Goal: Task Accomplishment & Management: Manage account settings

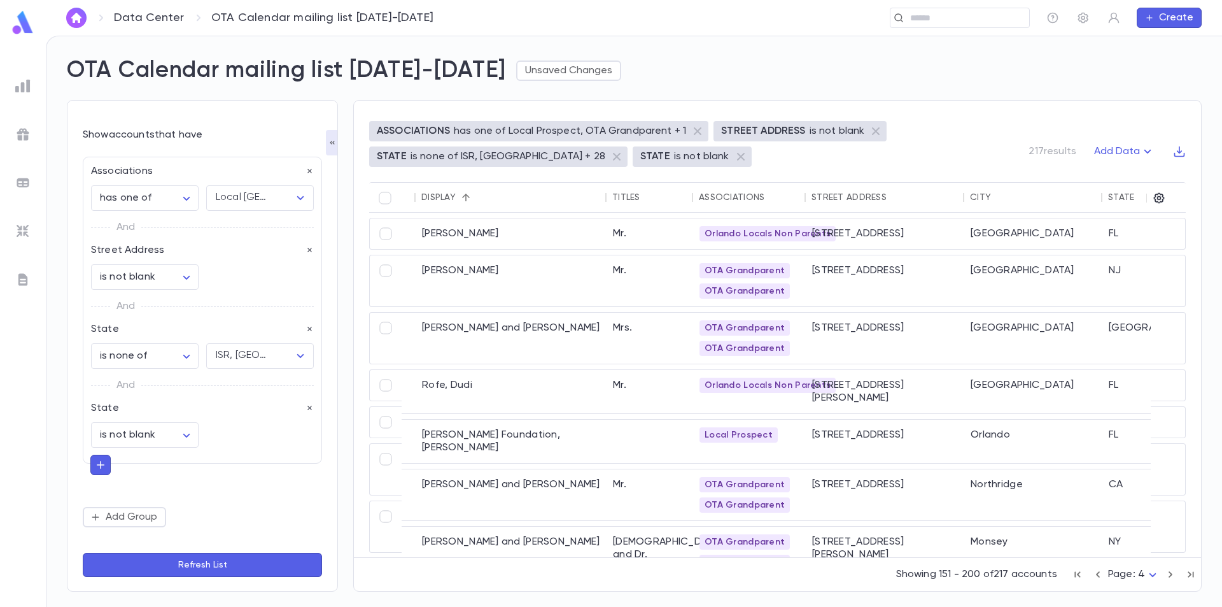
scroll to position [64, 81]
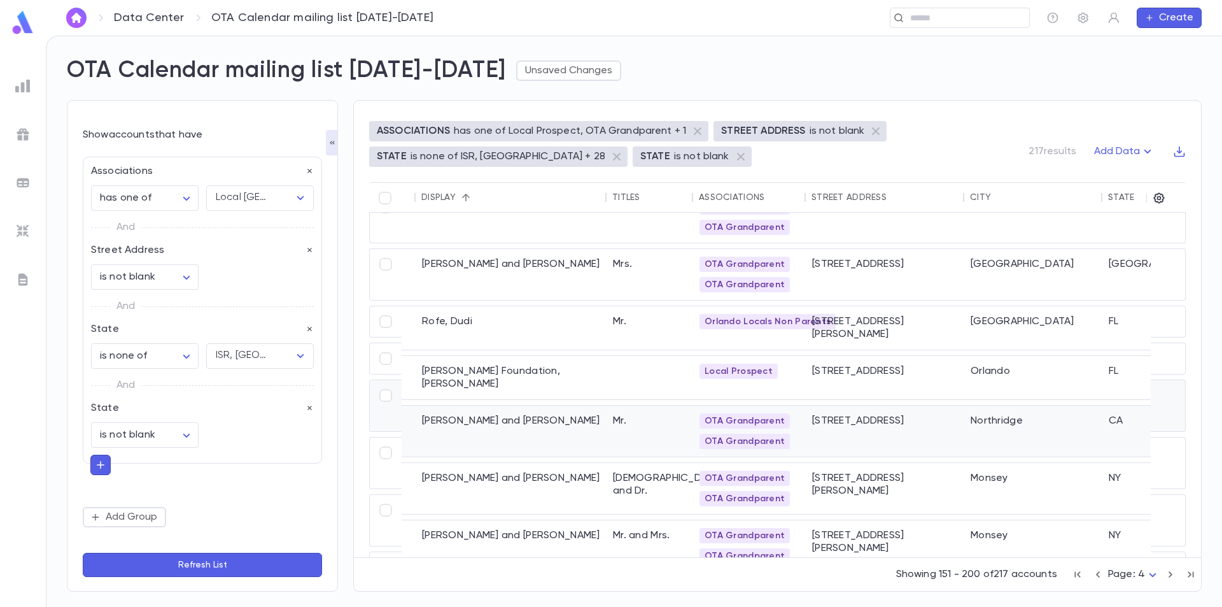
click at [619, 405] on div "Mr." at bounding box center [650, 430] width 87 height 51
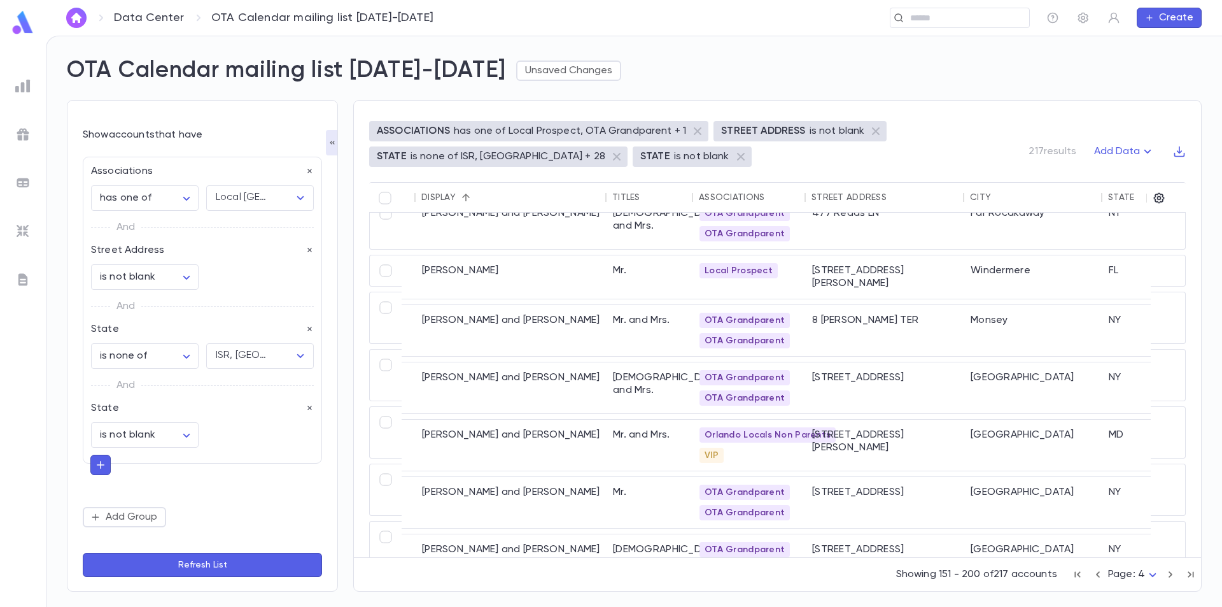
scroll to position [764, 81]
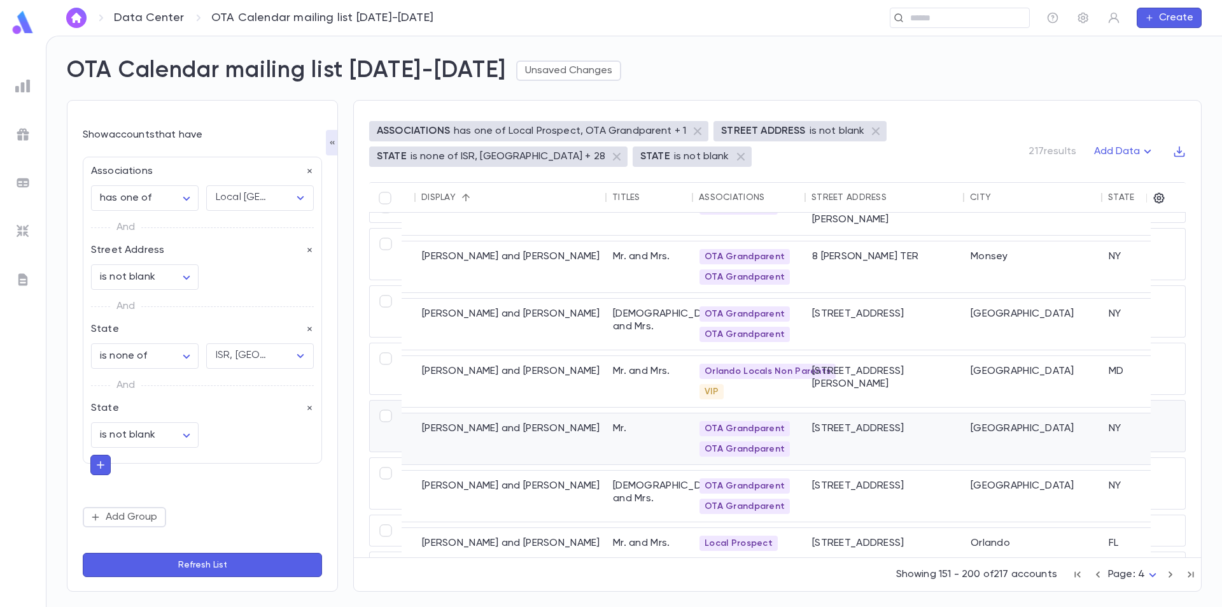
click at [629, 418] on div "Mr." at bounding box center [650, 438] width 87 height 51
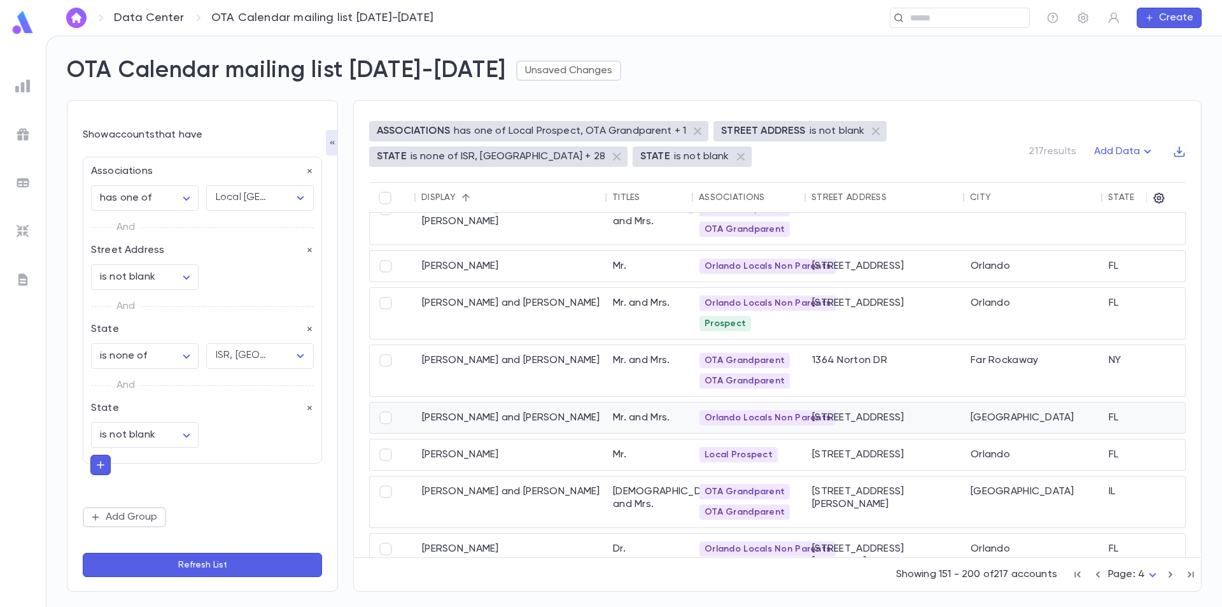
scroll to position [1208, 81]
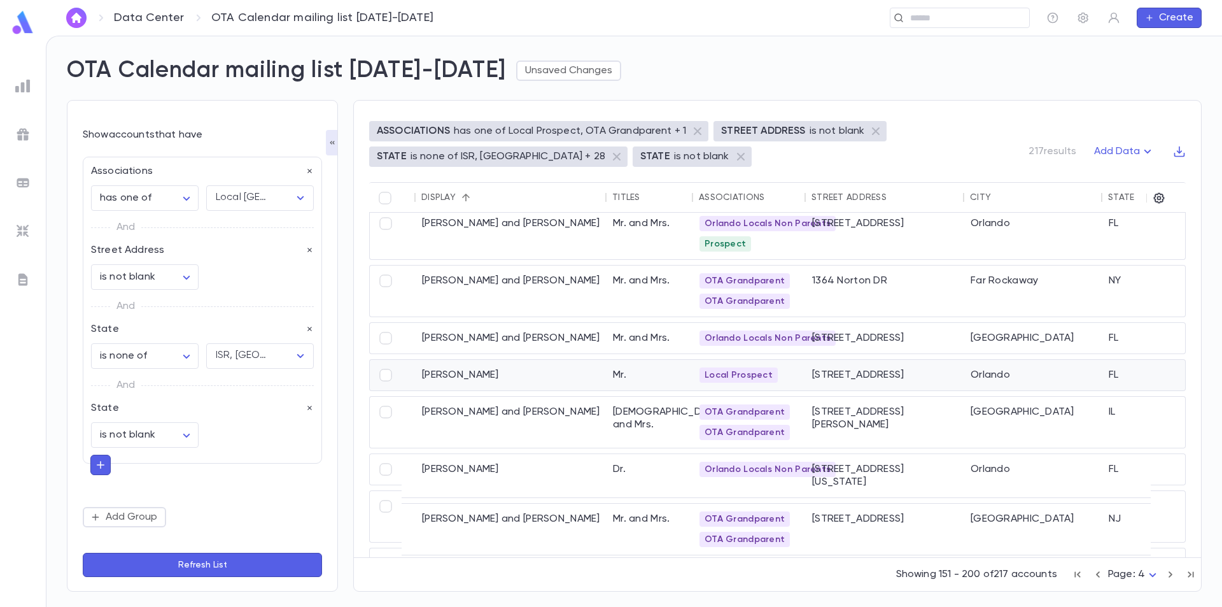
click at [660, 376] on div "Mr." at bounding box center [650, 375] width 87 height 31
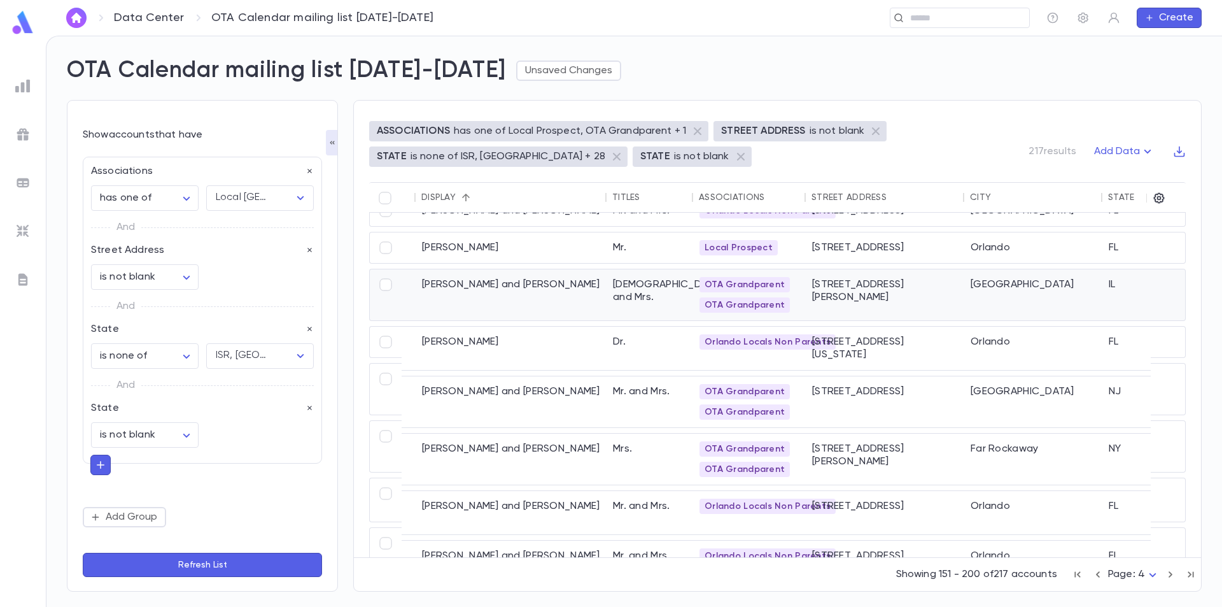
scroll to position [1398, 81]
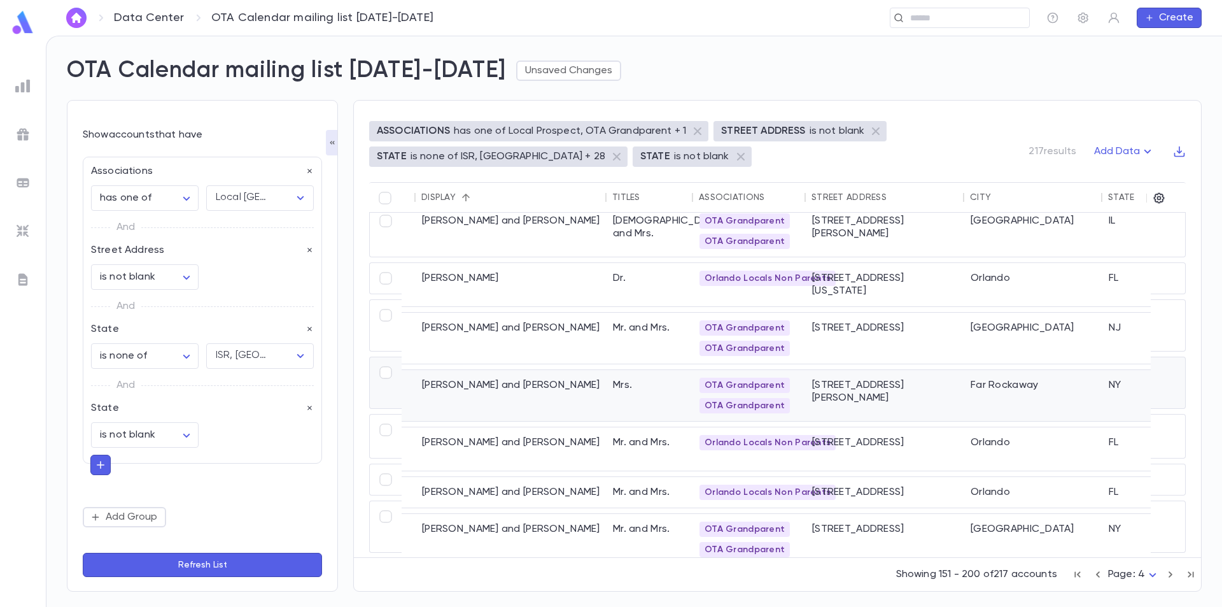
click at [635, 375] on div "Mrs." at bounding box center [650, 395] width 87 height 51
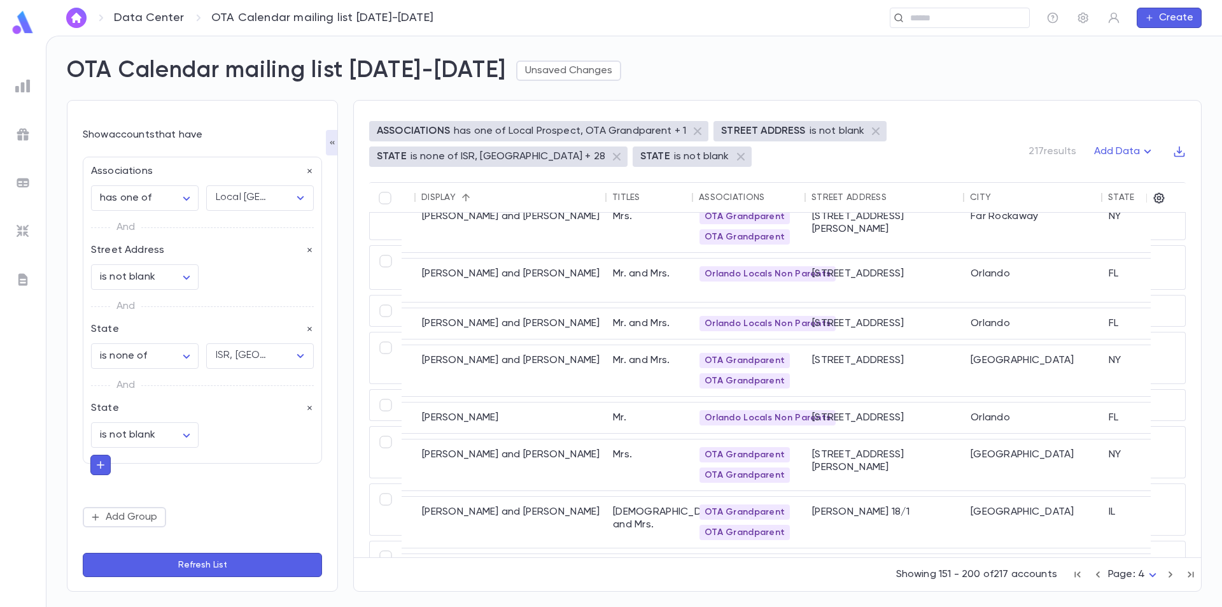
scroll to position [1589, 81]
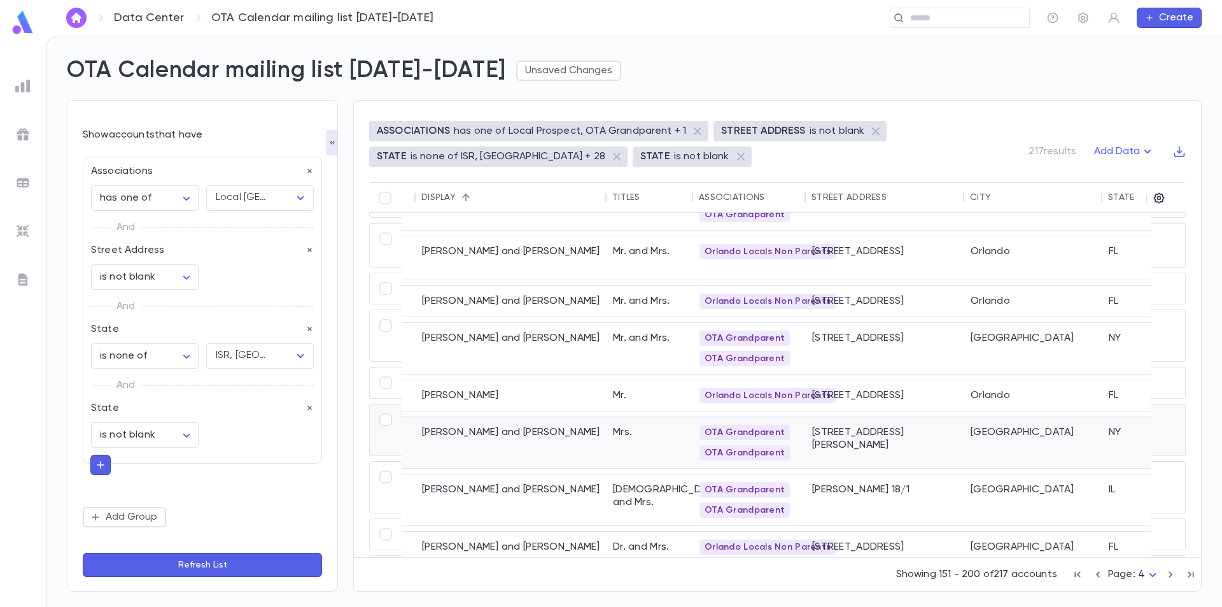
click at [628, 422] on div "Mrs." at bounding box center [650, 442] width 87 height 51
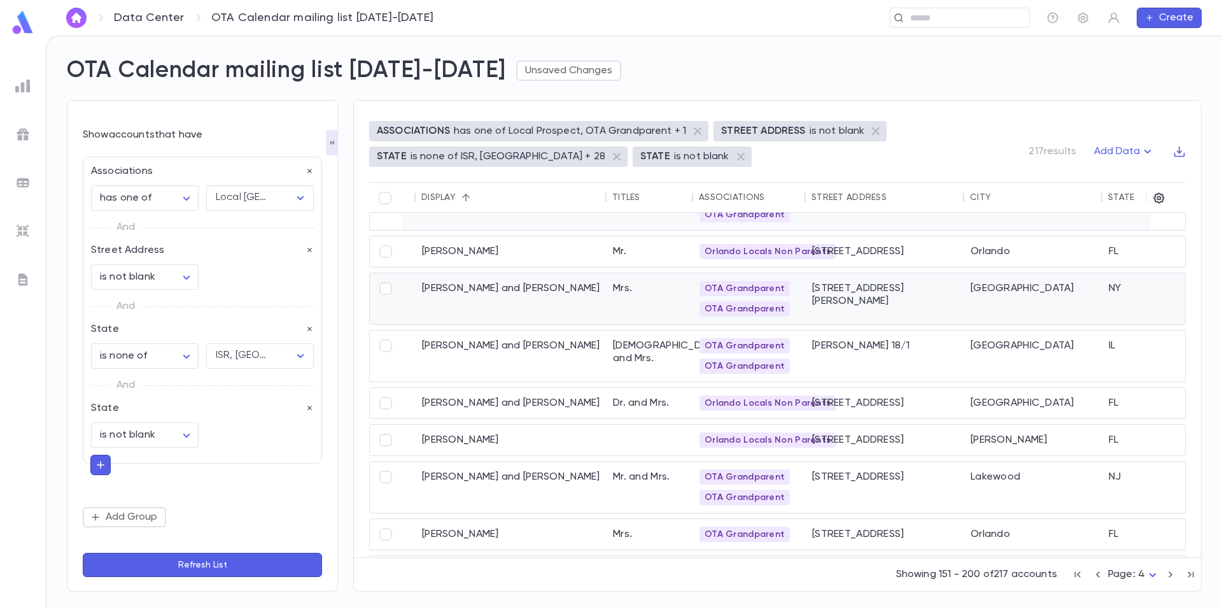
scroll to position [1779, 81]
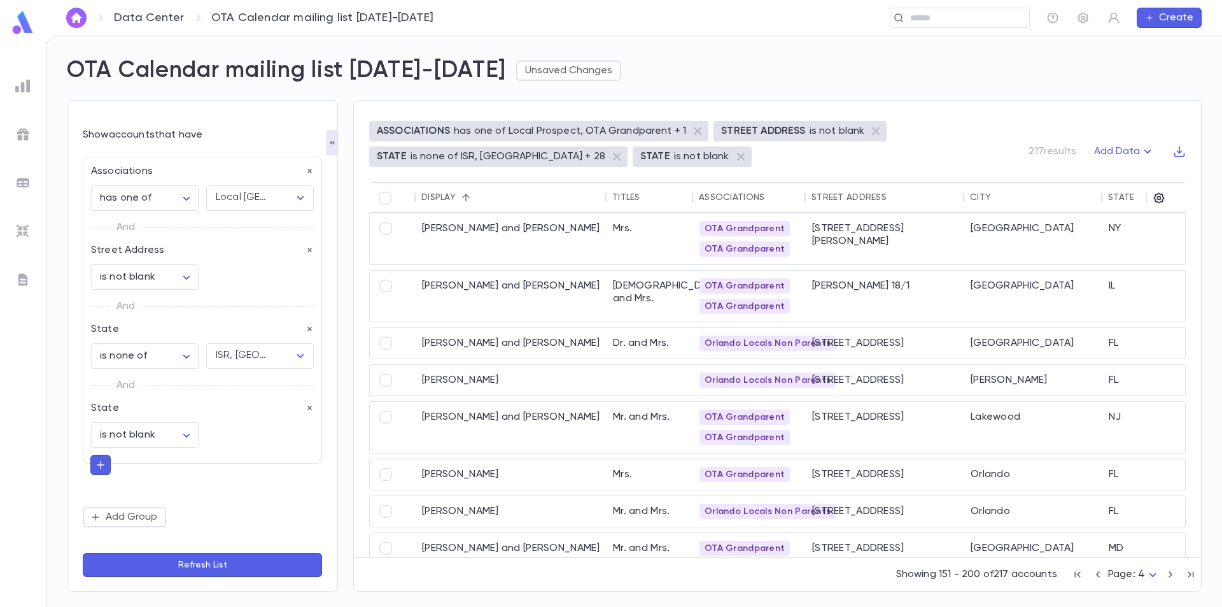
click at [106, 465] on icon "button" at bounding box center [100, 464] width 11 height 13
click at [118, 465] on input "text" at bounding box center [196, 463] width 185 height 18
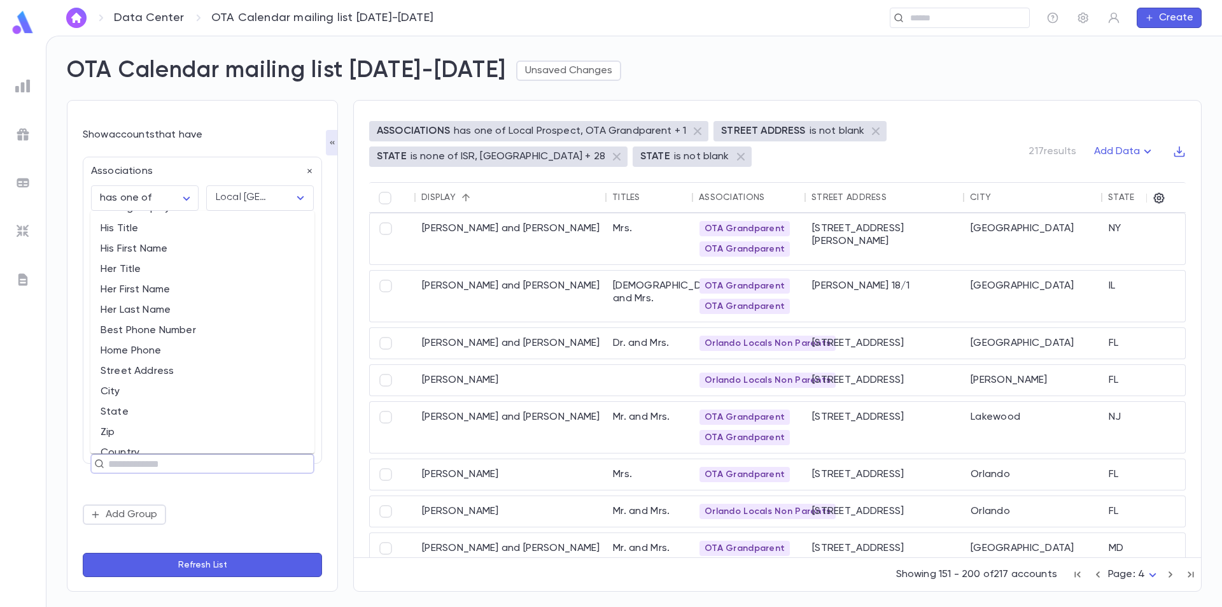
scroll to position [127, 0]
click at [170, 380] on li "City" at bounding box center [202, 384] width 224 height 20
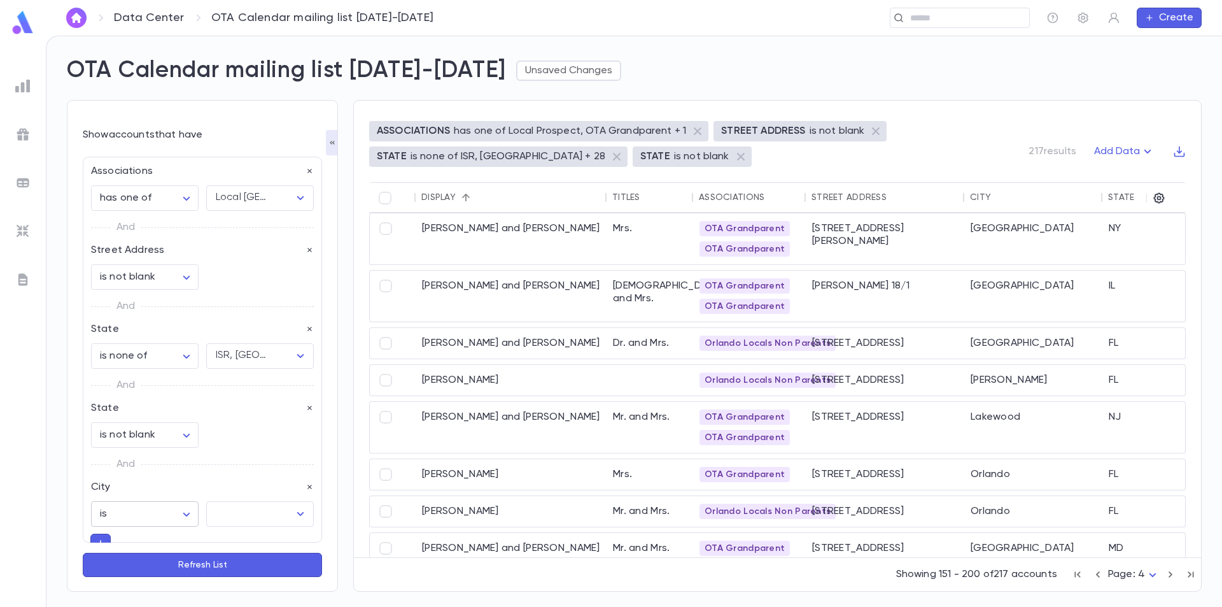
click at [166, 513] on body "**********" at bounding box center [611, 321] width 1222 height 571
click at [156, 542] on span "is none of" at bounding box center [145, 541] width 83 height 13
type input "*****"
click at [258, 520] on input "text" at bounding box center [242, 518] width 60 height 24
click at [298, 514] on icon "Open" at bounding box center [300, 513] width 15 height 15
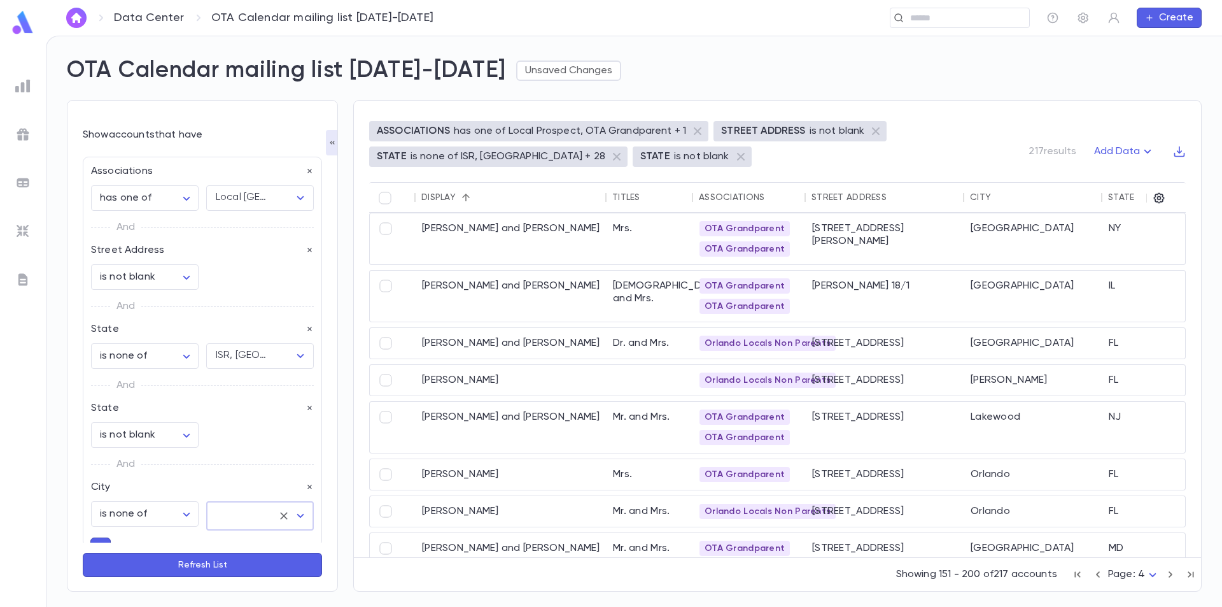
click at [294, 512] on icon "Open" at bounding box center [300, 515] width 15 height 15
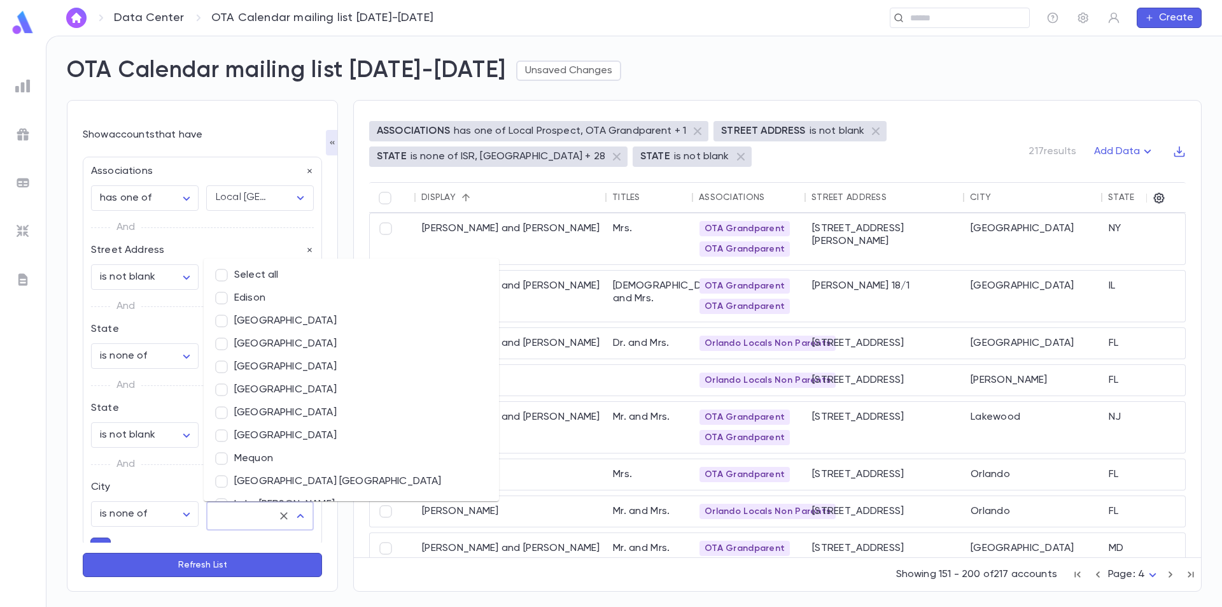
type input "*"
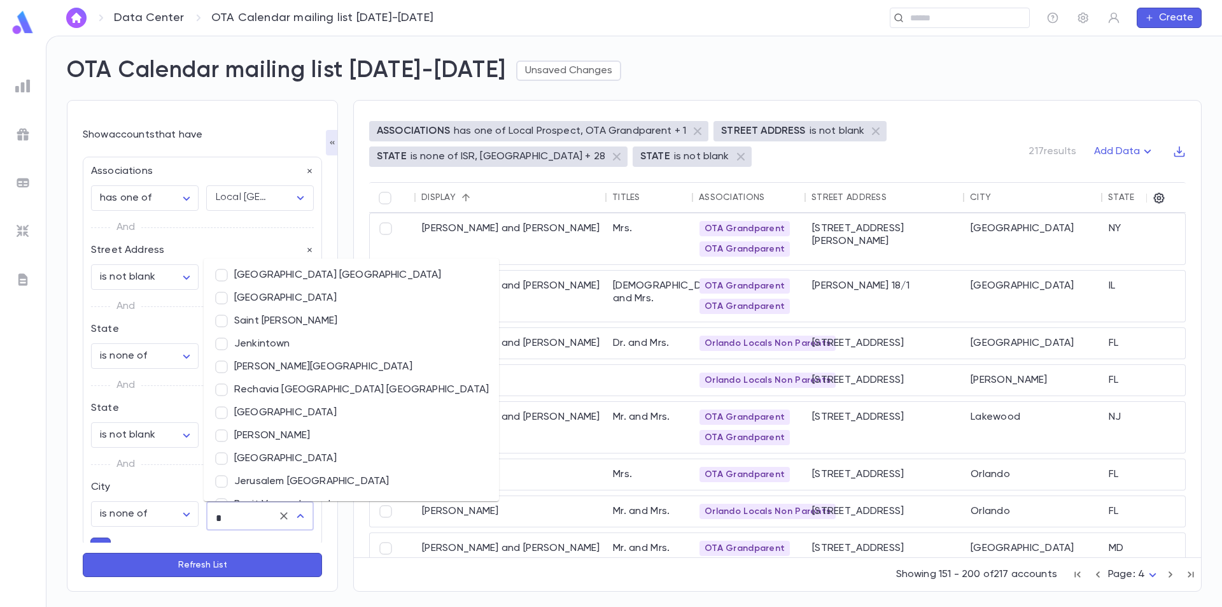
click at [276, 391] on li "Rechavia Jerusalem Israel" at bounding box center [351, 389] width 295 height 23
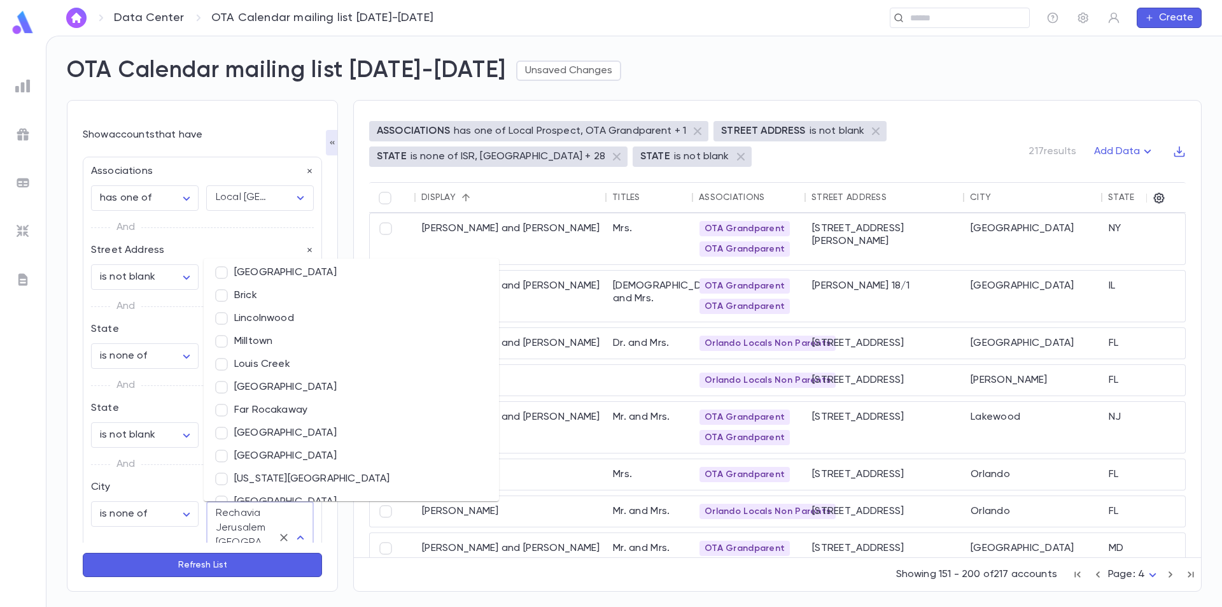
scroll to position [3770, 0]
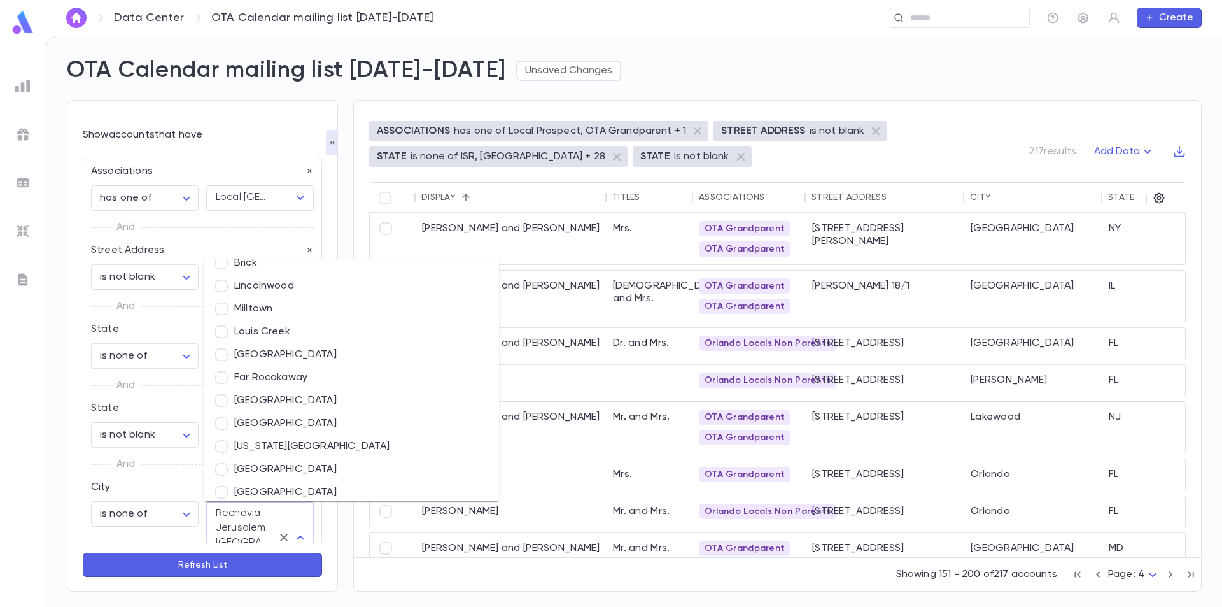
type input "*"
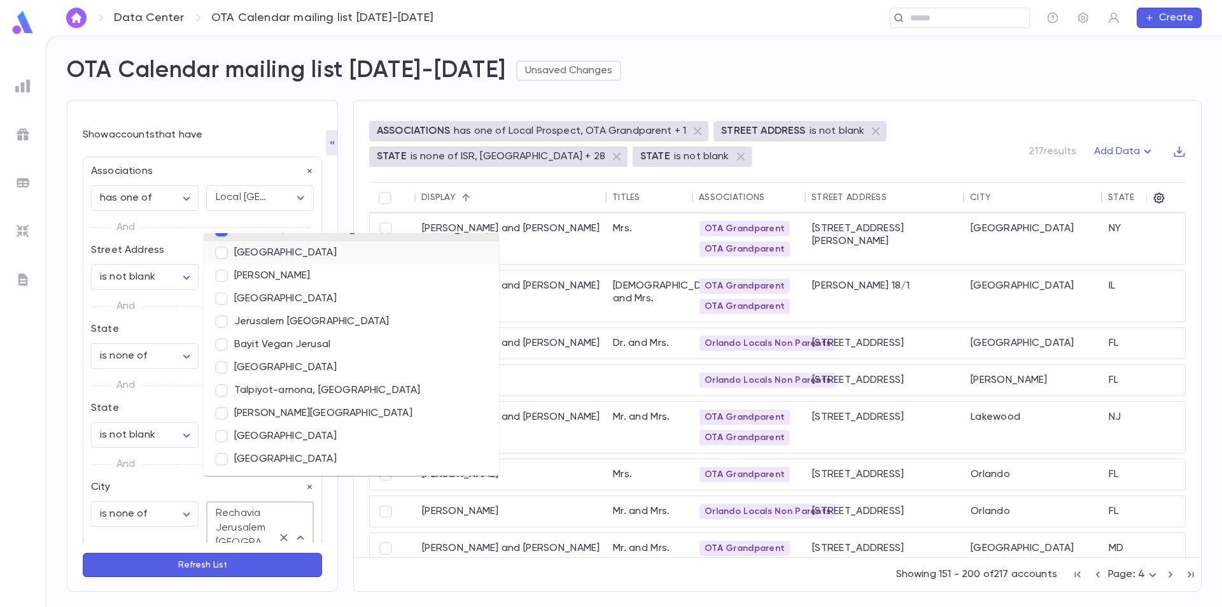
scroll to position [12, 0]
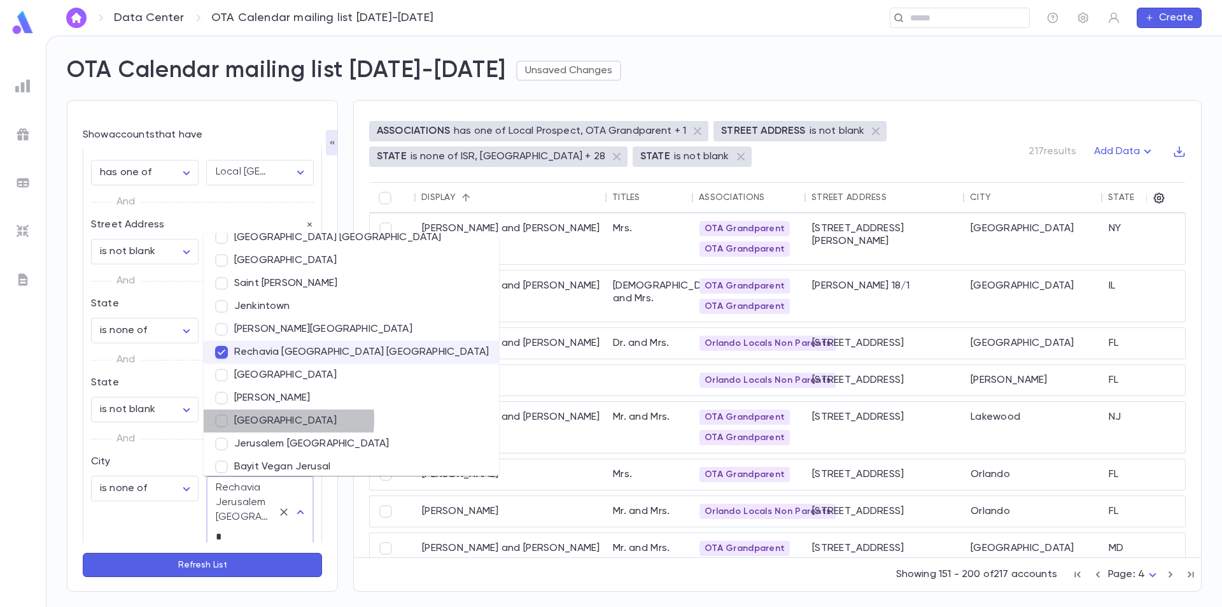
click at [252, 419] on li "Jerusalem" at bounding box center [351, 420] width 295 height 23
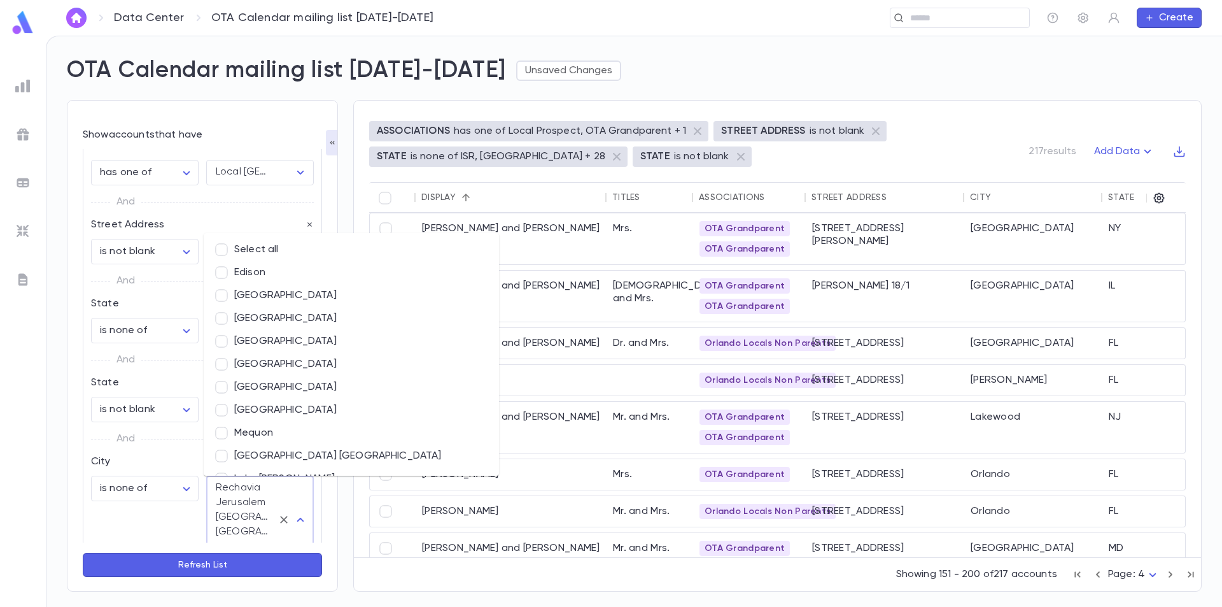
scroll to position [3451, 0]
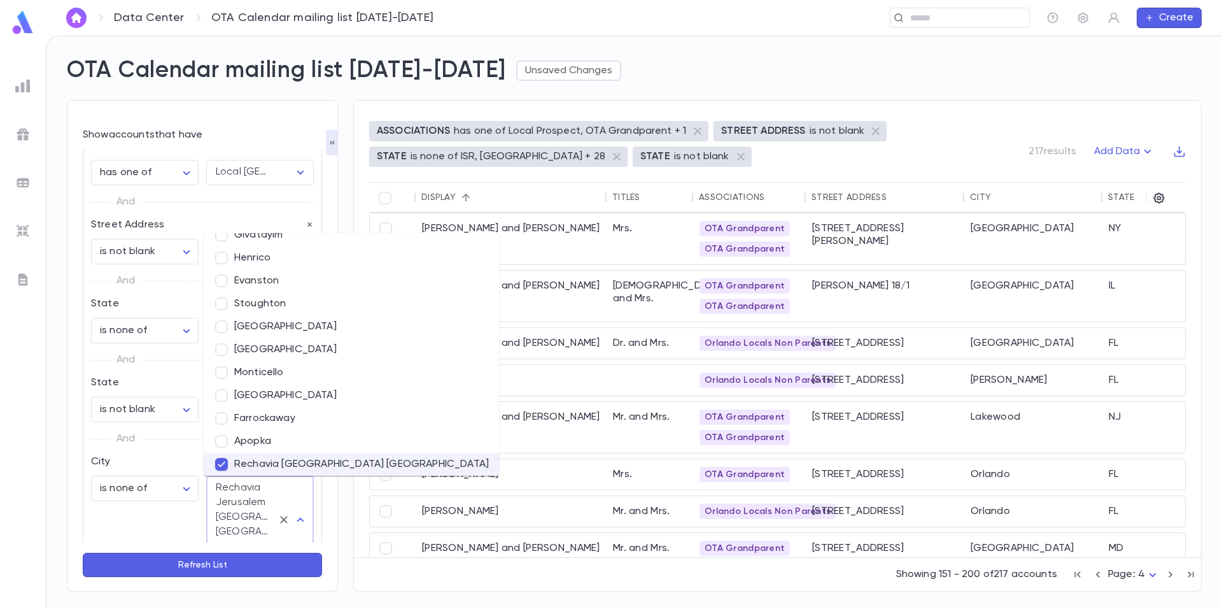
type input "*"
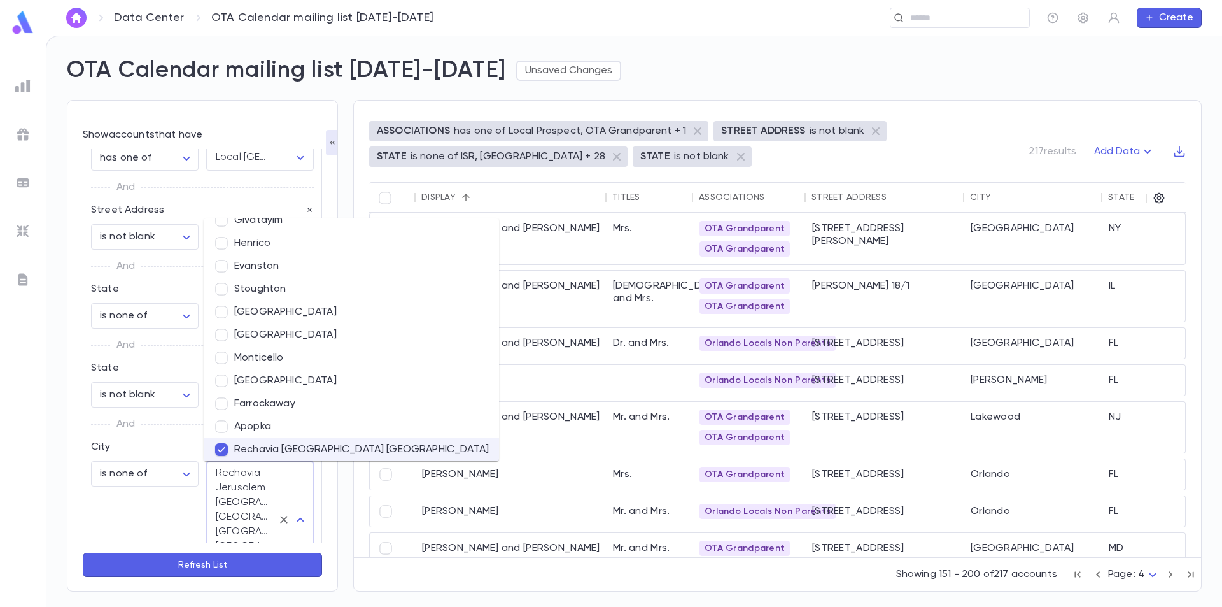
type input "*"
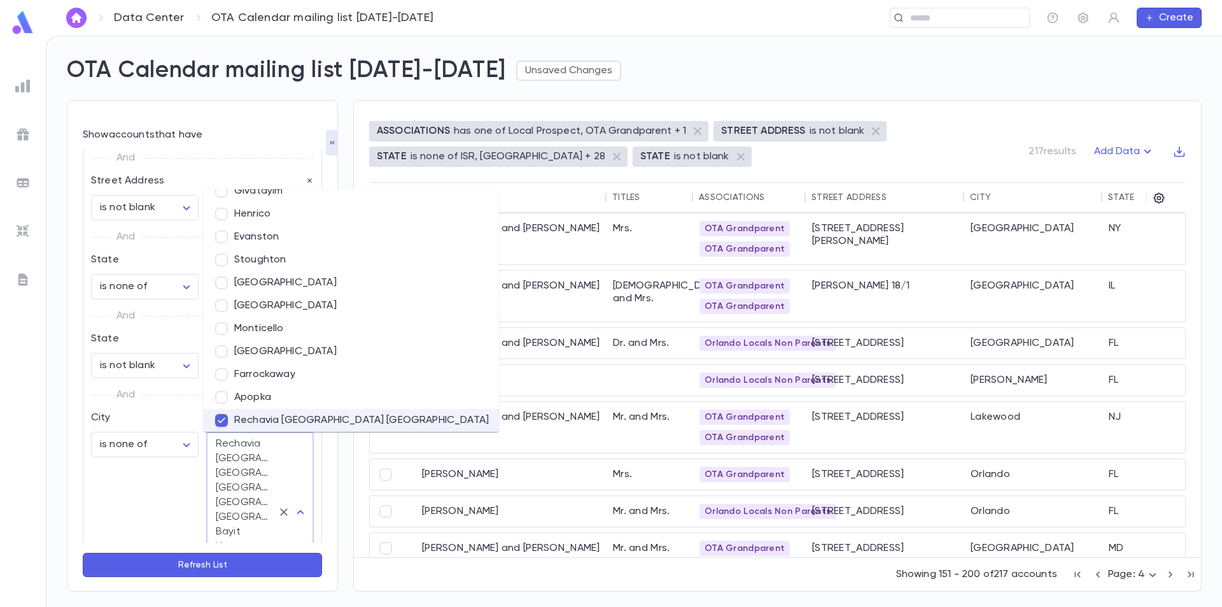
type input "*"
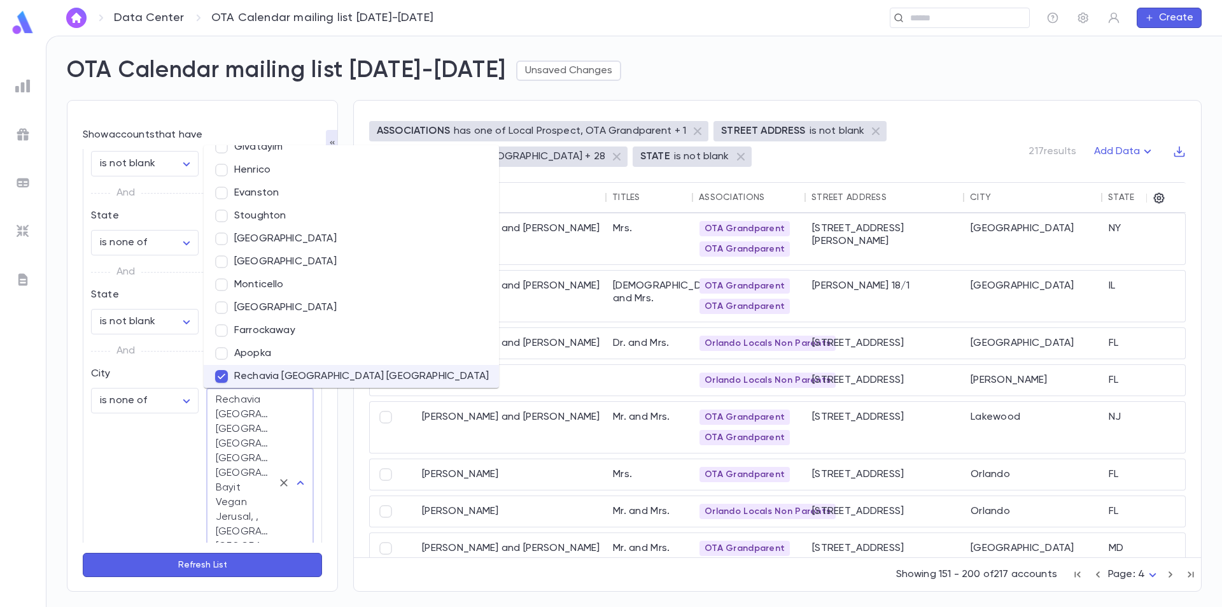
type input "*"
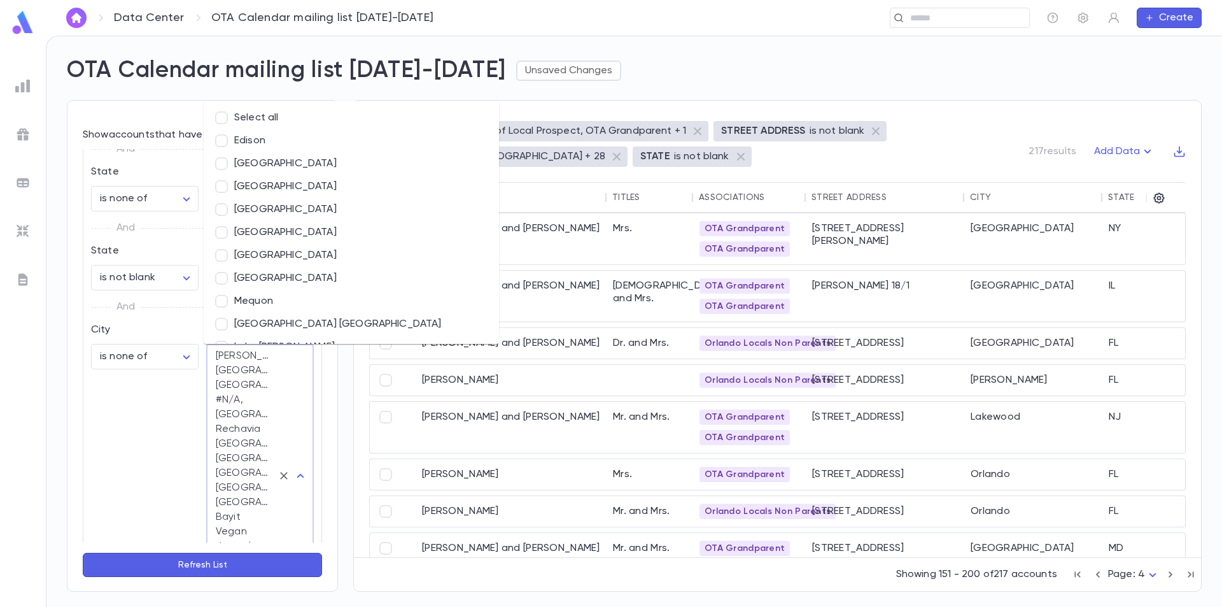
scroll to position [1206, 0]
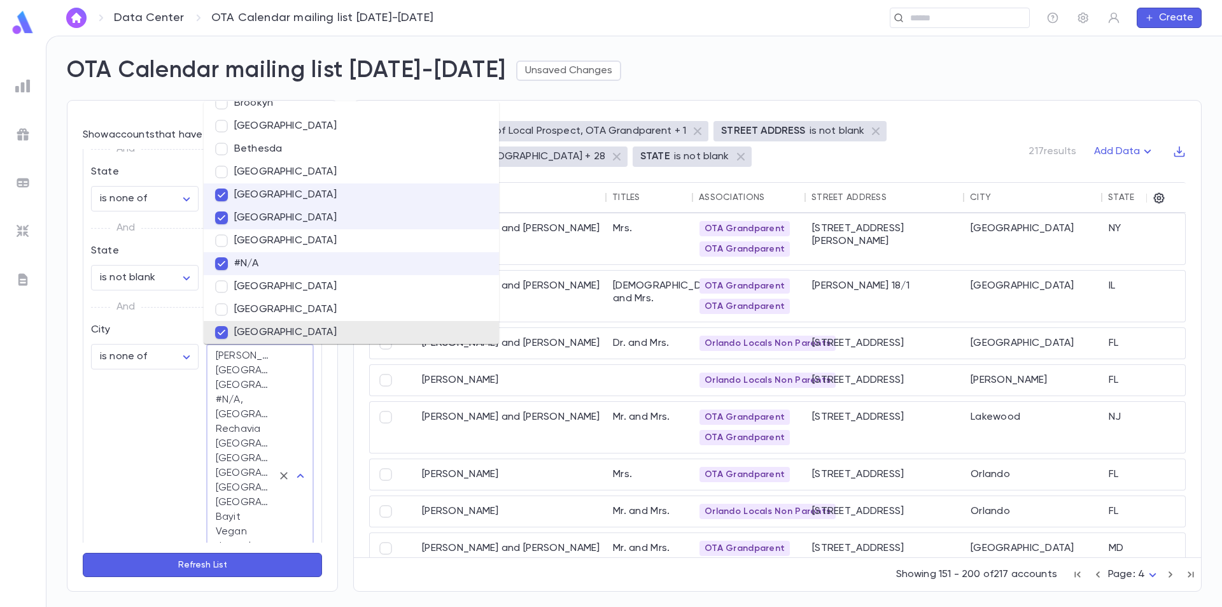
click at [188, 563] on button "Refresh List" at bounding box center [202, 564] width 239 height 24
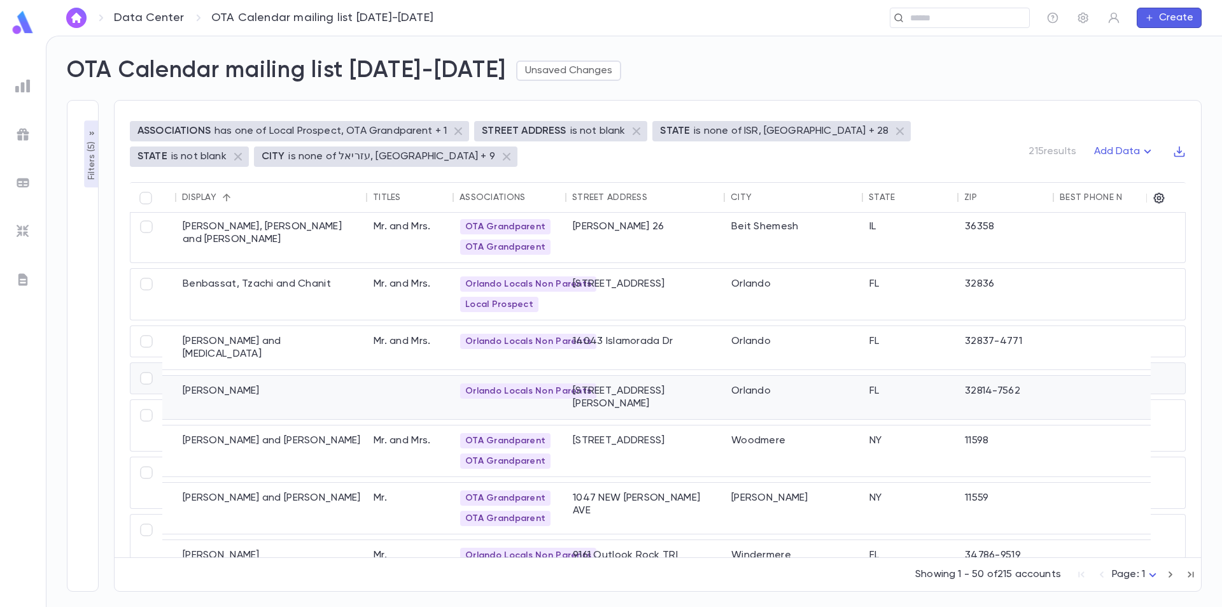
scroll to position [255, 81]
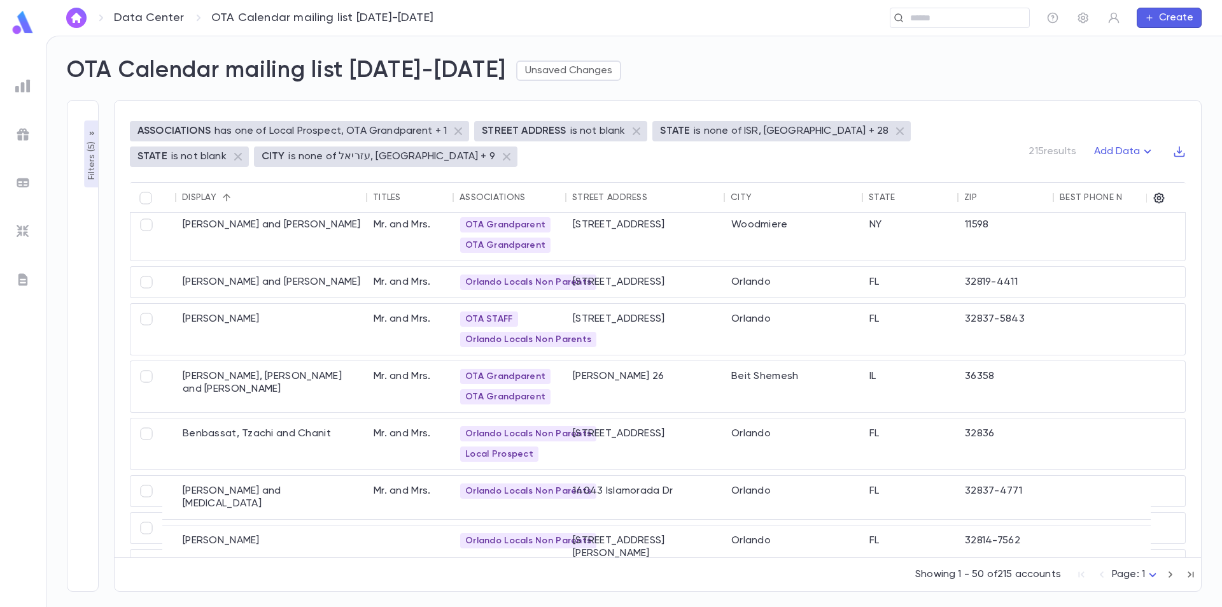
click at [87, 175] on p "Filters ( 5 )" at bounding box center [91, 159] width 13 height 41
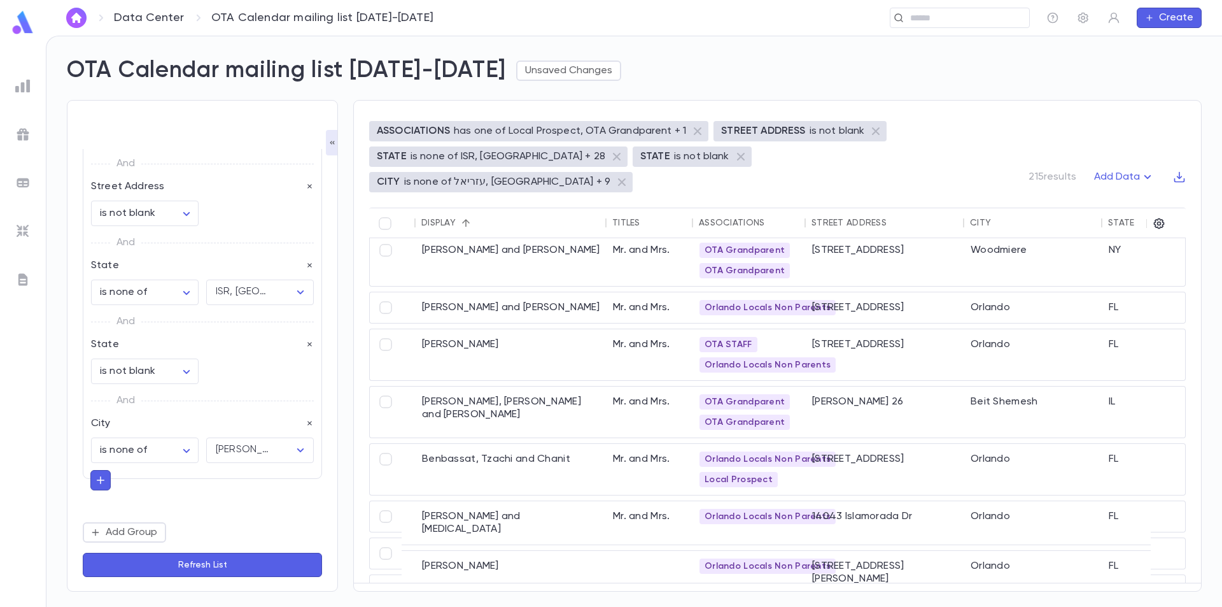
scroll to position [64, 0]
click at [297, 449] on icon "Open" at bounding box center [300, 449] width 15 height 15
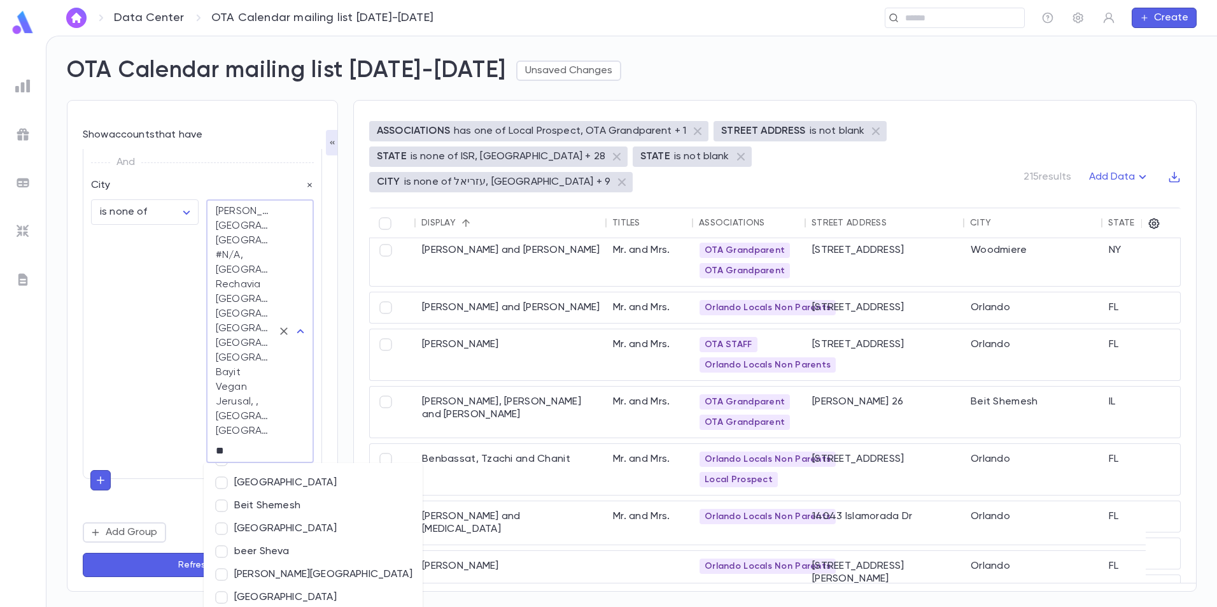
scroll to position [0, 0]
type input "***"
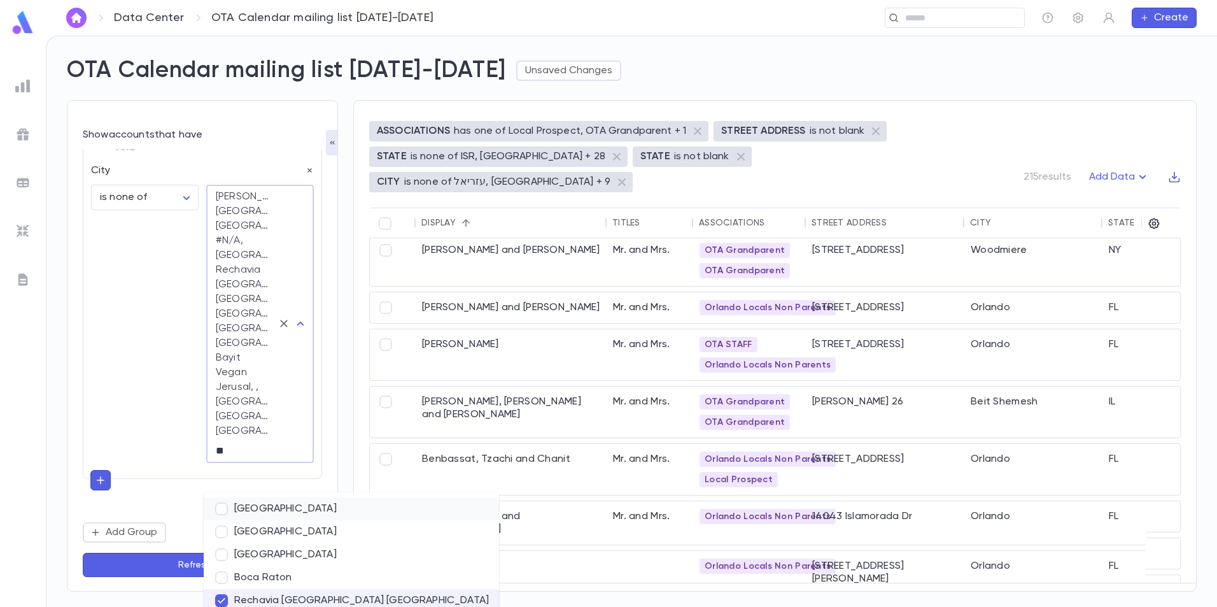
type input "***"
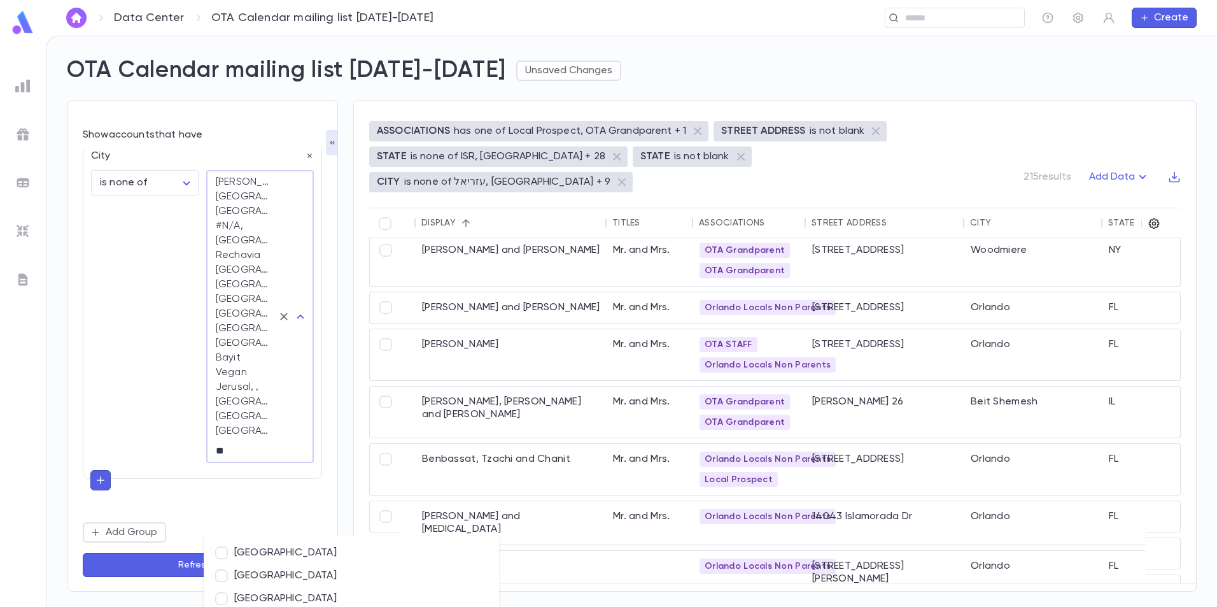
type input "***"
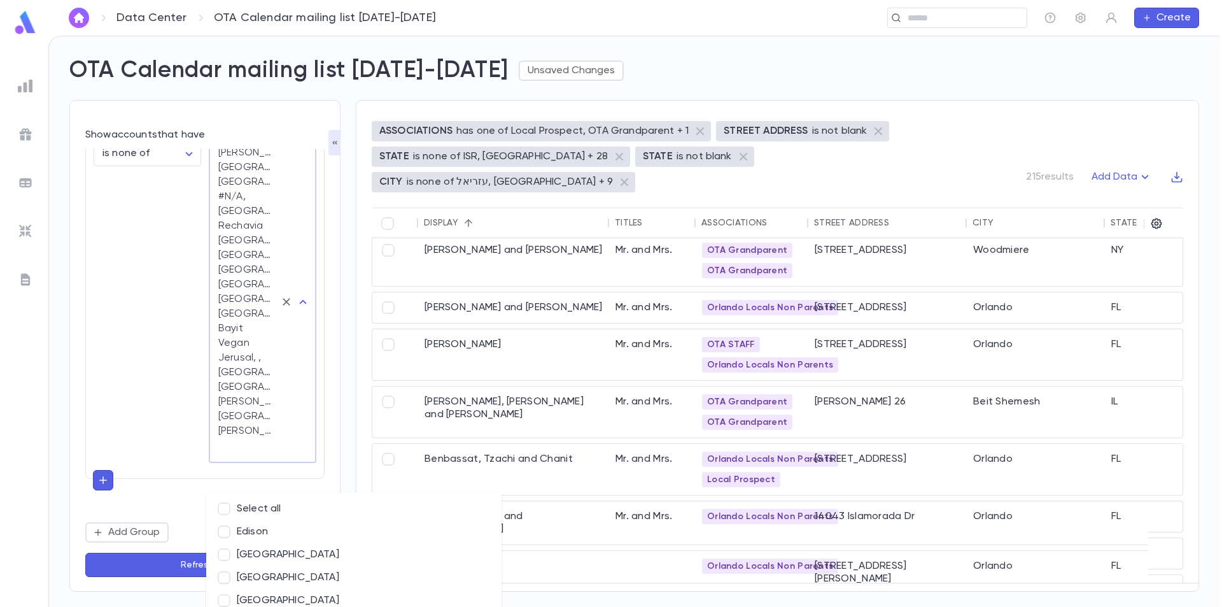
scroll to position [931, 0]
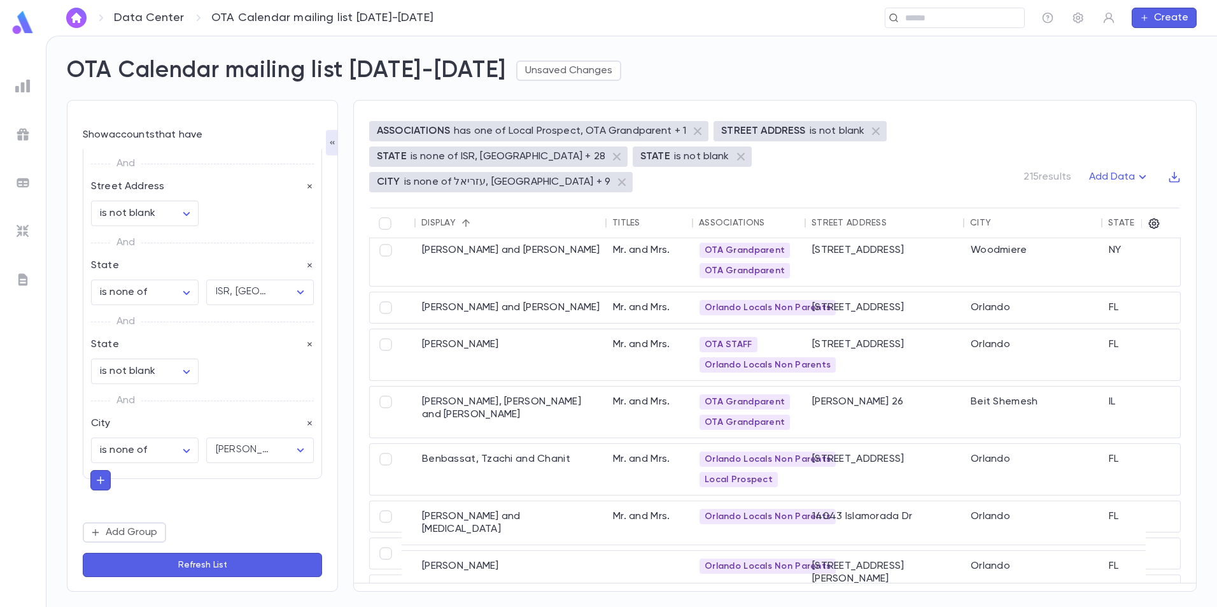
click at [168, 559] on button "Refresh List" at bounding box center [202, 564] width 239 height 24
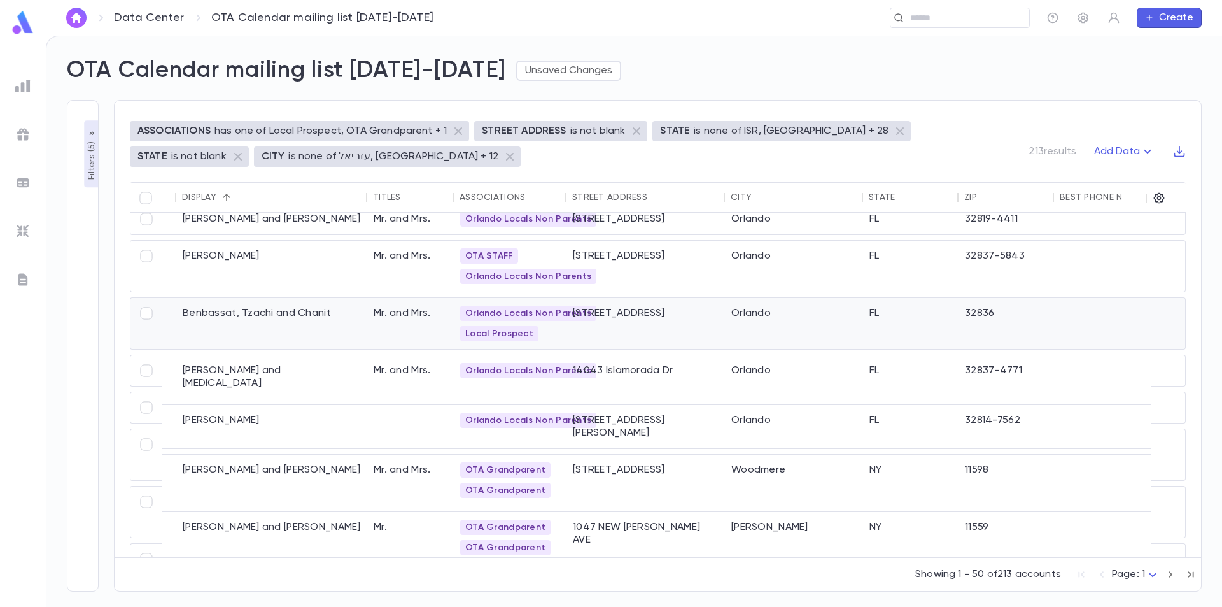
scroll to position [318, 81]
click at [402, 511] on div "Mr." at bounding box center [410, 536] width 87 height 51
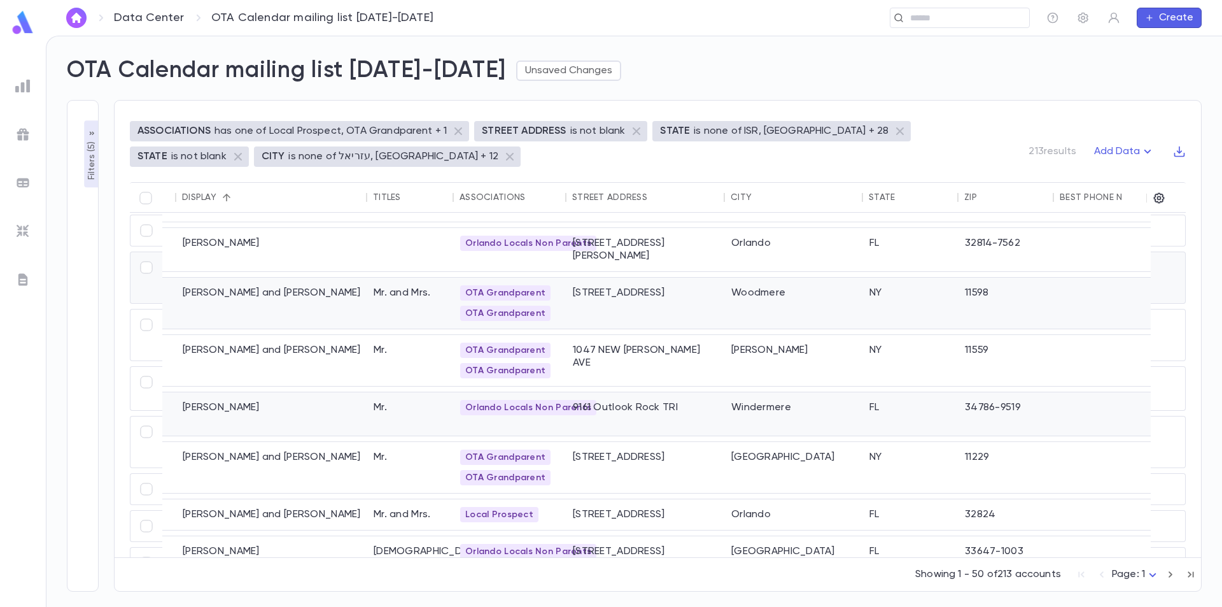
scroll to position [509, 81]
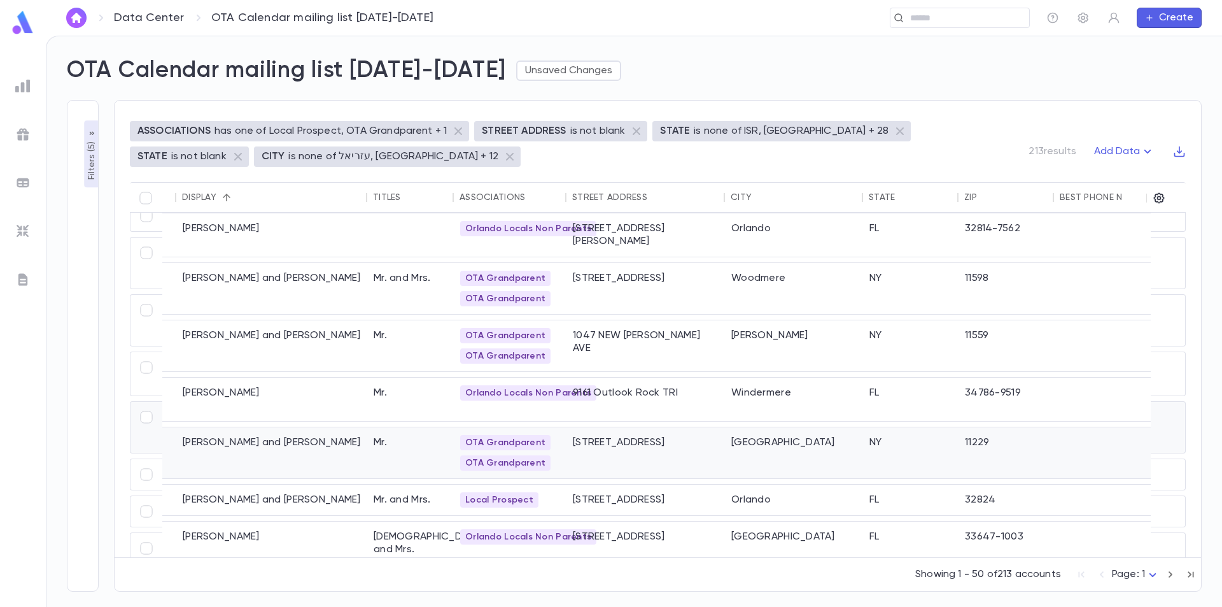
click at [391, 427] on div "Mr." at bounding box center [410, 452] width 87 height 51
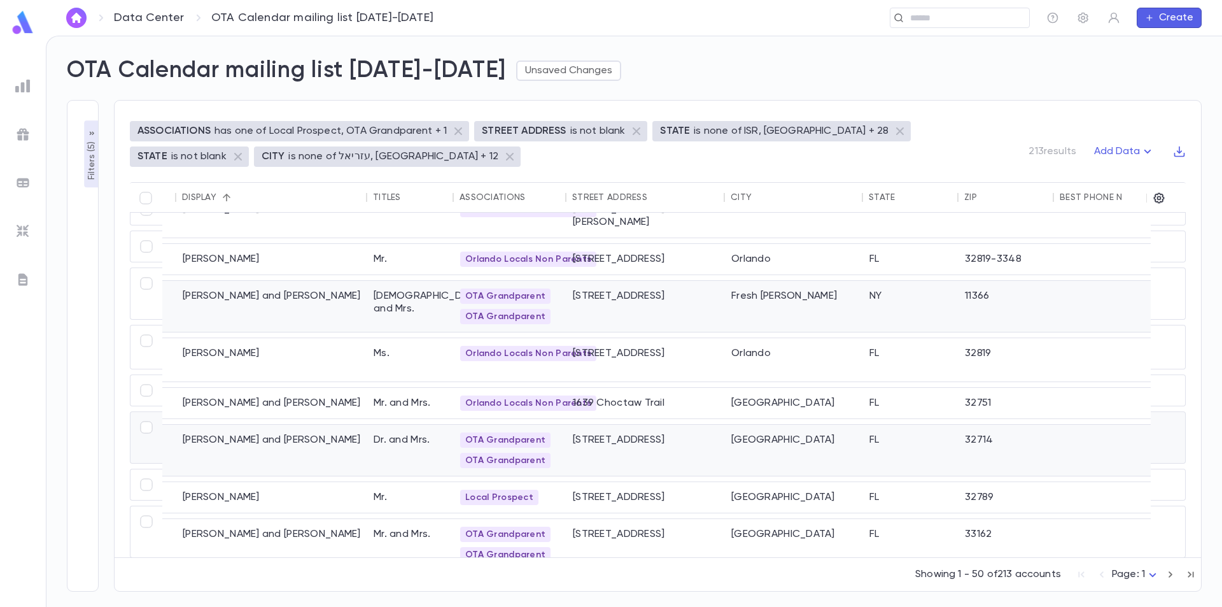
scroll to position [2042, 81]
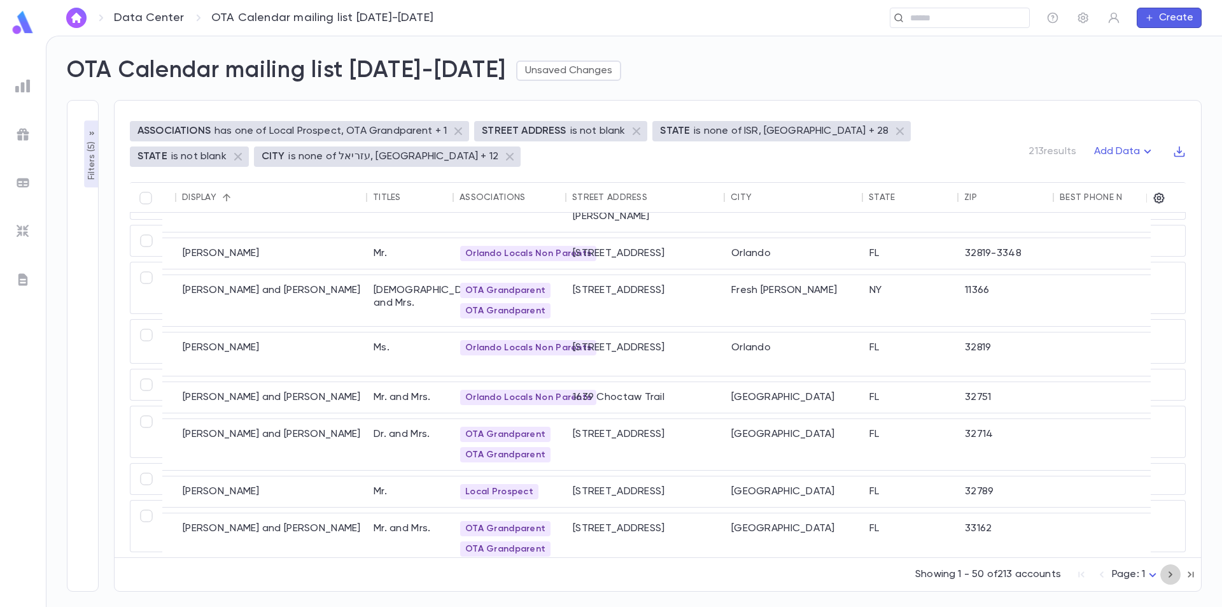
click at [1166, 572] on icon "button" at bounding box center [1170, 573] width 14 height 15
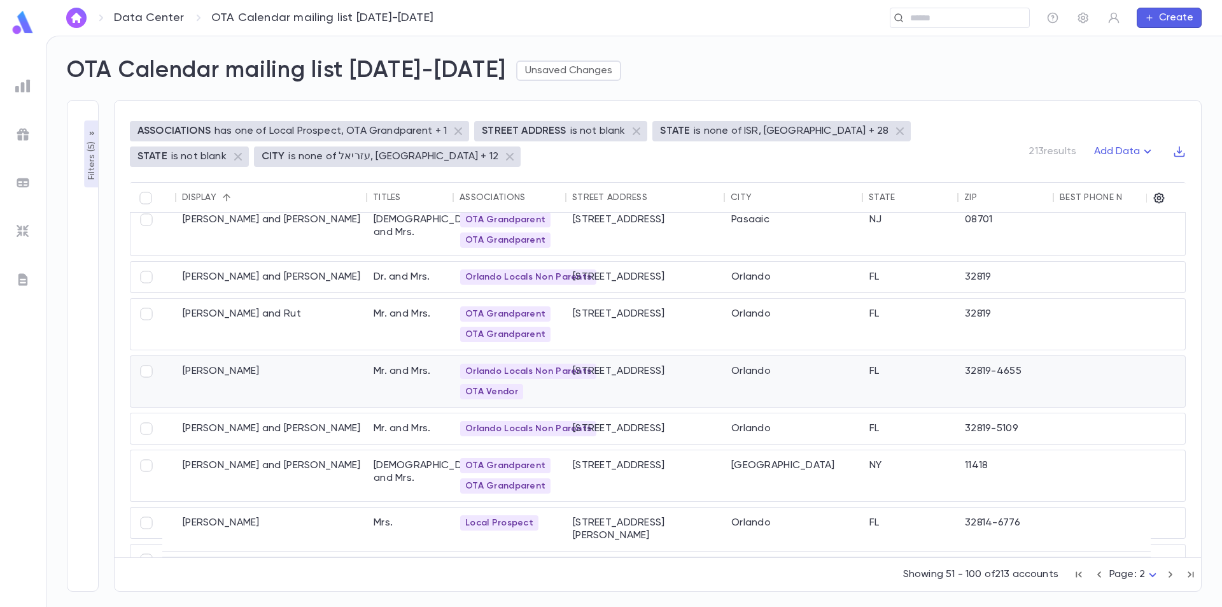
scroll to position [2026, 81]
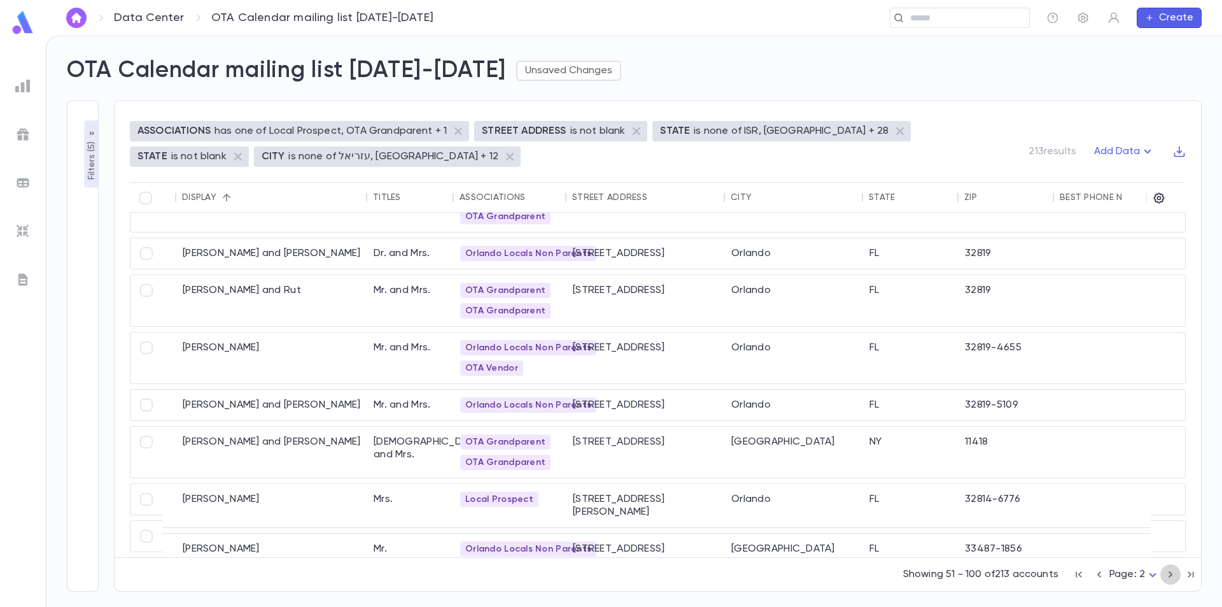
click at [1168, 577] on icon "button" at bounding box center [1170, 573] width 14 height 15
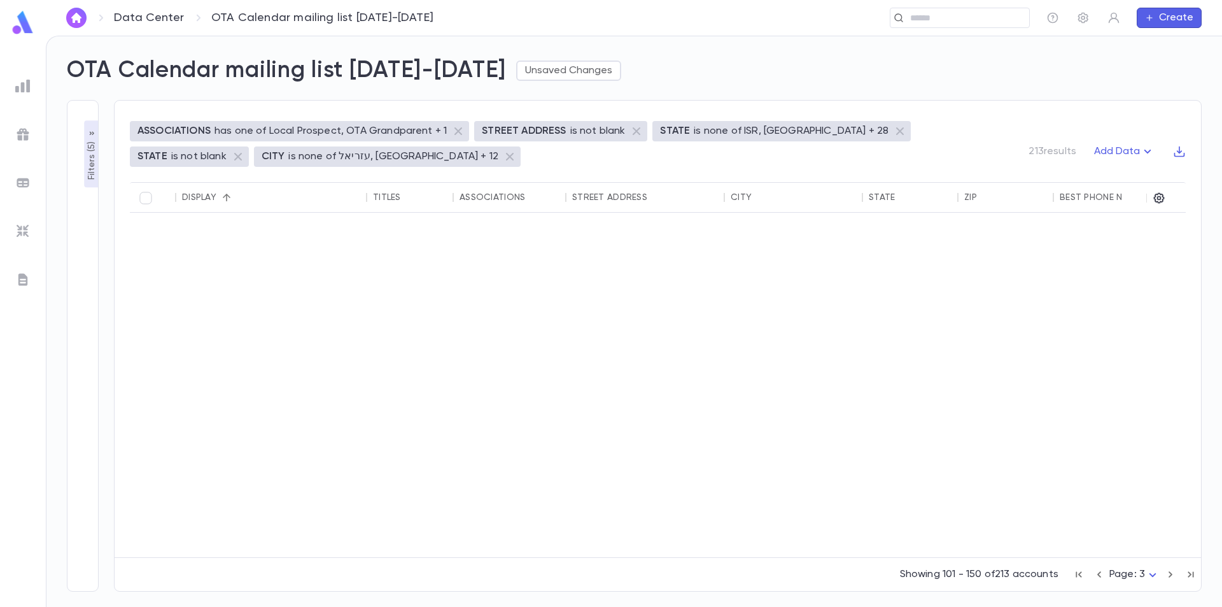
scroll to position [0, 81]
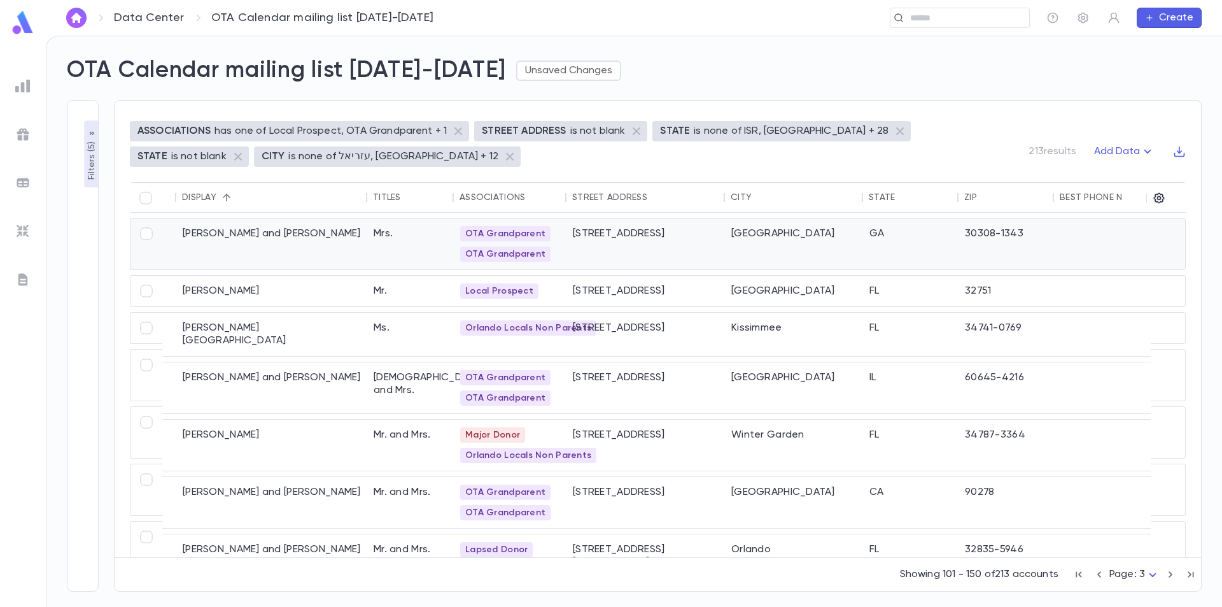
click at [400, 234] on div "Mrs." at bounding box center [410, 243] width 87 height 51
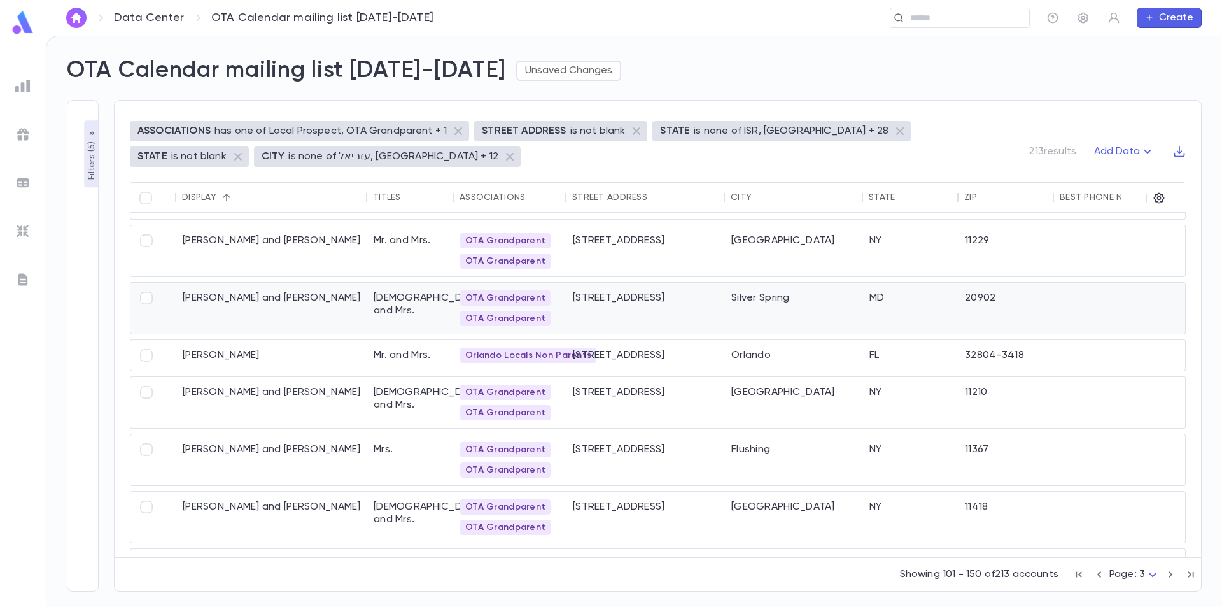
scroll to position [636, 81]
click at [403, 358] on div "Mr. and Mrs." at bounding box center [410, 354] width 87 height 31
click at [393, 448] on div "Mrs." at bounding box center [410, 458] width 87 height 51
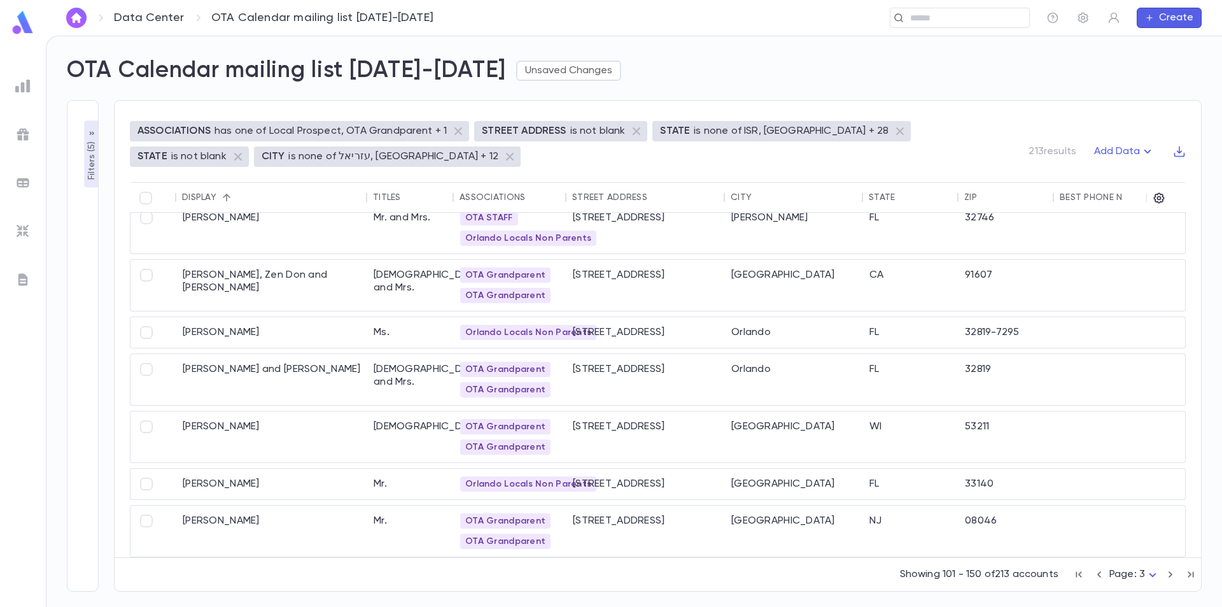
scroll to position [2111, 81]
click at [1170, 579] on icon "button" at bounding box center [1170, 573] width 14 height 15
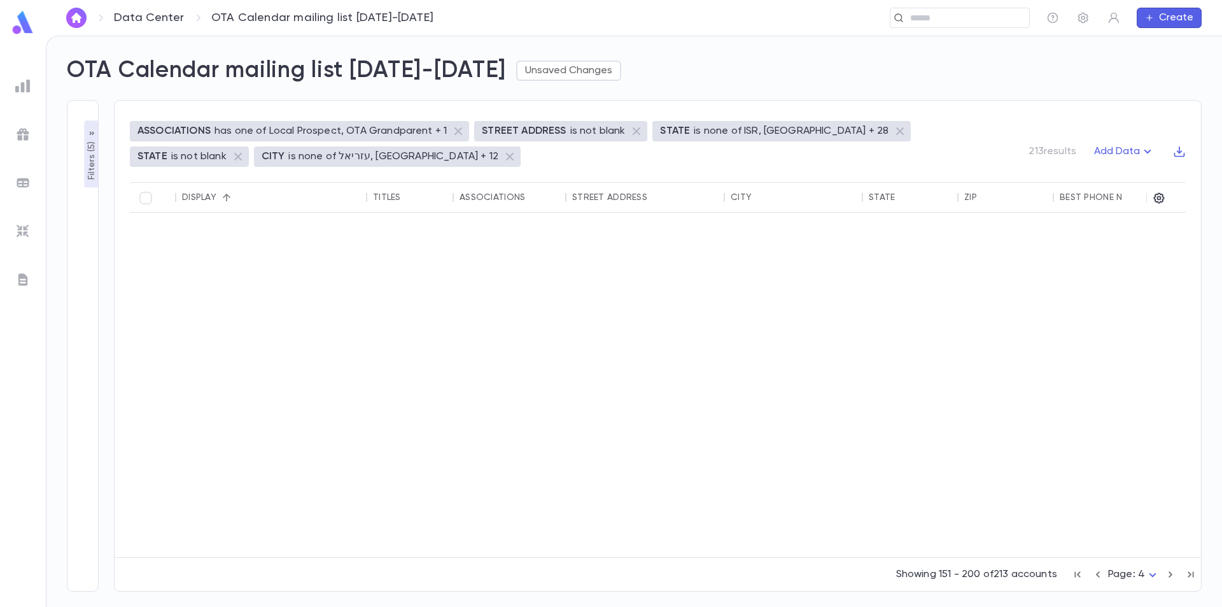
scroll to position [0, 81]
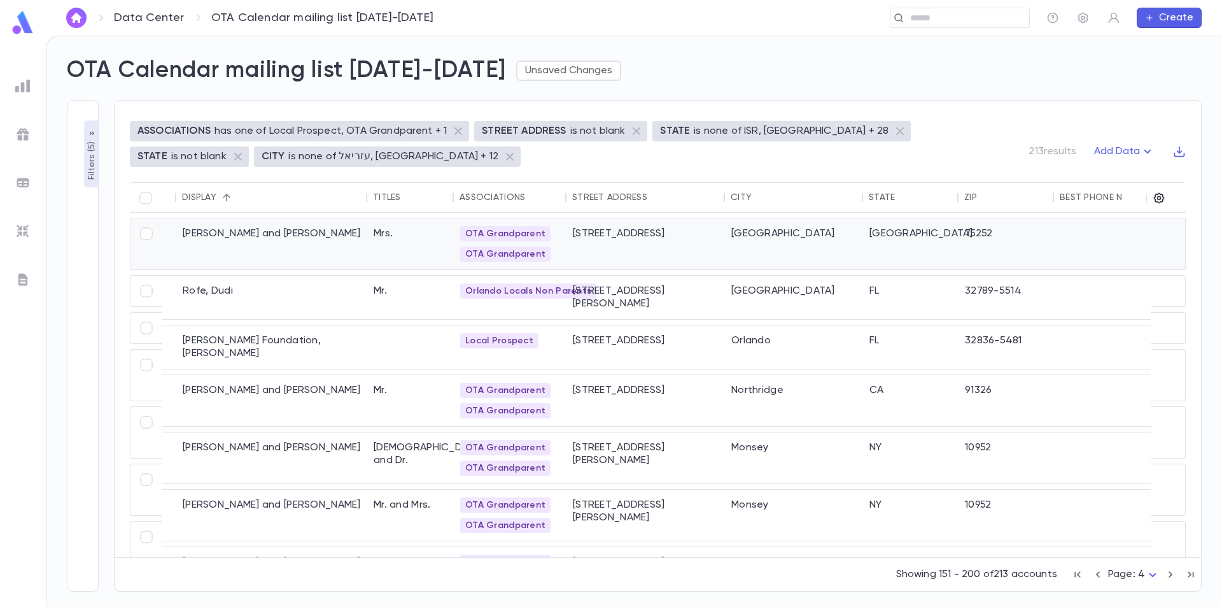
click at [387, 234] on div "Mrs." at bounding box center [410, 243] width 87 height 51
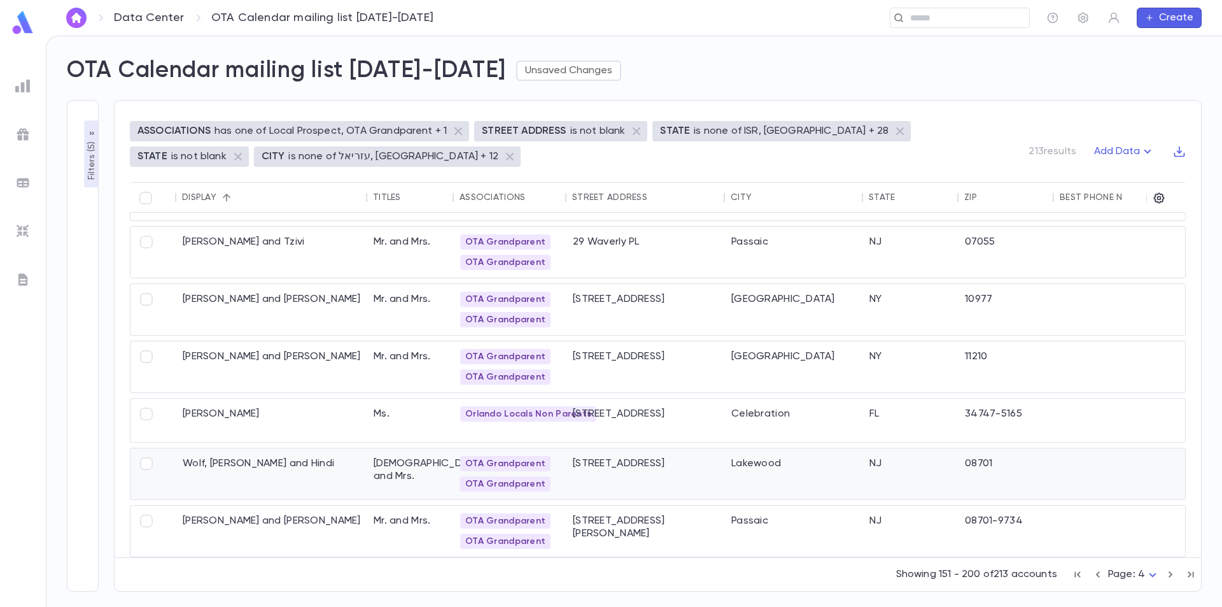
scroll to position [2106, 81]
click at [1072, 113] on div "ASSOCIATIONS has one of Local Prospect, OTA Grandparent + 1 STREET ADDRESS is n…" at bounding box center [658, 345] width 1088 height 491
drag, startPoint x: 503, startPoint y: 74, endPoint x: 652, endPoint y: 74, distance: 148.9
click at [652, 74] on div "OTA Calendar mailing list 2025-2026 Unsaved Changes" at bounding box center [627, 62] width 1150 height 43
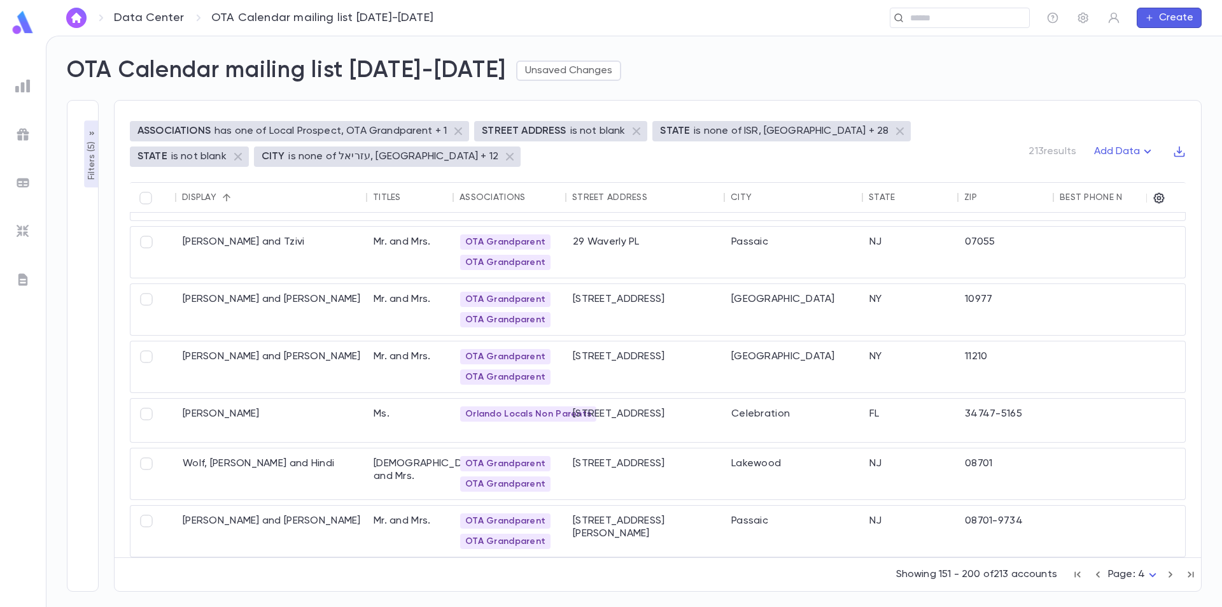
click at [85, 148] on p "Filters ( 5 )" at bounding box center [91, 159] width 13 height 41
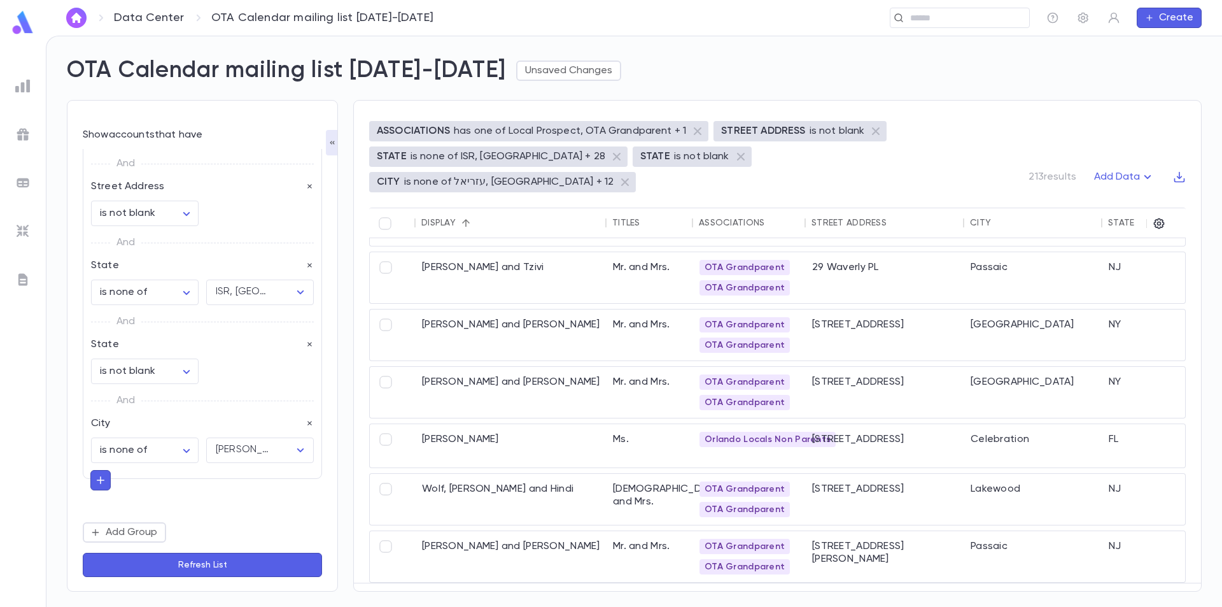
scroll to position [0, 0]
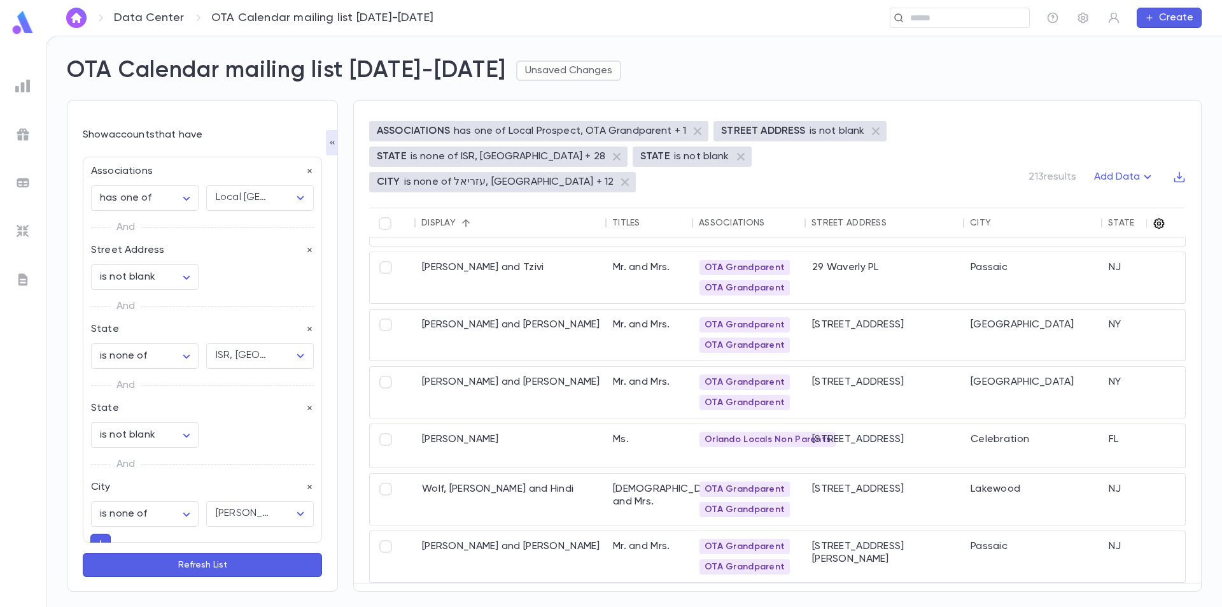
click at [1158, 218] on icon "button" at bounding box center [1159, 223] width 11 height 11
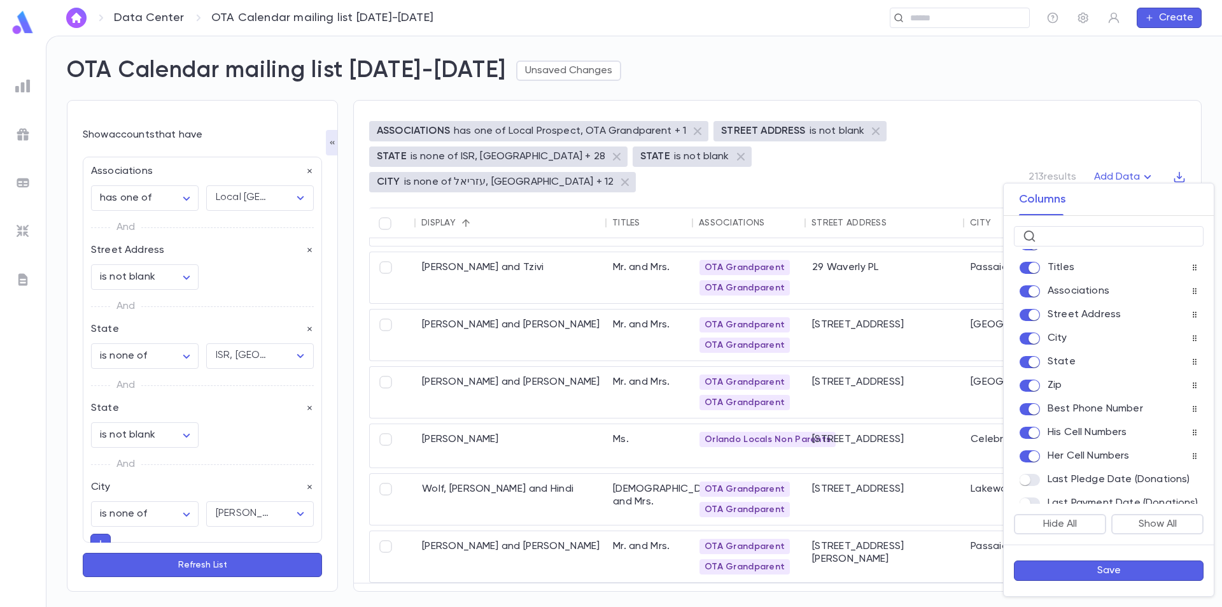
scroll to position [64, 0]
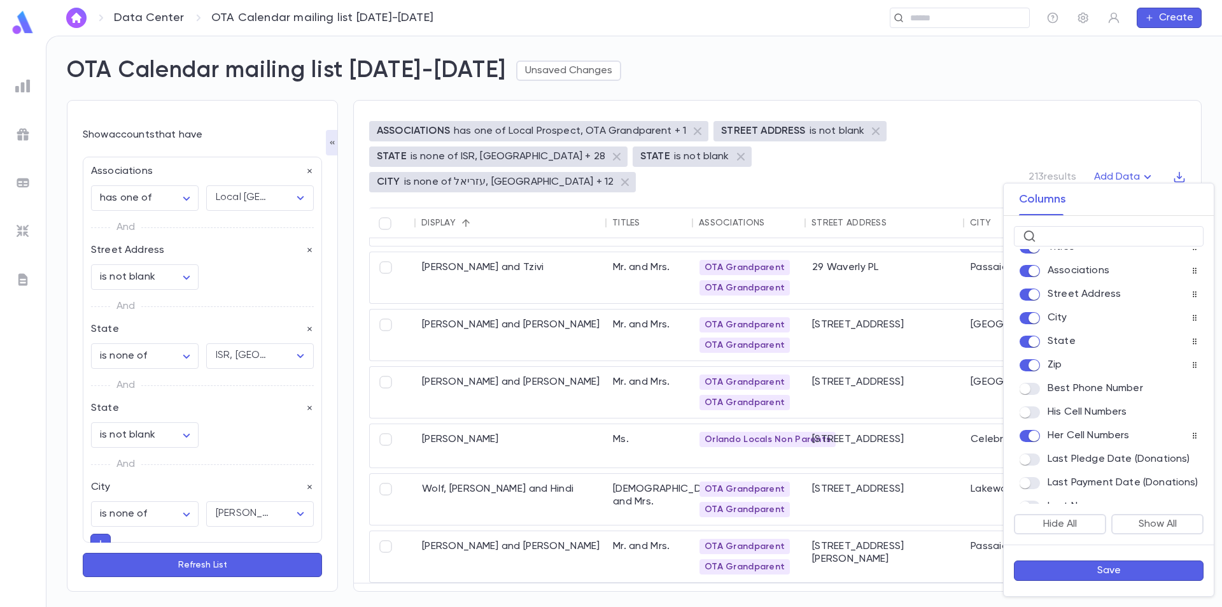
click at [1028, 431] on div "Her Cell Numbers" at bounding box center [1109, 435] width 190 height 18
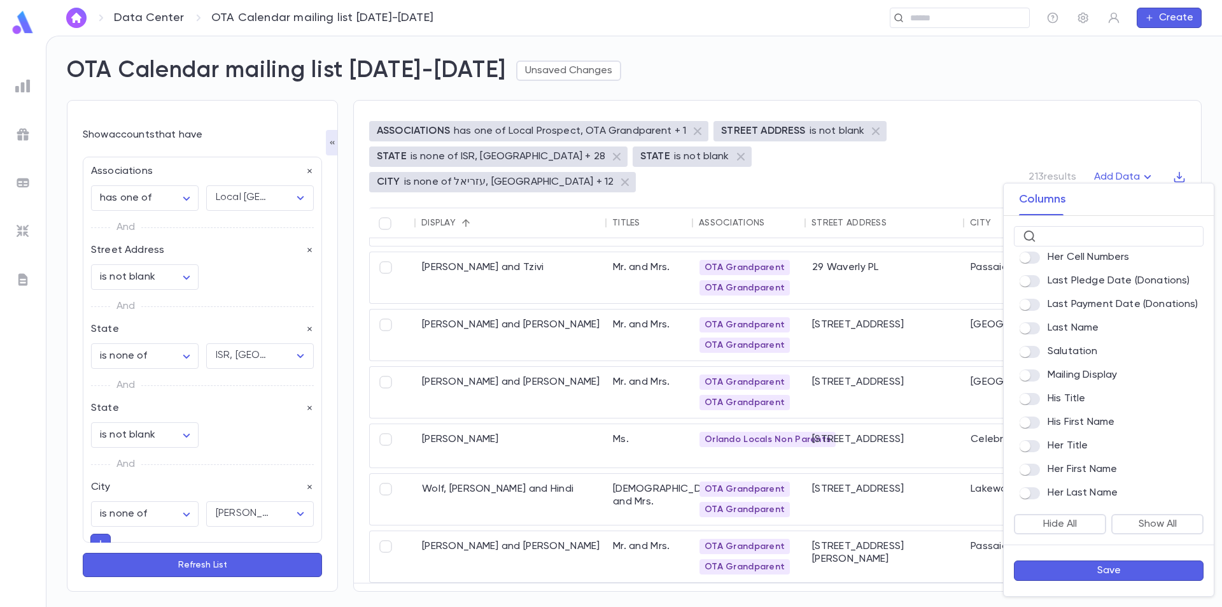
scroll to position [255, 0]
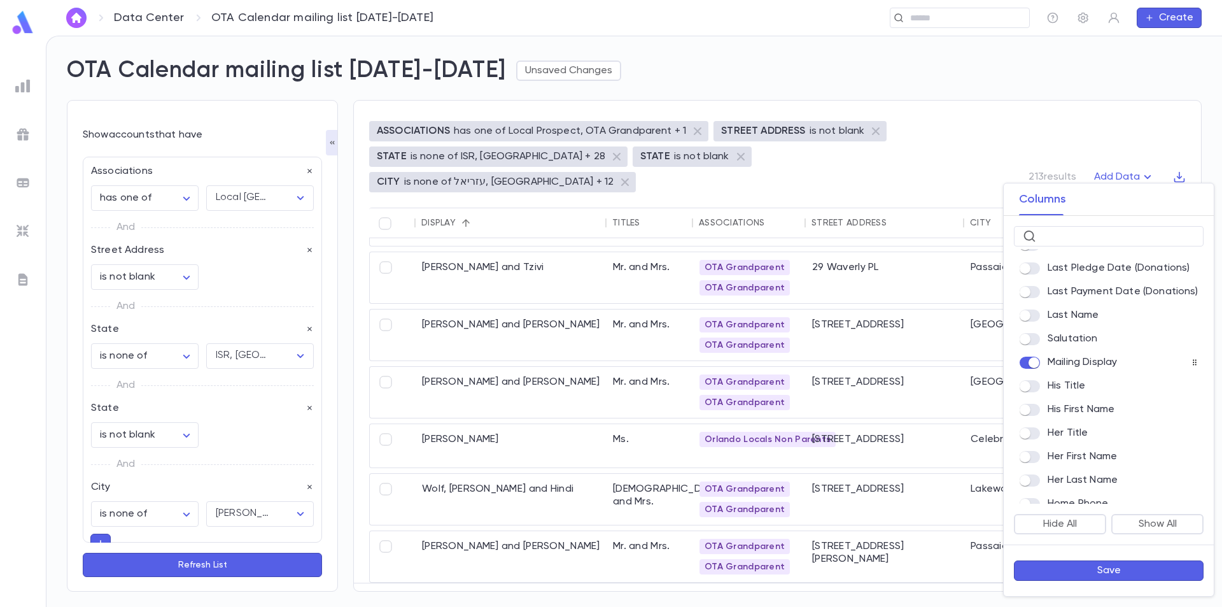
click at [1137, 570] on button "Save" at bounding box center [1109, 570] width 190 height 20
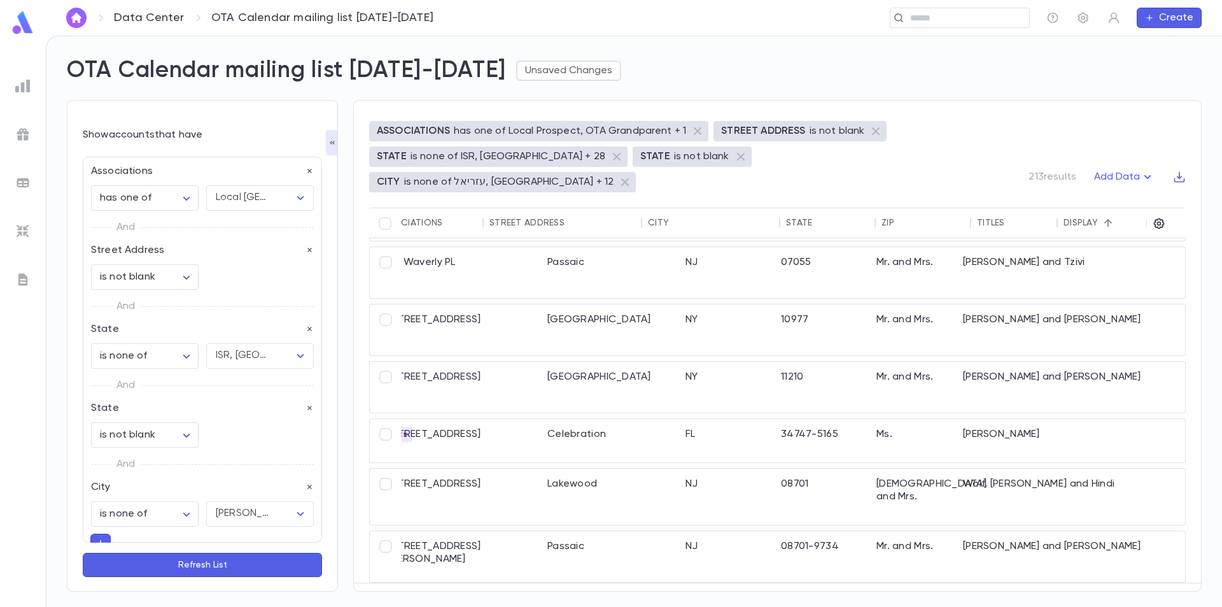
scroll to position [2105, 0]
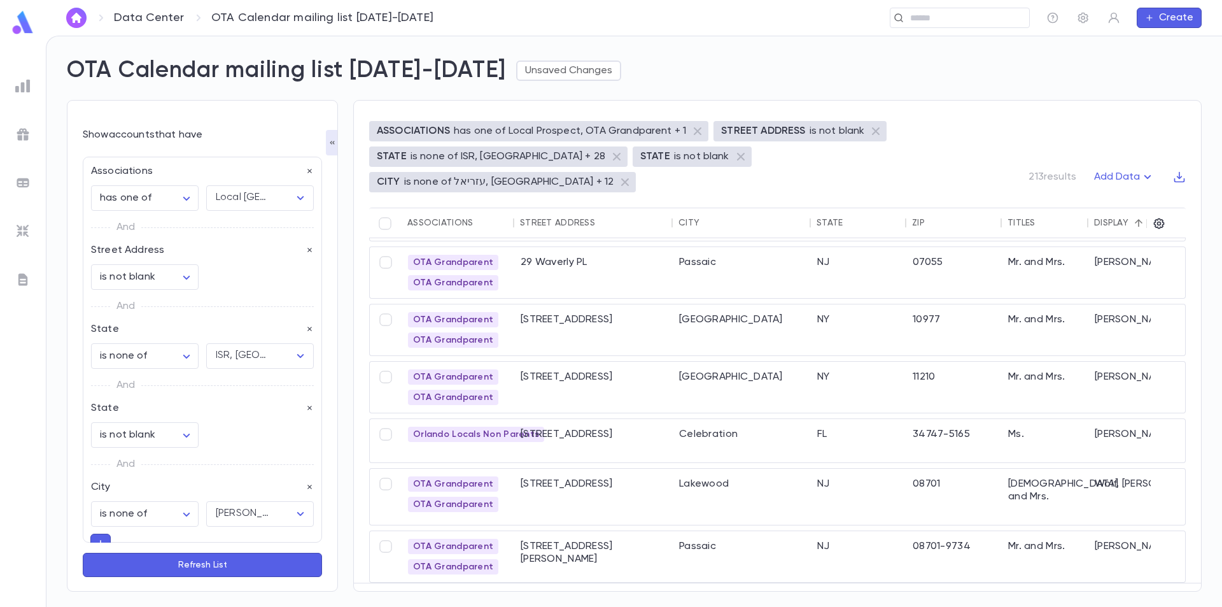
click at [660, 390] on div "OTA Grandparent OTA Grandparent 3503 Fallstaff RD Baltimore MD 21215 Mr. and Mr…" at bounding box center [936, 325] width 1070 height 513
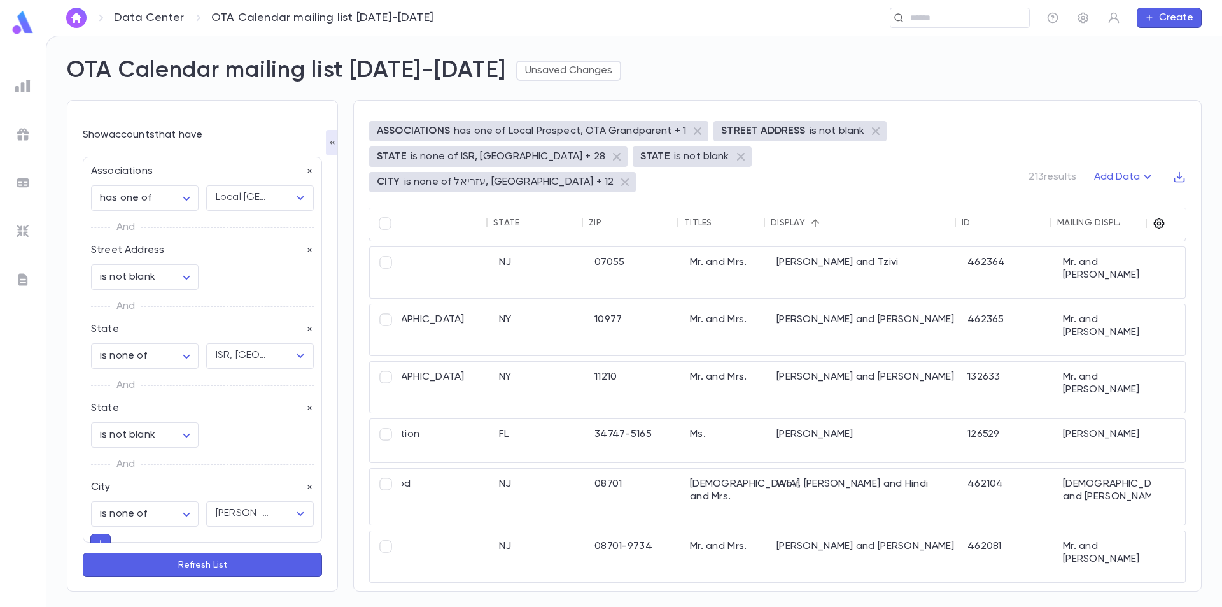
click at [1161, 217] on icon "button" at bounding box center [1159, 223] width 13 height 13
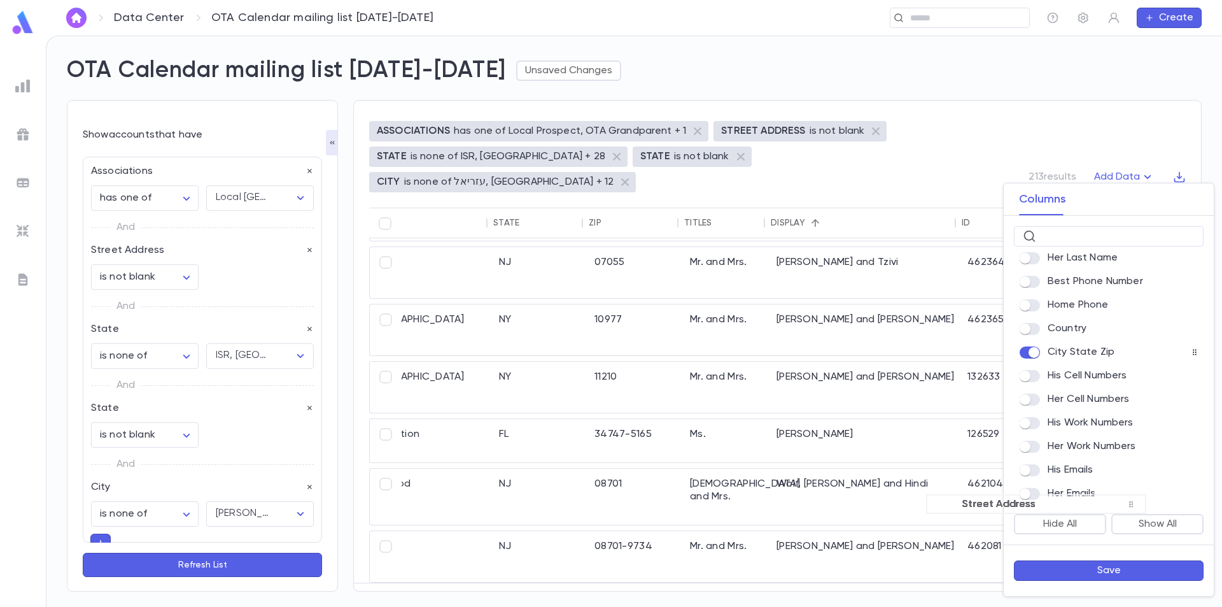
scroll to position [456, 0]
click at [1107, 573] on button "Save" at bounding box center [1109, 570] width 190 height 20
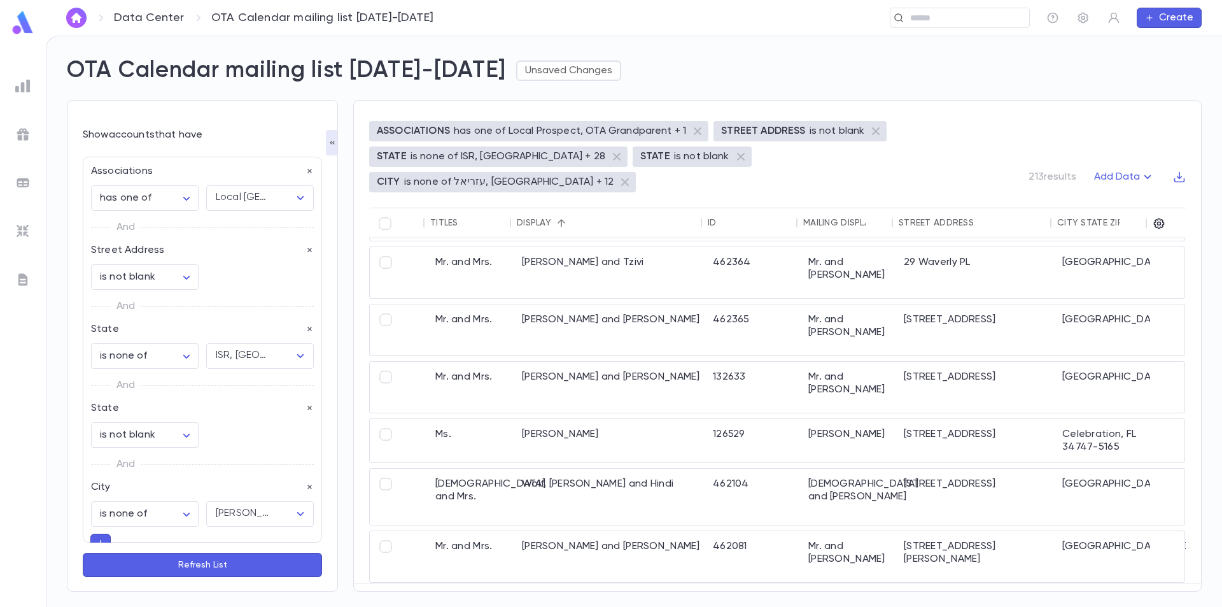
scroll to position [2105, 419]
click at [1178, 172] on icon "button" at bounding box center [1179, 177] width 11 height 11
click at [1163, 179] on li "Download CSV" at bounding box center [1168, 176] width 92 height 20
click at [1188, 592] on icon "button" at bounding box center [1191, 599] width 14 height 15
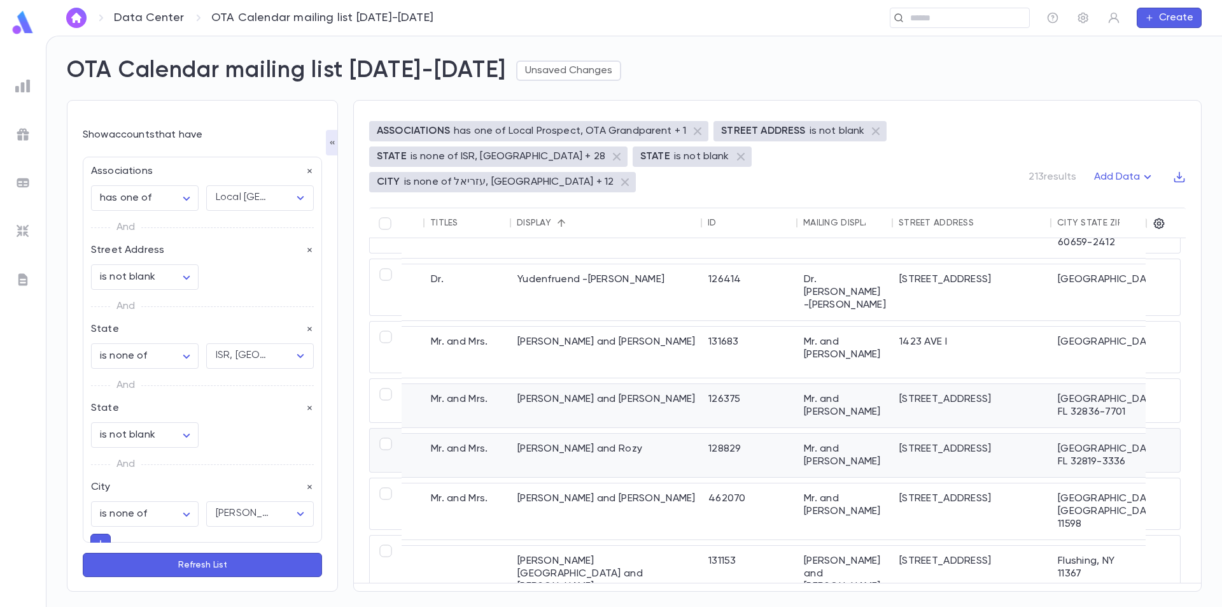
scroll to position [382, 419]
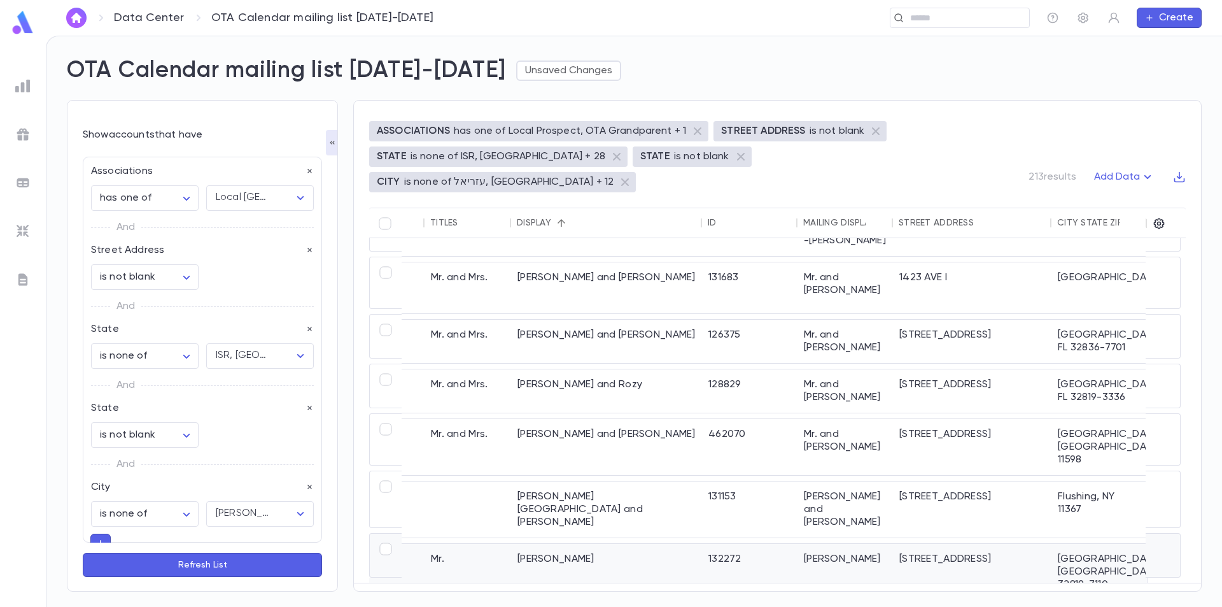
click at [596, 544] on div "[PERSON_NAME]" at bounding box center [606, 572] width 191 height 56
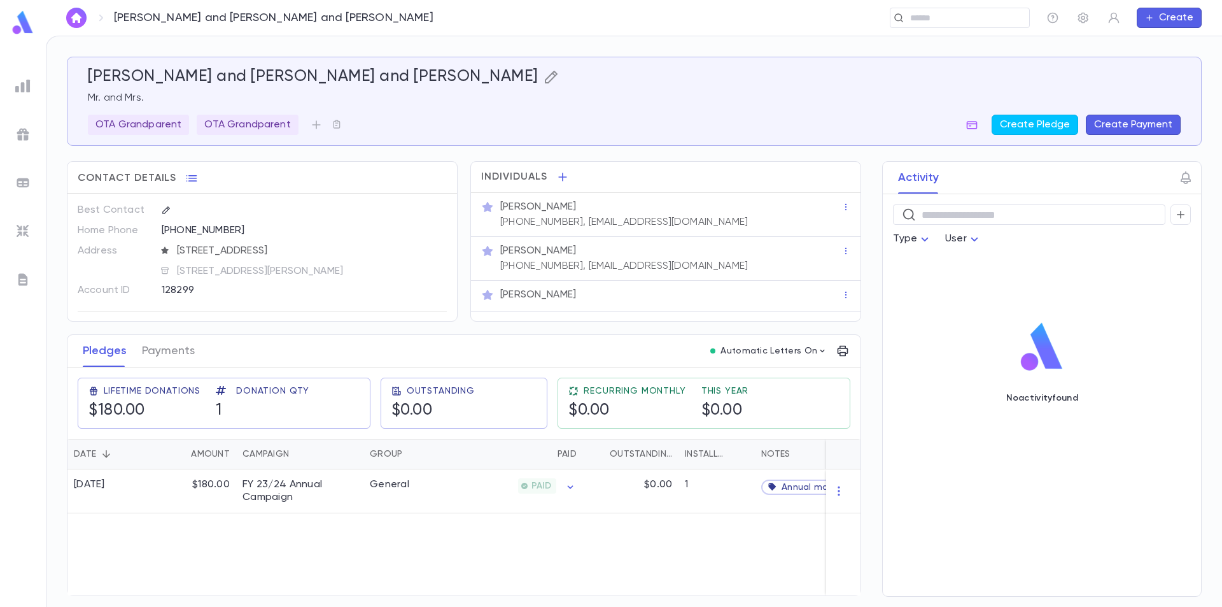
click at [544, 76] on icon "button" at bounding box center [551, 76] width 15 height 15
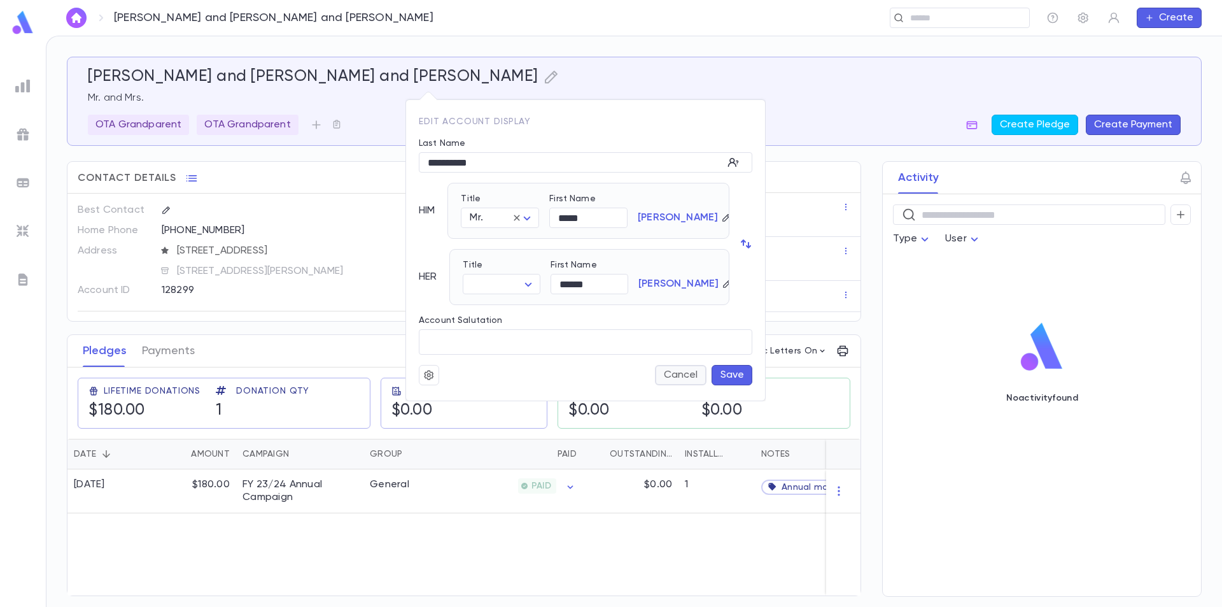
click at [666, 372] on button "Cancel" at bounding box center [681, 375] width 52 height 20
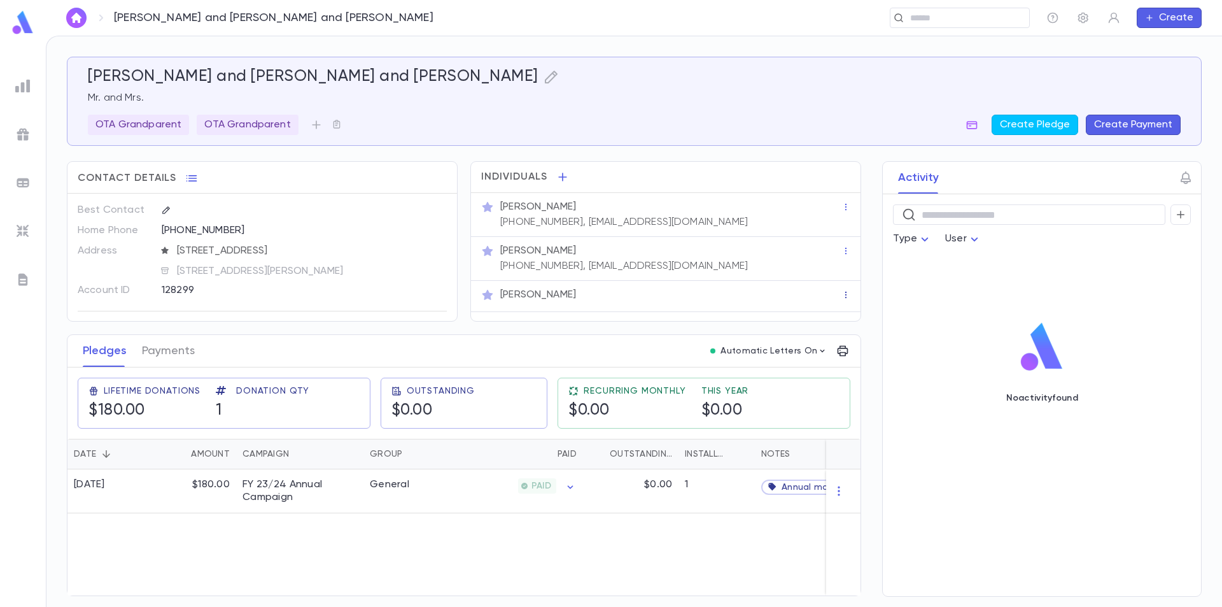
click at [847, 295] on icon "button" at bounding box center [845, 294] width 9 height 9
click at [573, 292] on div at bounding box center [611, 303] width 1222 height 607
click at [572, 295] on p "Mrs. Steve Rosenfield" at bounding box center [538, 294] width 76 height 13
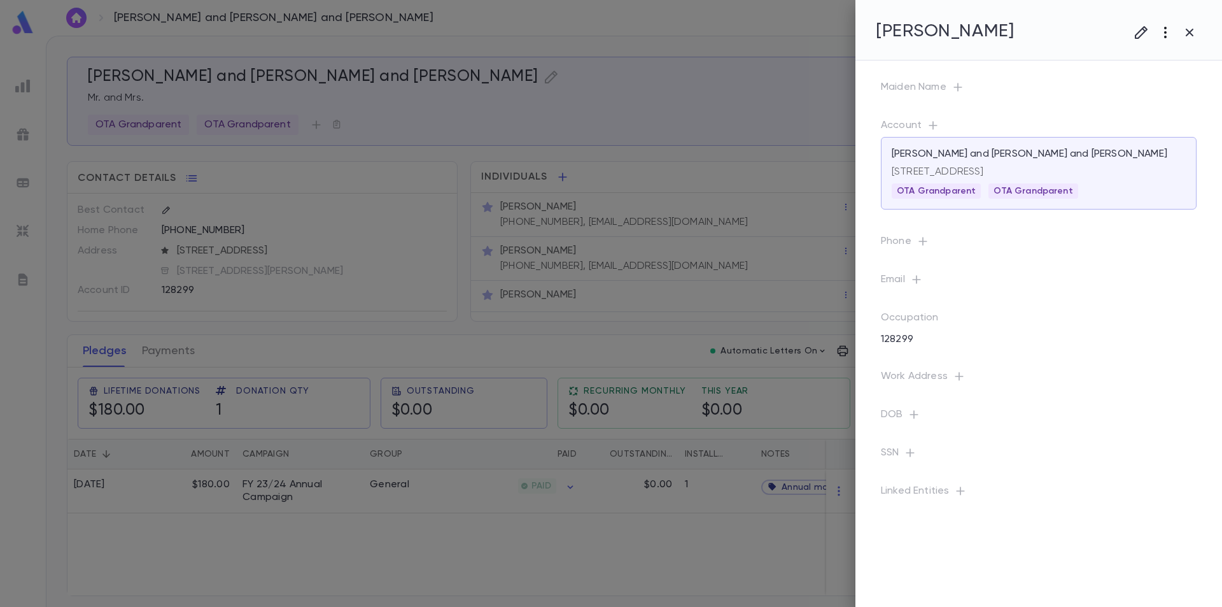
click at [1163, 31] on icon "button" at bounding box center [1165, 32] width 15 height 15
click at [1128, 125] on li "Delete" at bounding box center [1153, 120] width 127 height 20
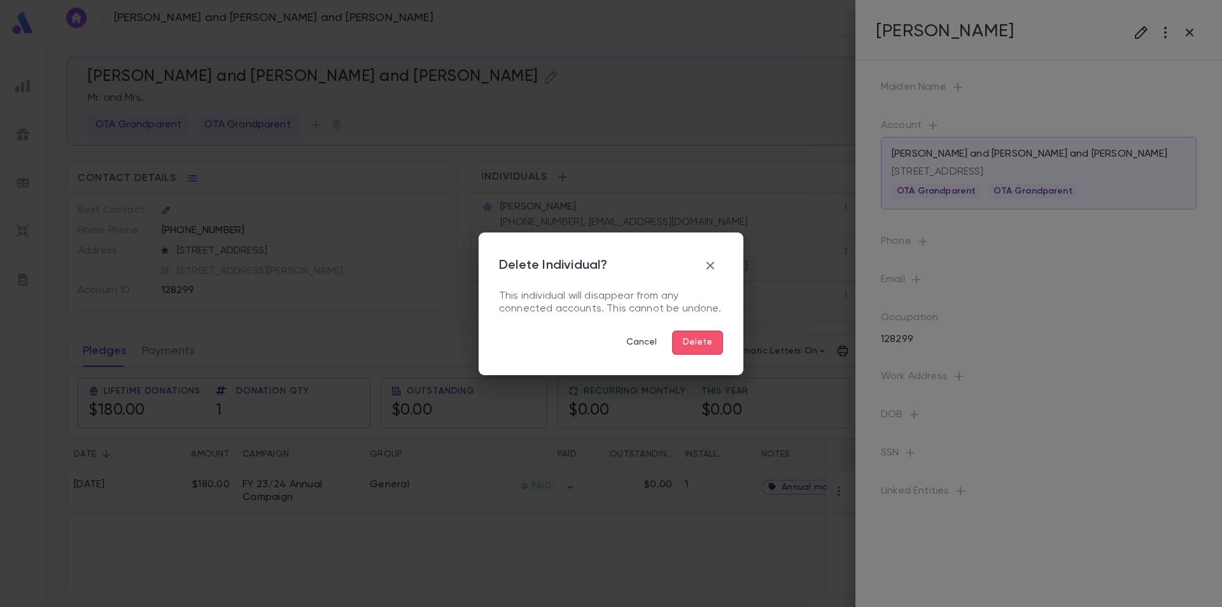
click at [704, 349] on button "Delete" at bounding box center [697, 342] width 51 height 24
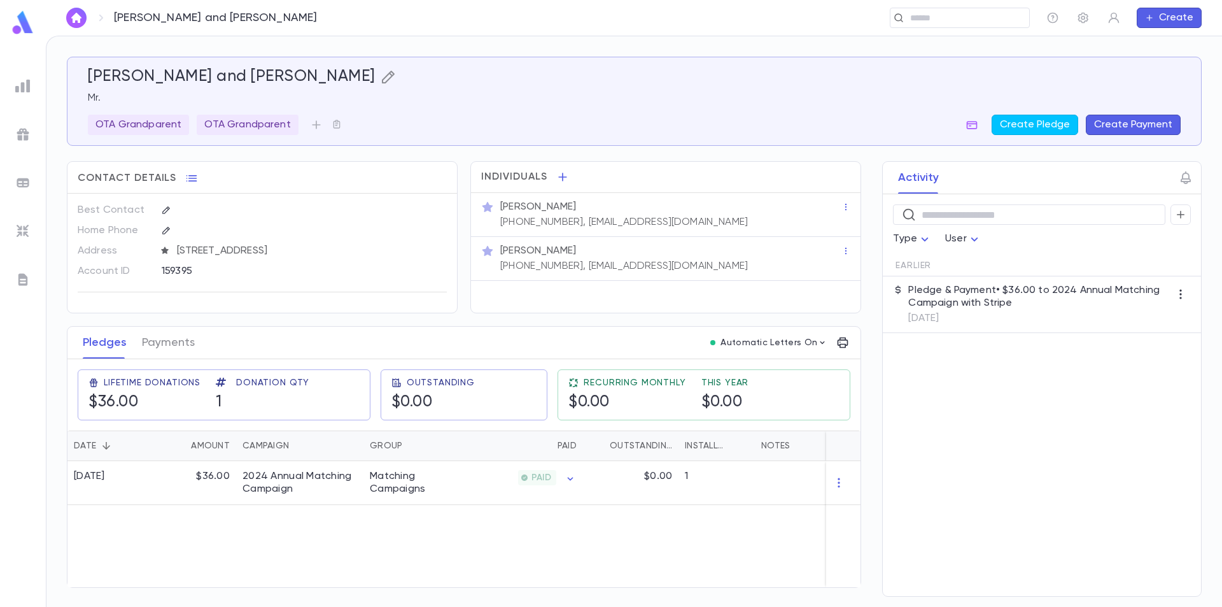
click at [381, 75] on icon "button" at bounding box center [388, 76] width 15 height 15
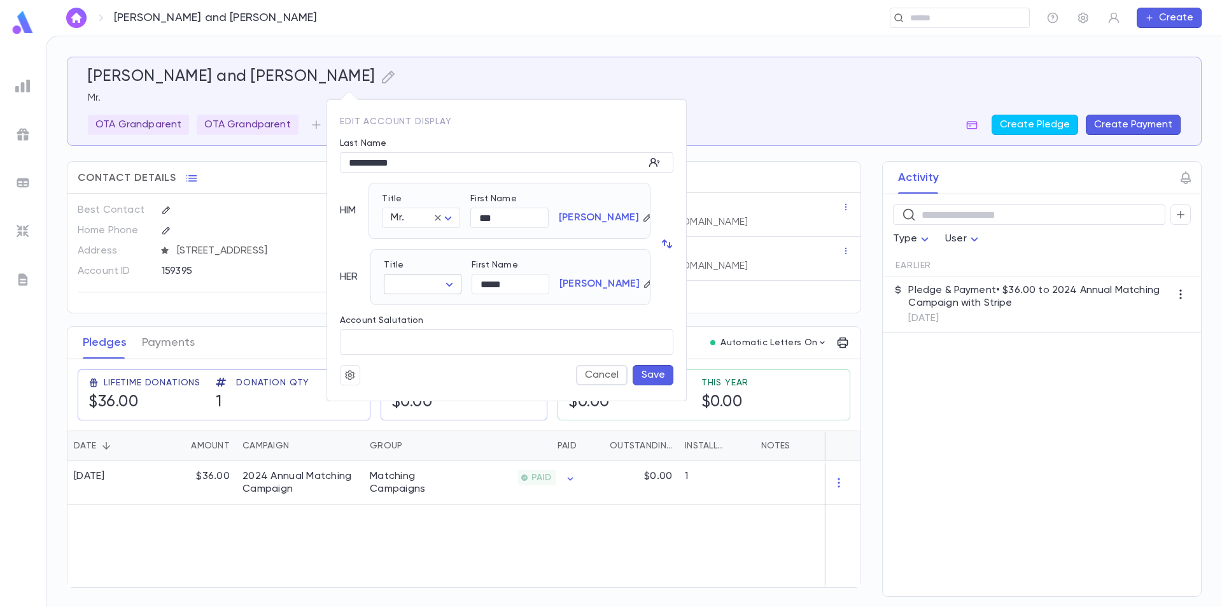
click at [433, 288] on body "Seidenberg, Bob and Rhoda ​ Create Seidenberg, Bob and Rhoda Mr. OTA Grandparen…" at bounding box center [611, 321] width 1222 height 571
click at [422, 312] on span "Mrs." at bounding box center [425, 308] width 55 height 13
type input "****"
click at [656, 377] on button "Save" at bounding box center [653, 375] width 41 height 20
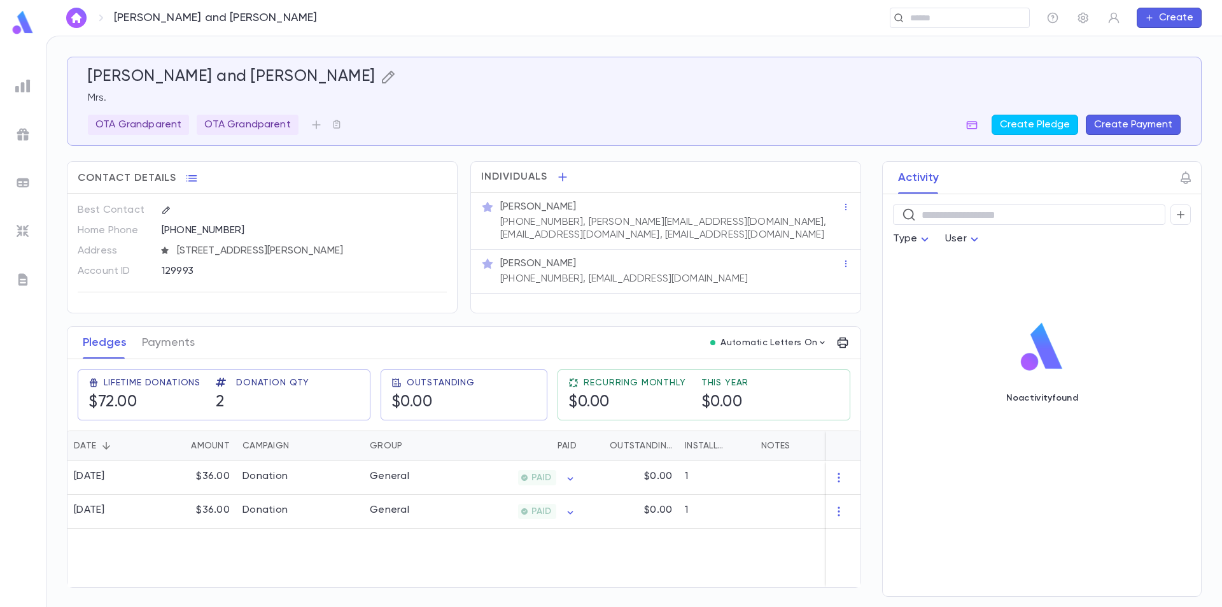
click at [381, 77] on icon "button" at bounding box center [388, 76] width 15 height 15
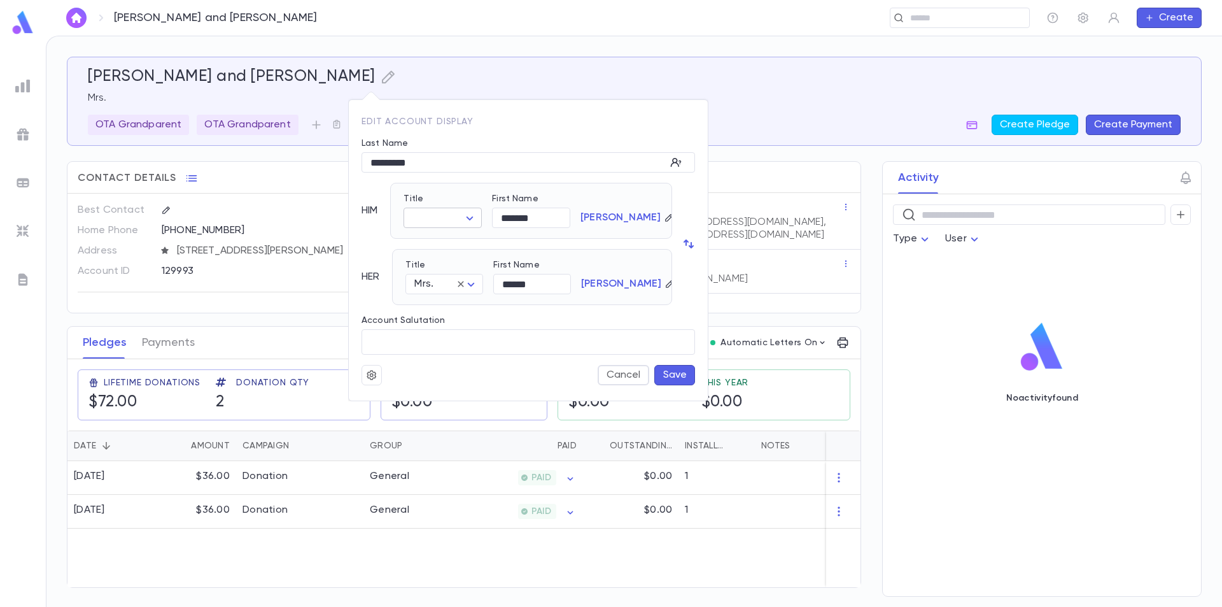
click at [444, 211] on body "[PERSON_NAME] and [PERSON_NAME] ​ Create [PERSON_NAME] and [PERSON_NAME] [PERSO…" at bounding box center [611, 321] width 1222 height 571
click at [438, 260] on span "[DEMOGRAPHIC_DATA]" at bounding box center [473, 262] width 109 height 13
type input "*****"
click at [667, 376] on button "Save" at bounding box center [674, 375] width 41 height 20
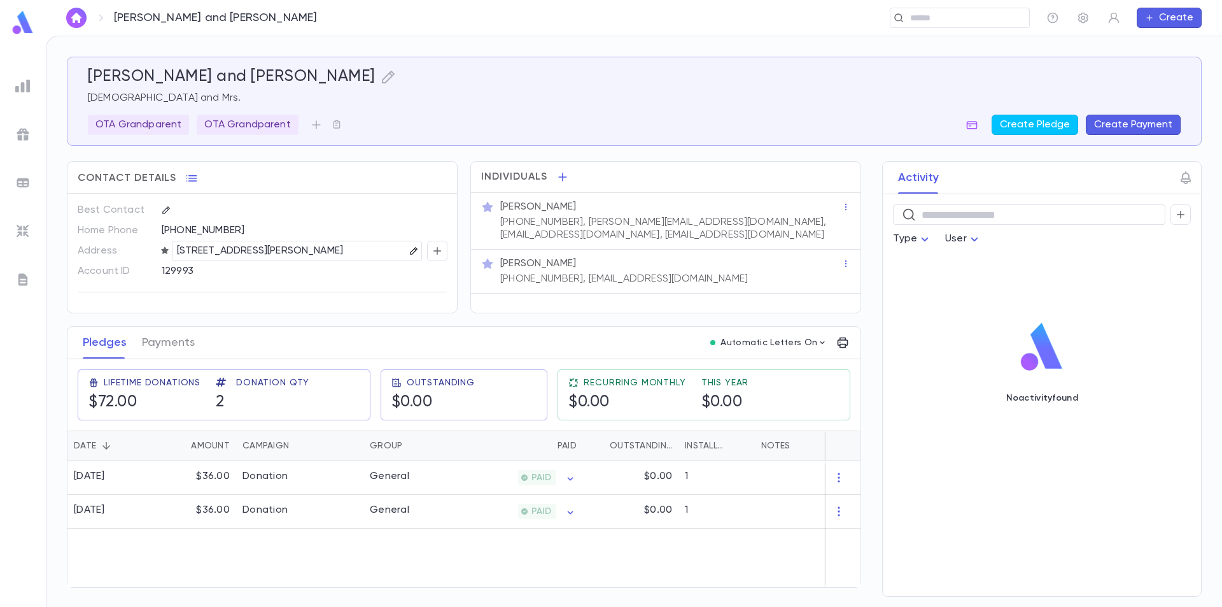
click at [412, 248] on icon "button" at bounding box center [413, 250] width 9 height 9
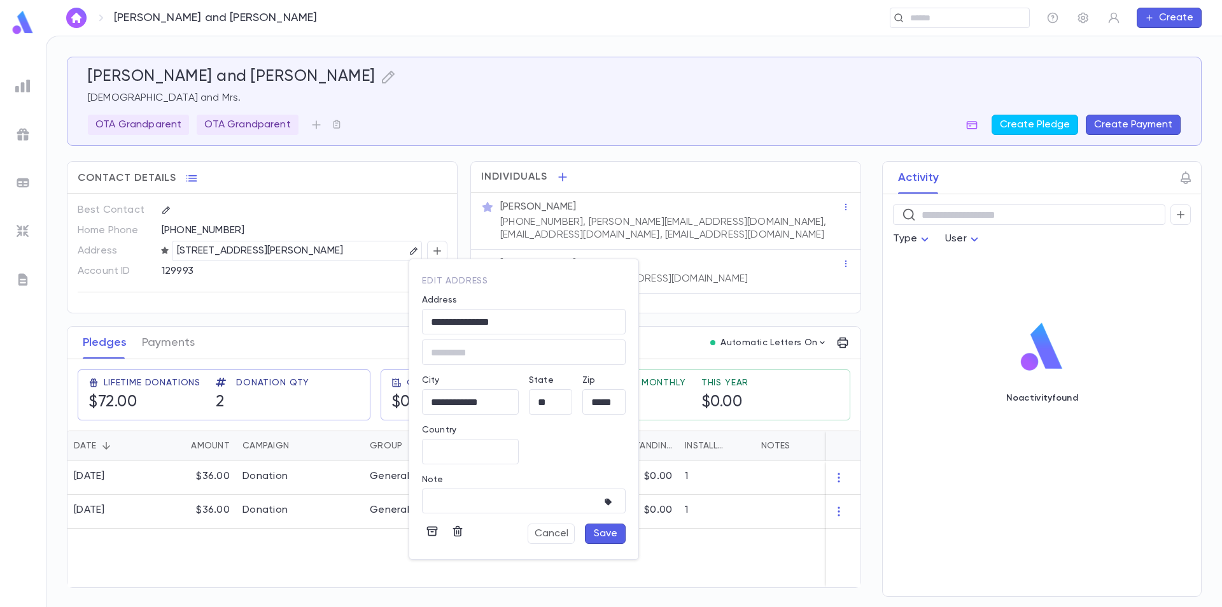
click at [397, 212] on div at bounding box center [611, 303] width 1222 height 607
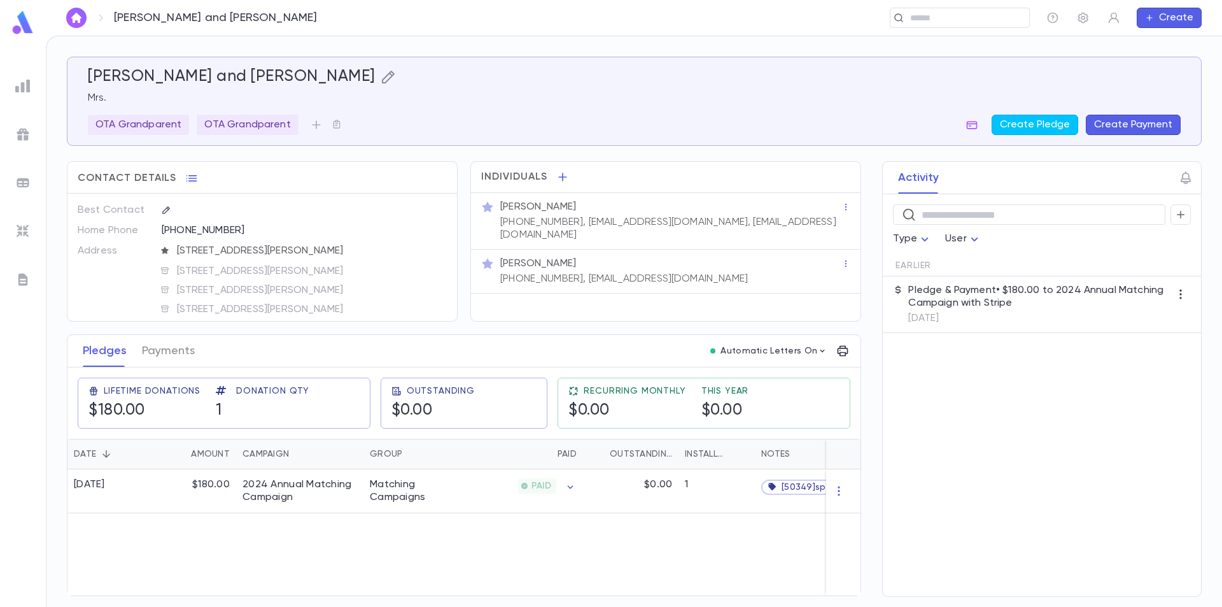
click at [381, 75] on icon "button" at bounding box center [388, 76] width 15 height 15
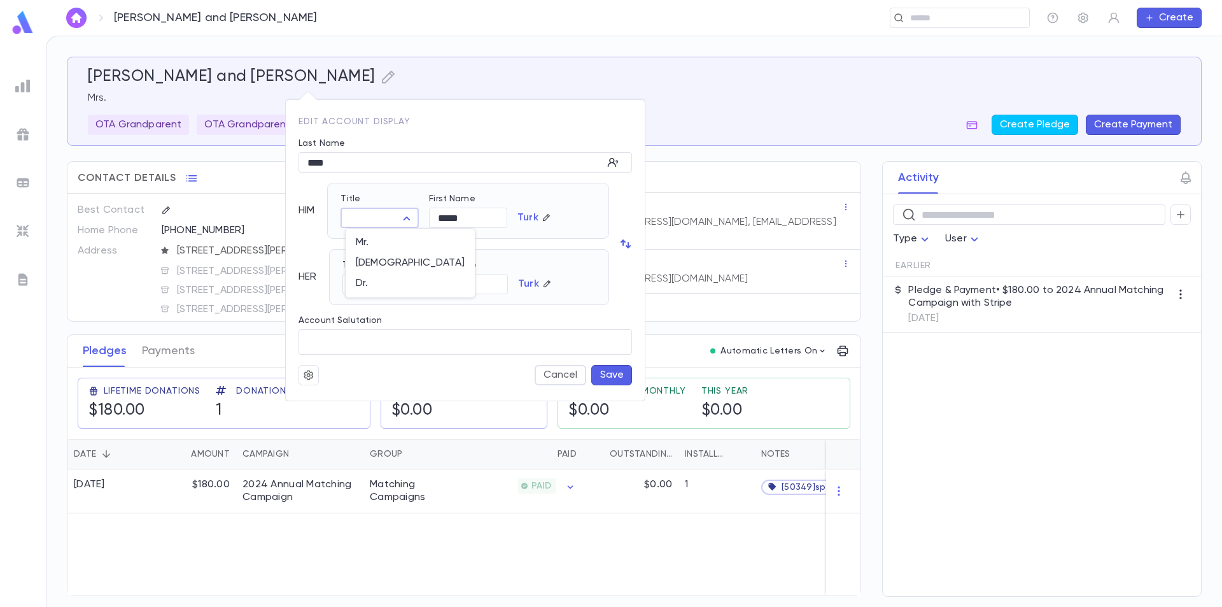
click at [394, 211] on body "Turk, Moshe and Sheva ​ Create Turk, Moshe and Sheva Mrs. OTA Grandparent OTA G…" at bounding box center [611, 321] width 1222 height 571
click at [383, 260] on span "Rabbi" at bounding box center [410, 262] width 109 height 13
type input "*****"
click at [607, 373] on button "Save" at bounding box center [611, 375] width 41 height 20
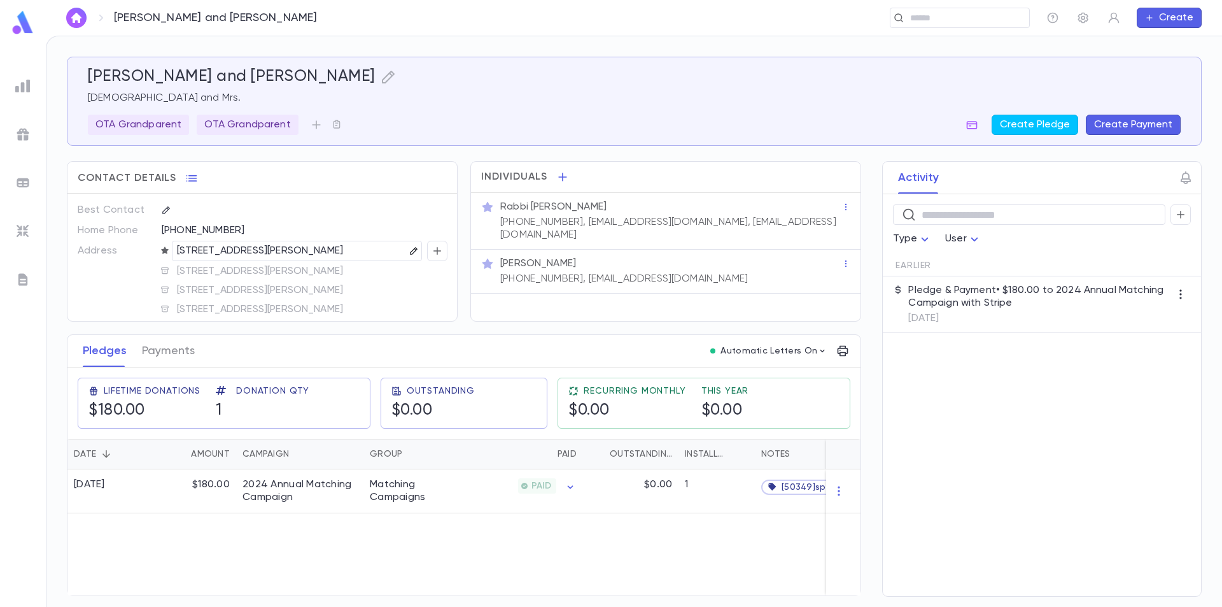
click at [409, 251] on icon "button" at bounding box center [413, 250] width 9 height 9
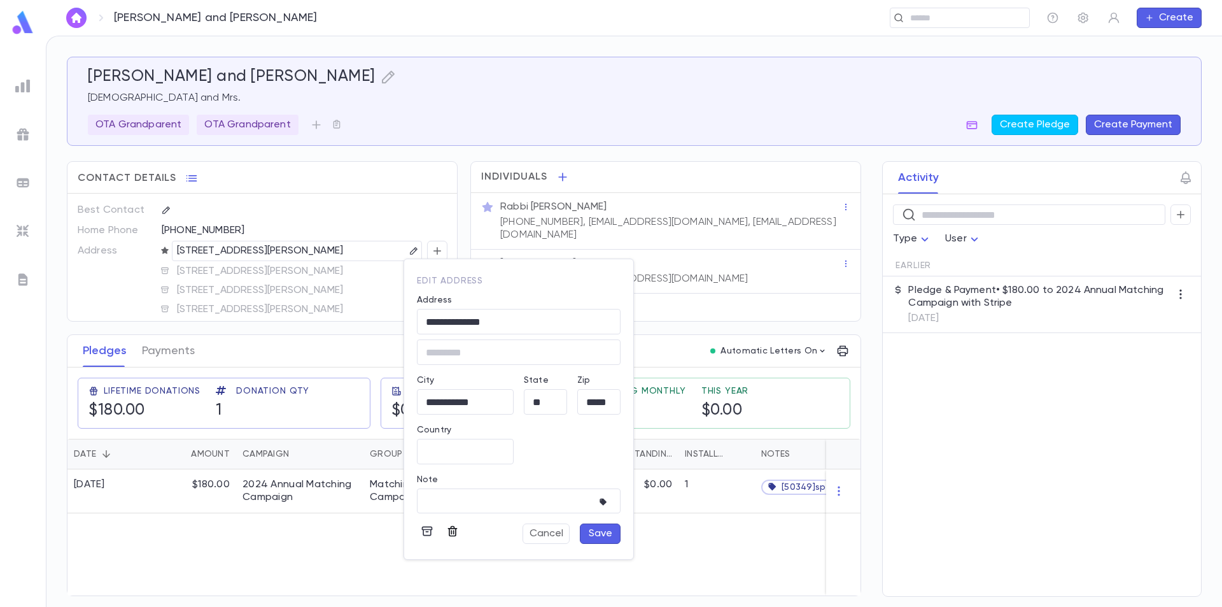
click at [449, 524] on button "button" at bounding box center [452, 531] width 20 height 20
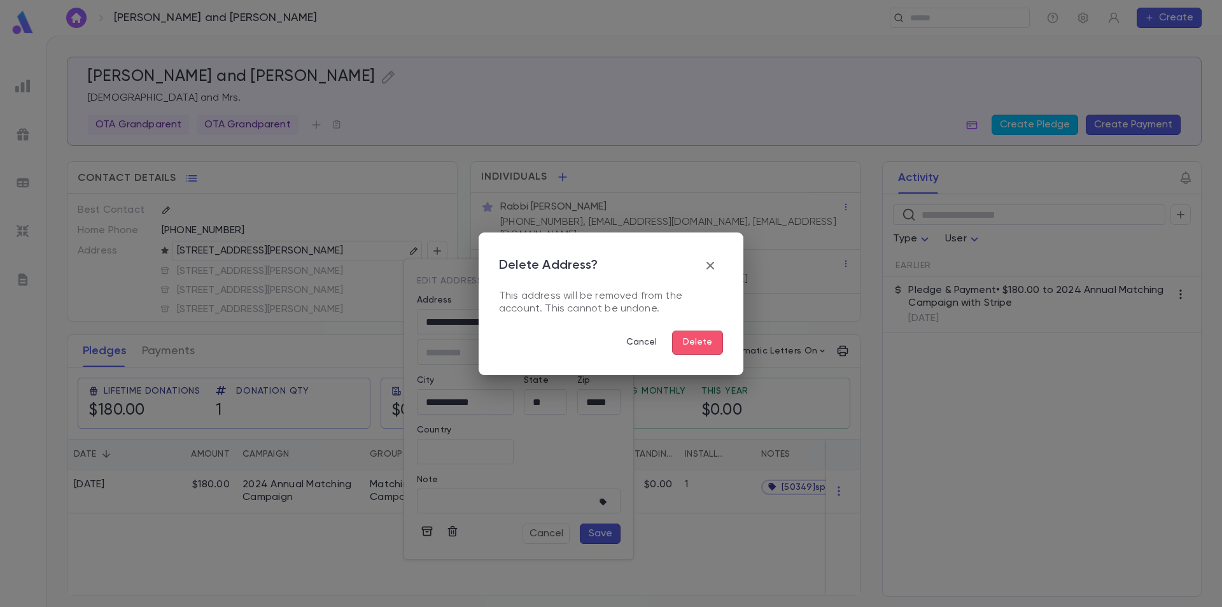
click at [704, 339] on button "Delete" at bounding box center [697, 342] width 51 height 24
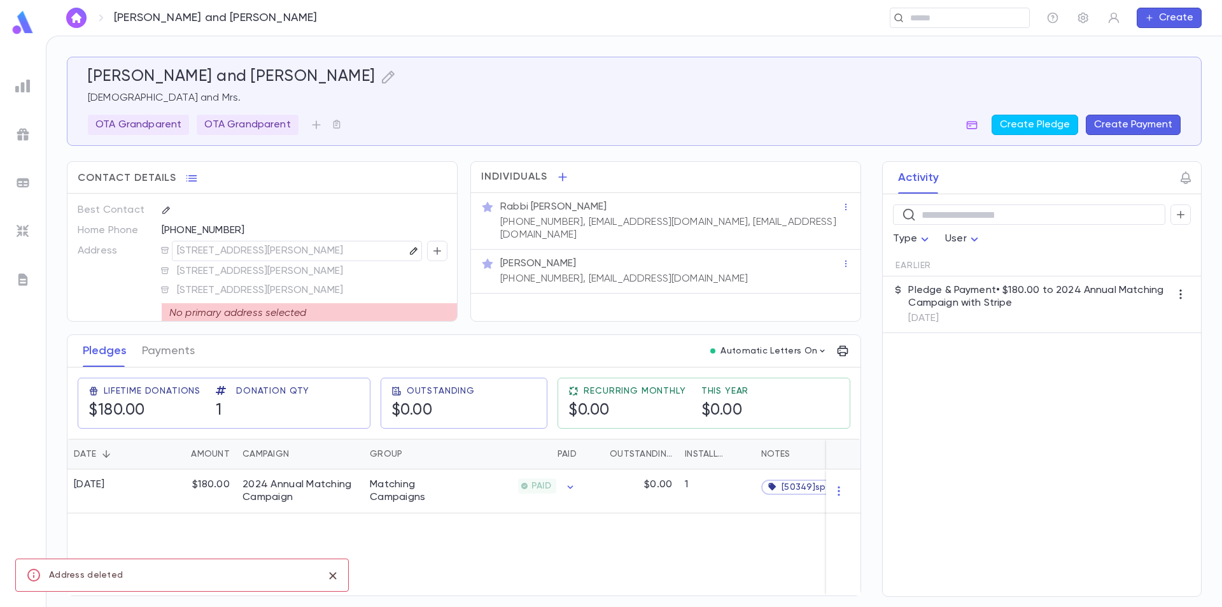
click at [409, 248] on icon "button" at bounding box center [413, 250] width 9 height 9
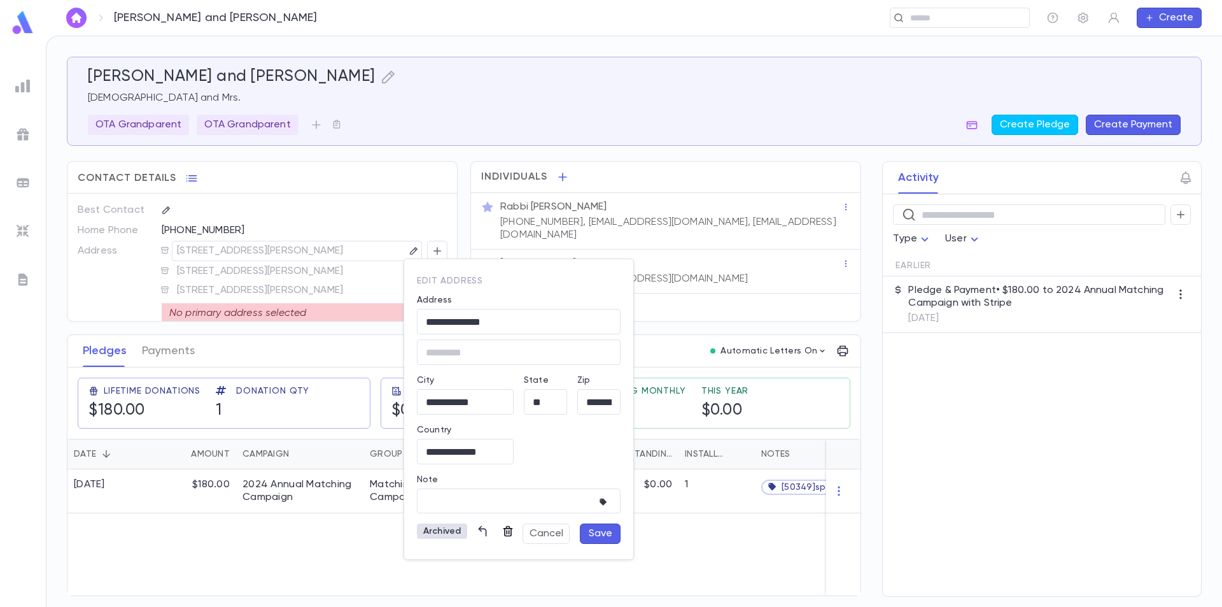
click at [509, 529] on icon "button" at bounding box center [508, 530] width 13 height 13
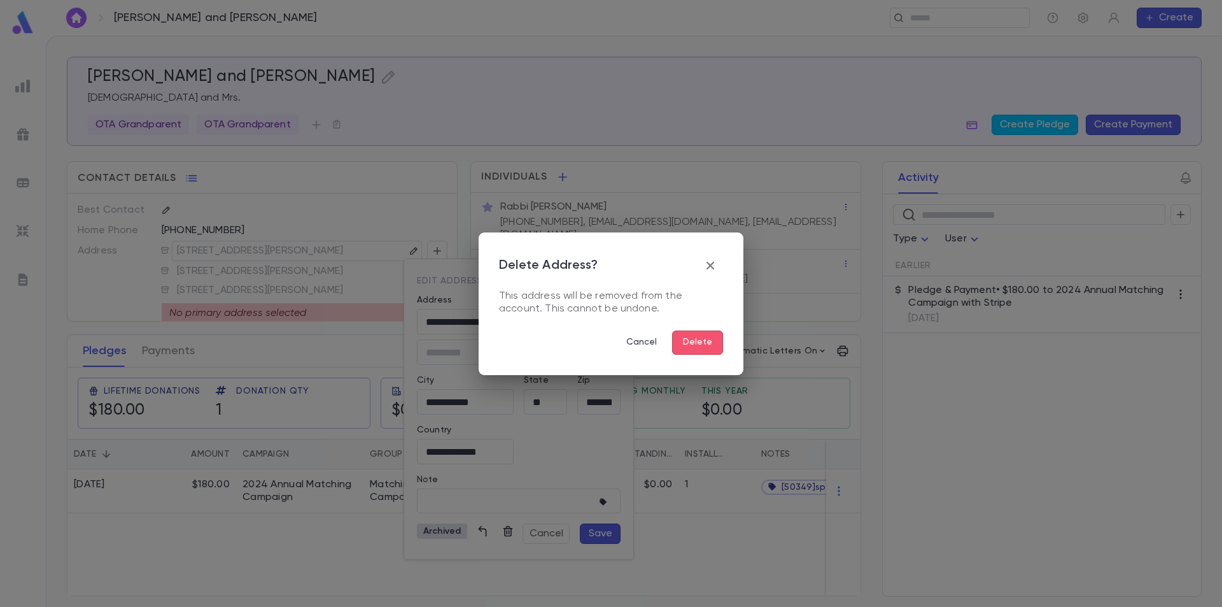
click at [710, 348] on button "Delete" at bounding box center [697, 342] width 51 height 24
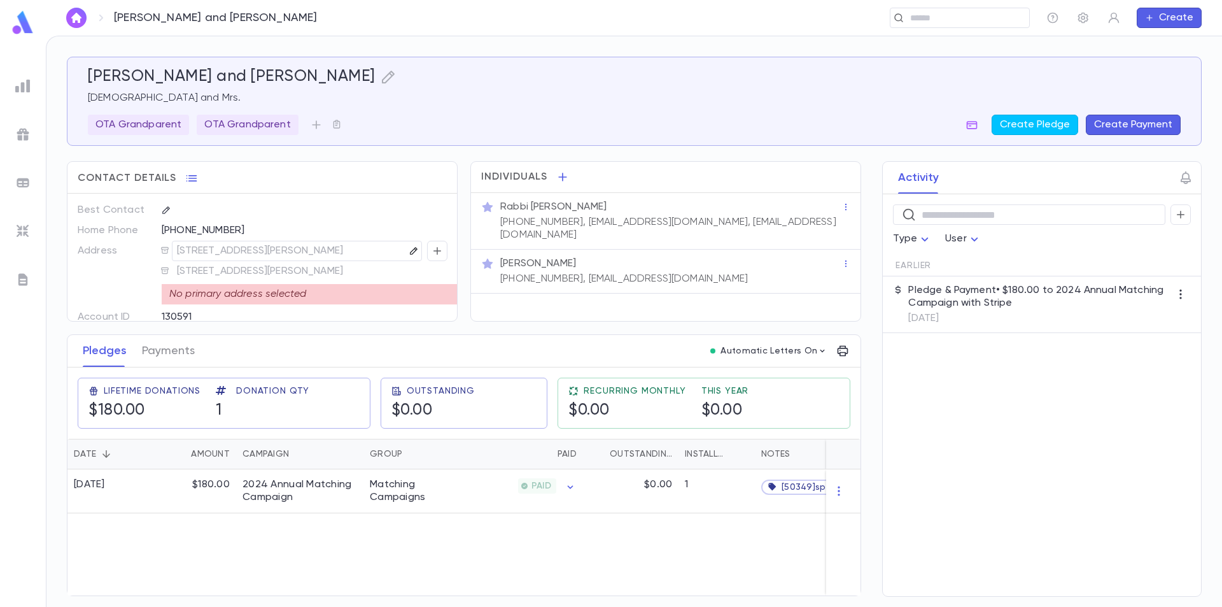
click at [410, 248] on icon "button" at bounding box center [413, 250] width 7 height 7
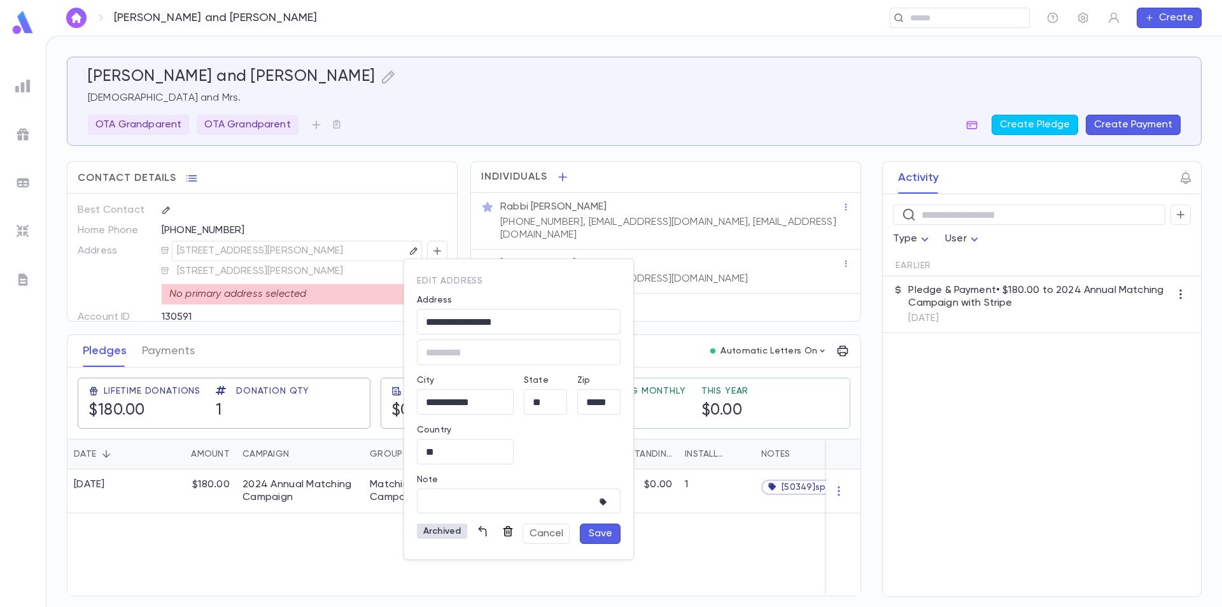
click at [507, 534] on icon "button" at bounding box center [508, 530] width 13 height 13
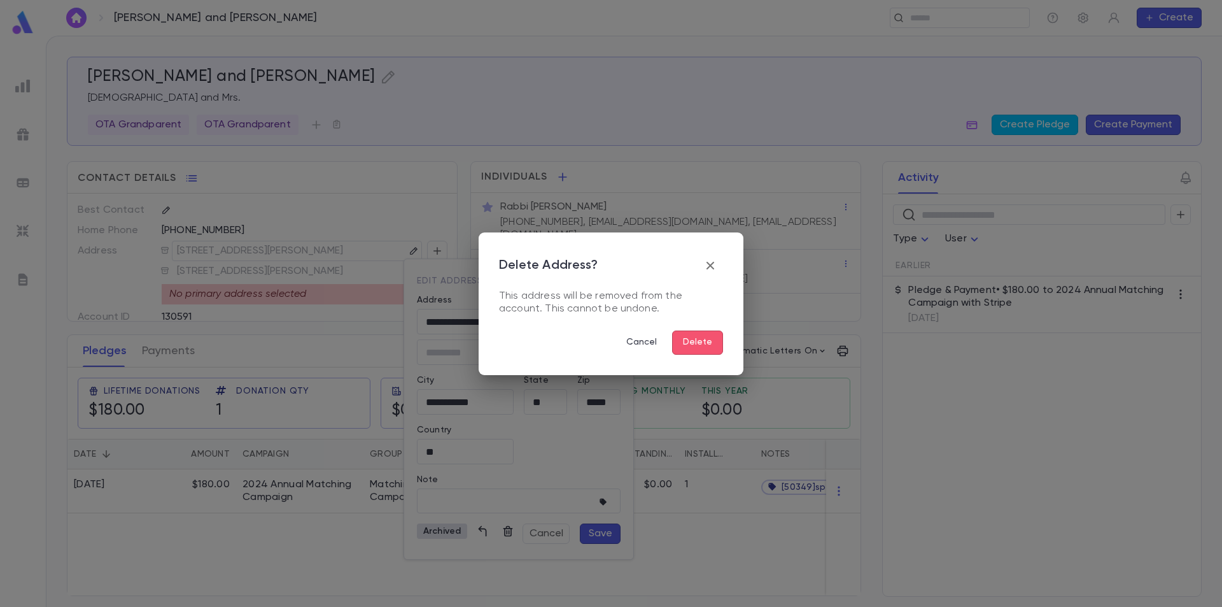
click at [699, 344] on button "Delete" at bounding box center [697, 342] width 51 height 24
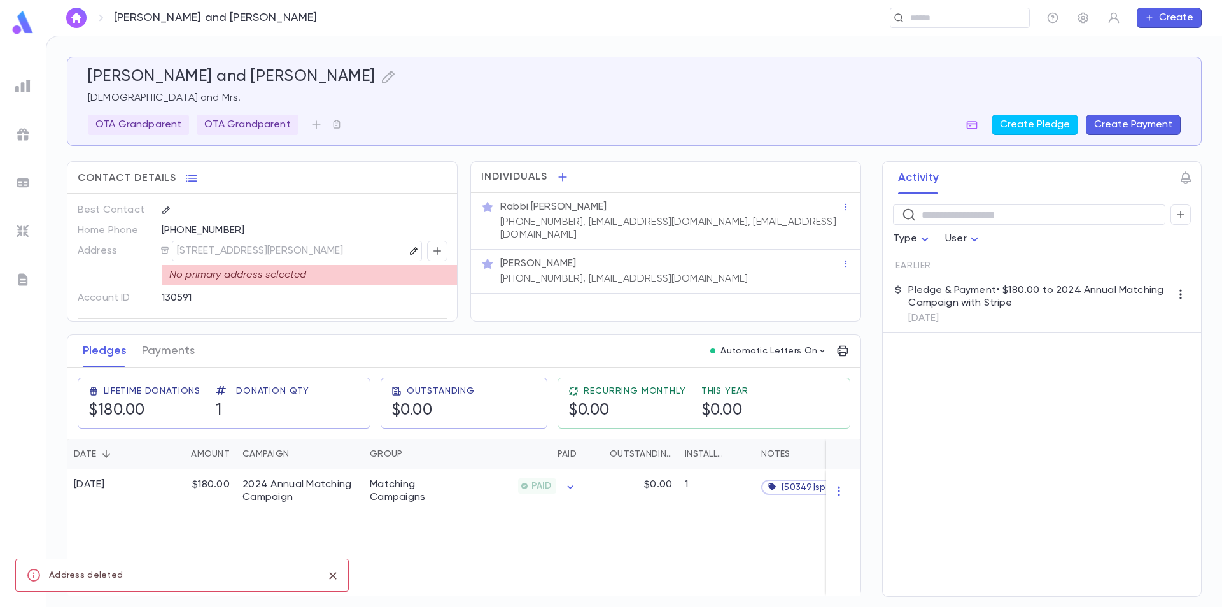
click at [410, 249] on icon "button" at bounding box center [413, 250] width 7 height 7
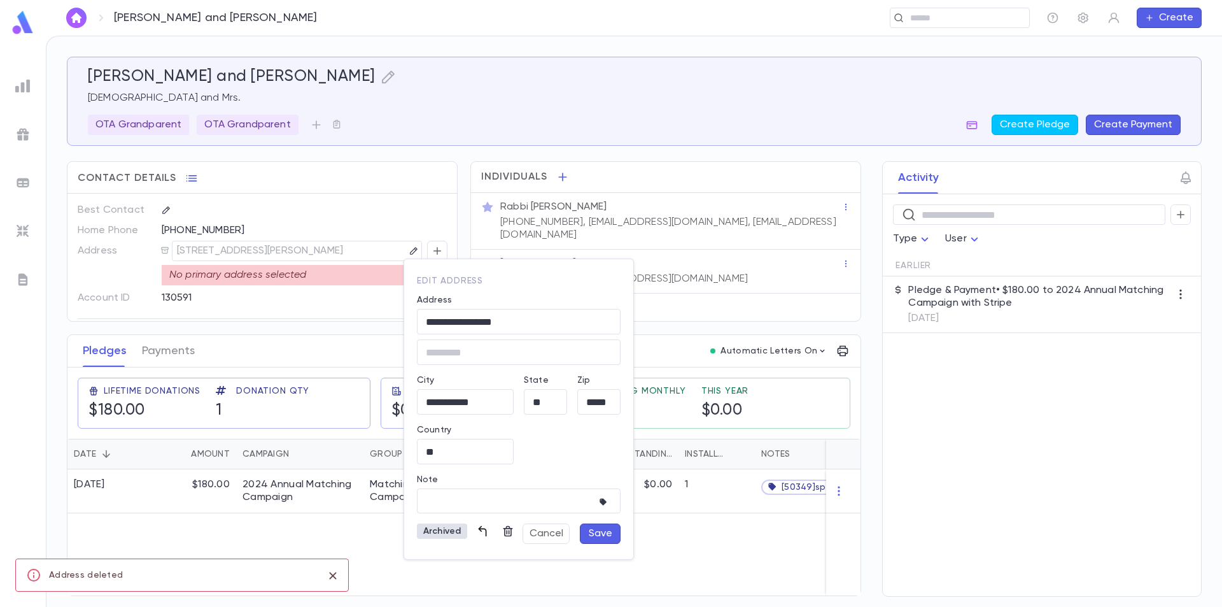
click at [484, 528] on icon "button" at bounding box center [482, 530] width 13 height 13
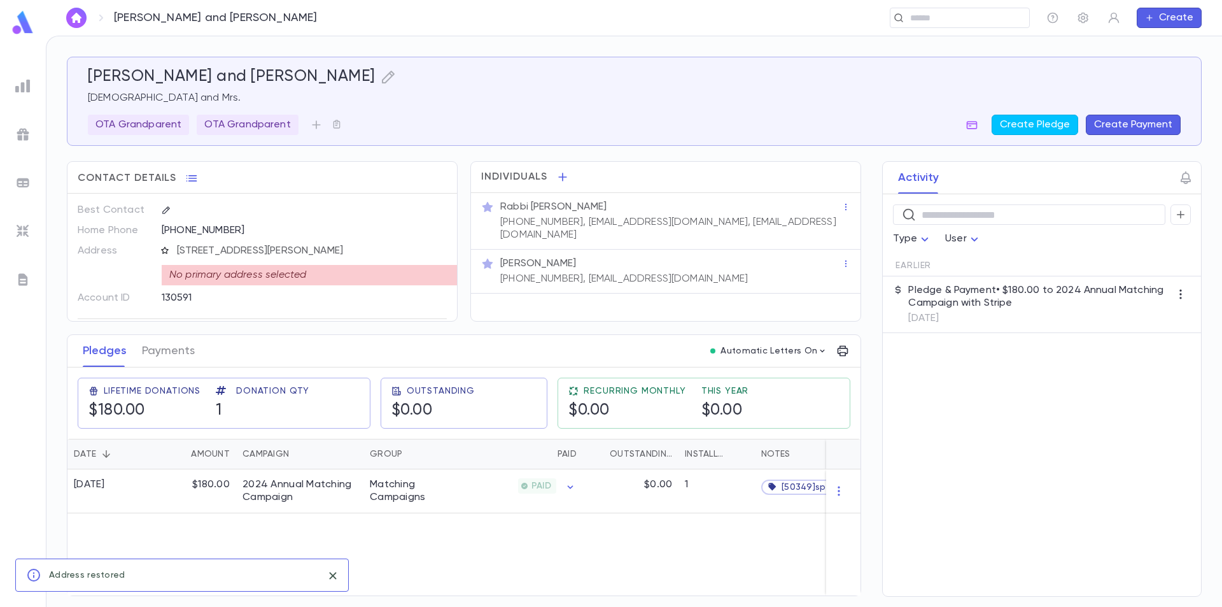
click at [165, 250] on icon "button" at bounding box center [164, 250] width 9 height 9
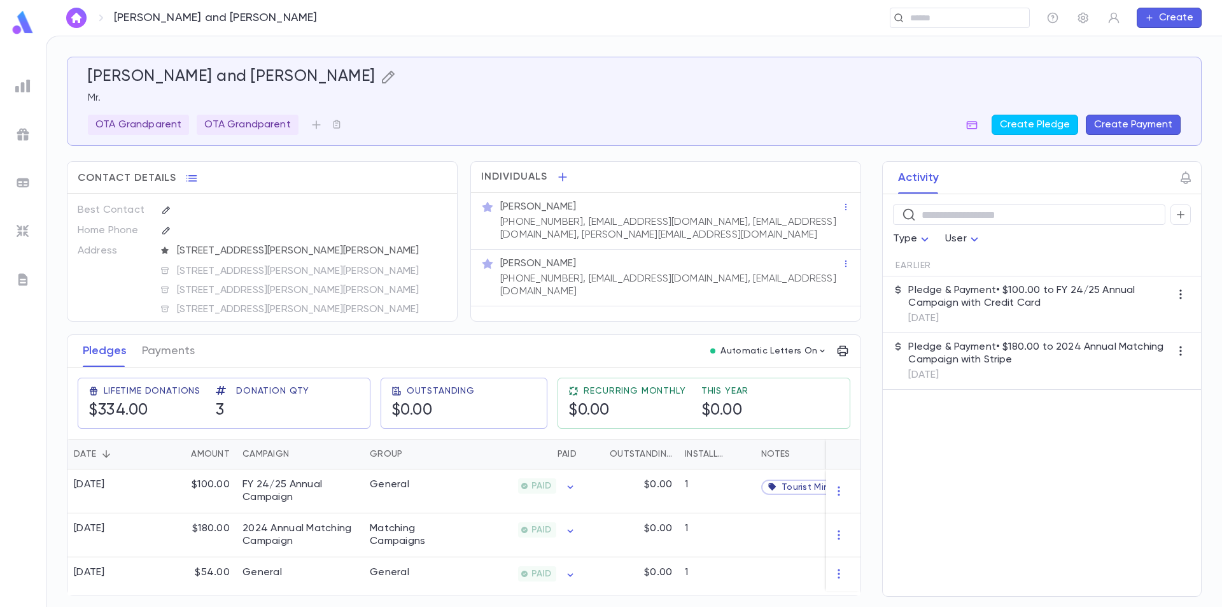
click at [382, 74] on icon "button" at bounding box center [388, 77] width 13 height 13
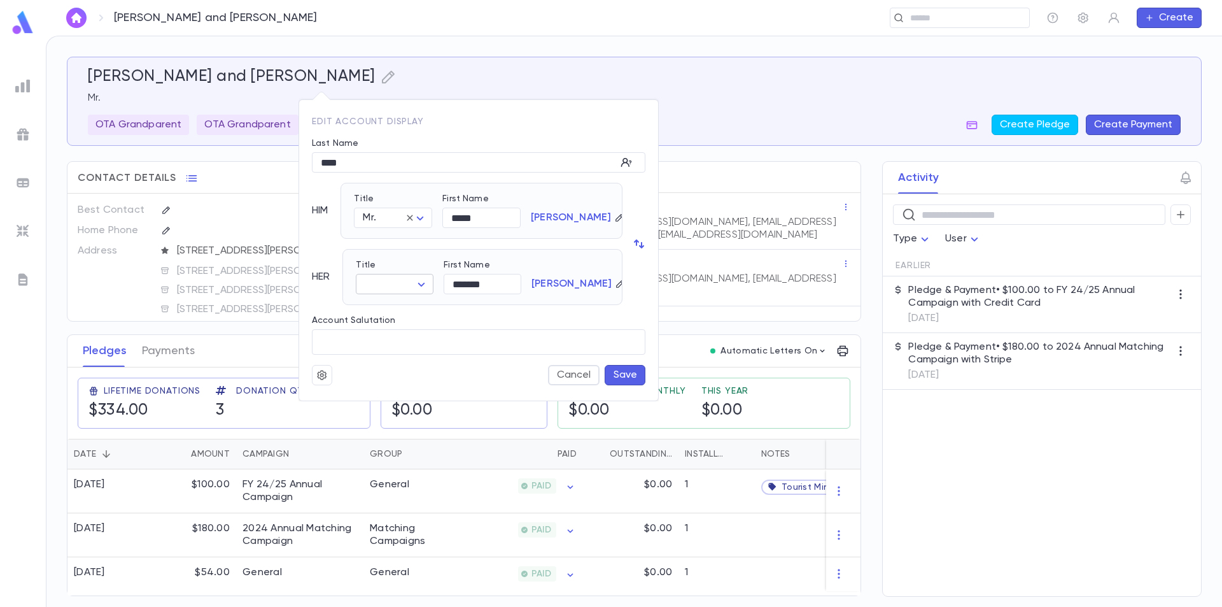
click at [414, 281] on body "Bess, Chaim and Breindy ​ Create Bess, Chaim and Breindy Mr. OTA Grandparent OT…" at bounding box center [611, 321] width 1222 height 571
click at [400, 305] on span "Mrs." at bounding box center [397, 308] width 55 height 13
type input "****"
click at [615, 375] on button "Save" at bounding box center [625, 375] width 41 height 20
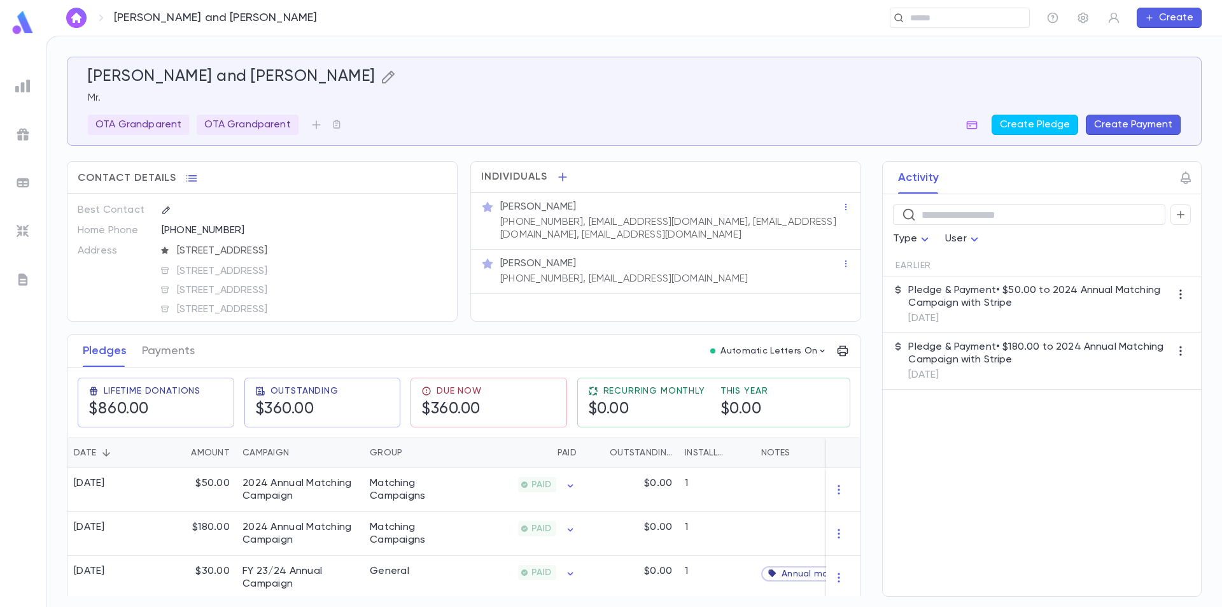
click at [382, 77] on icon "button" at bounding box center [388, 77] width 13 height 13
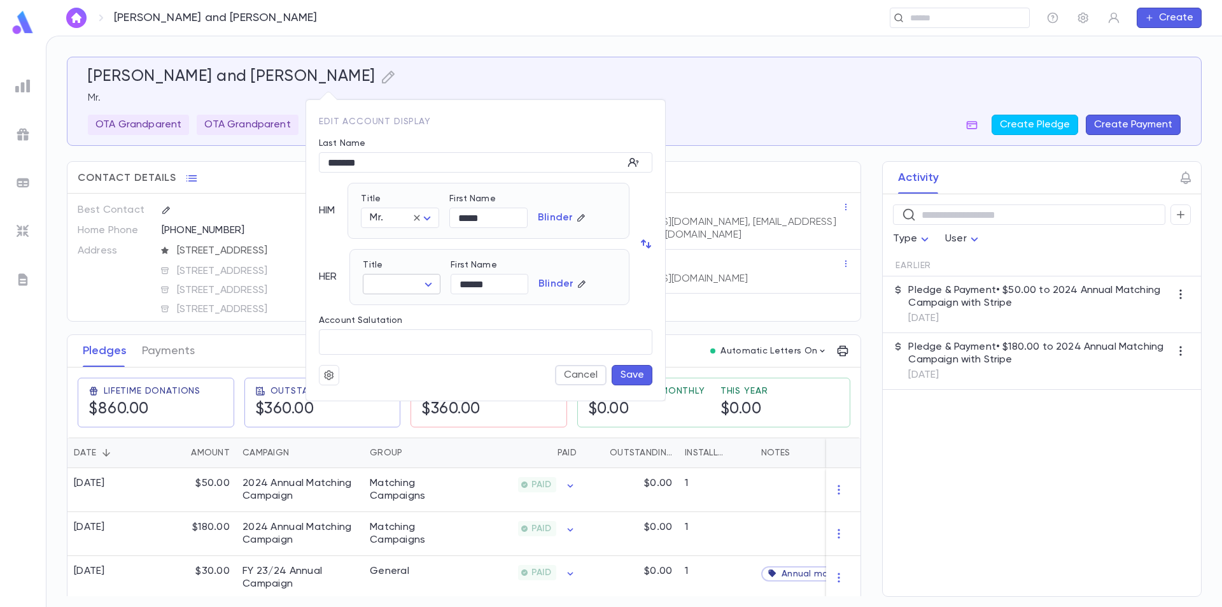
click at [423, 279] on body "Blinder, Aaron and Rochel ​ Create Blinder, Aaron and Rochel Mr. OTA Grandparen…" at bounding box center [611, 321] width 1222 height 571
click at [400, 309] on span "Mrs." at bounding box center [404, 308] width 55 height 13
type input "****"
click at [622, 371] on button "Save" at bounding box center [632, 375] width 41 height 20
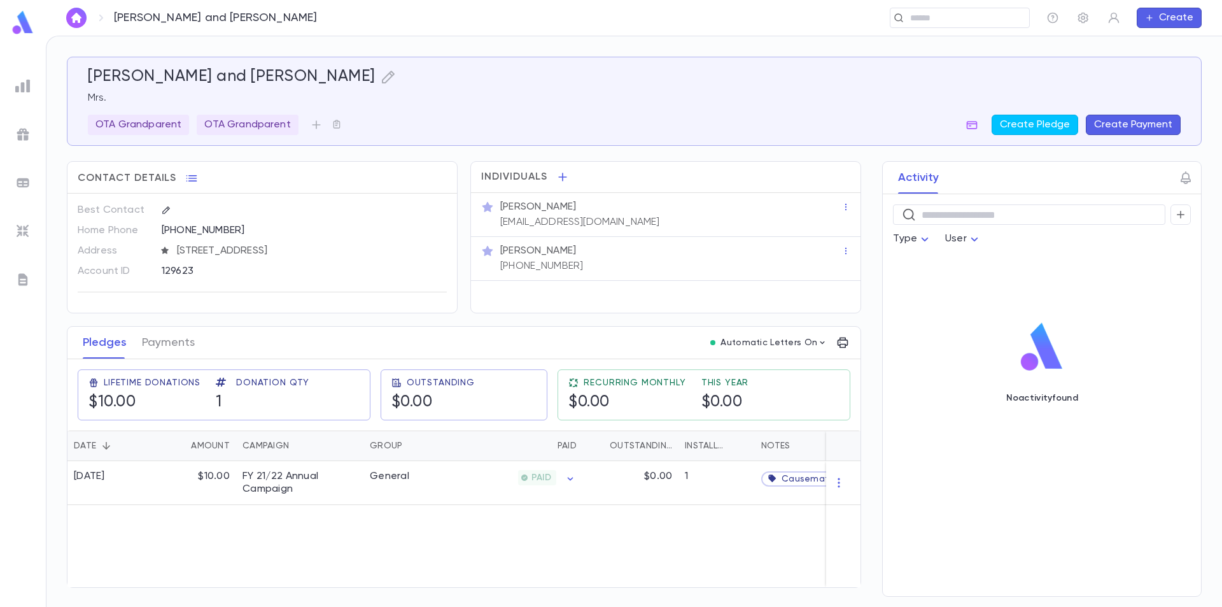
click at [647, 215] on div "[PERSON_NAME] [EMAIL_ADDRESS][DOMAIN_NAME]" at bounding box center [670, 213] width 344 height 31
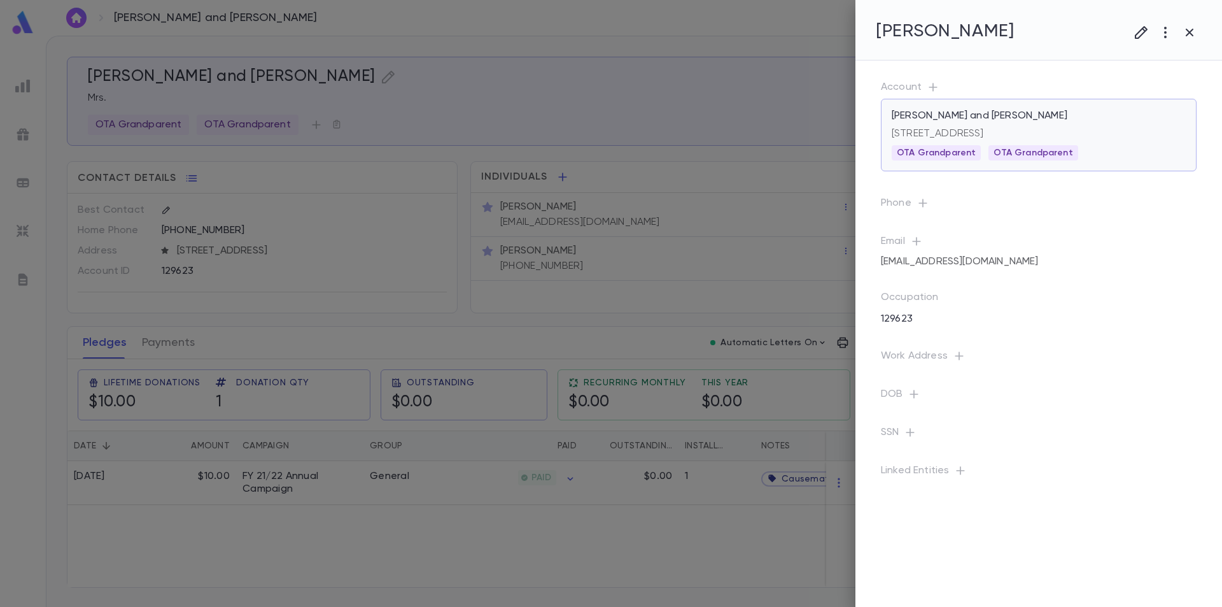
click at [1044, 131] on p "[STREET_ADDRESS]" at bounding box center [1039, 133] width 294 height 13
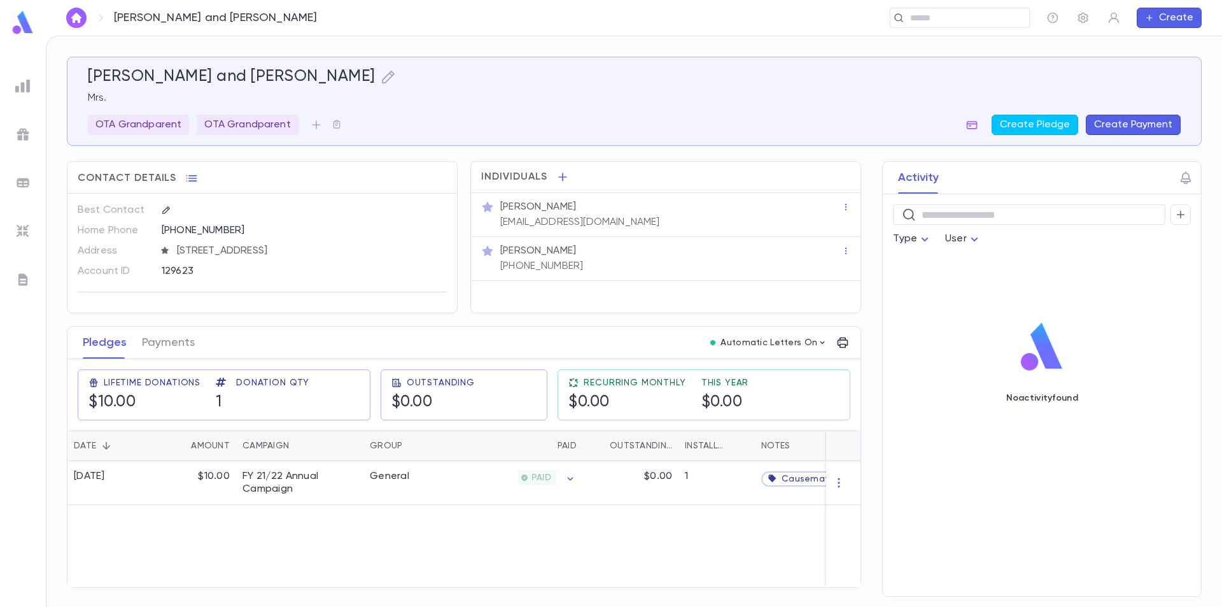
click at [718, 210] on div "[PERSON_NAME]" at bounding box center [670, 206] width 341 height 13
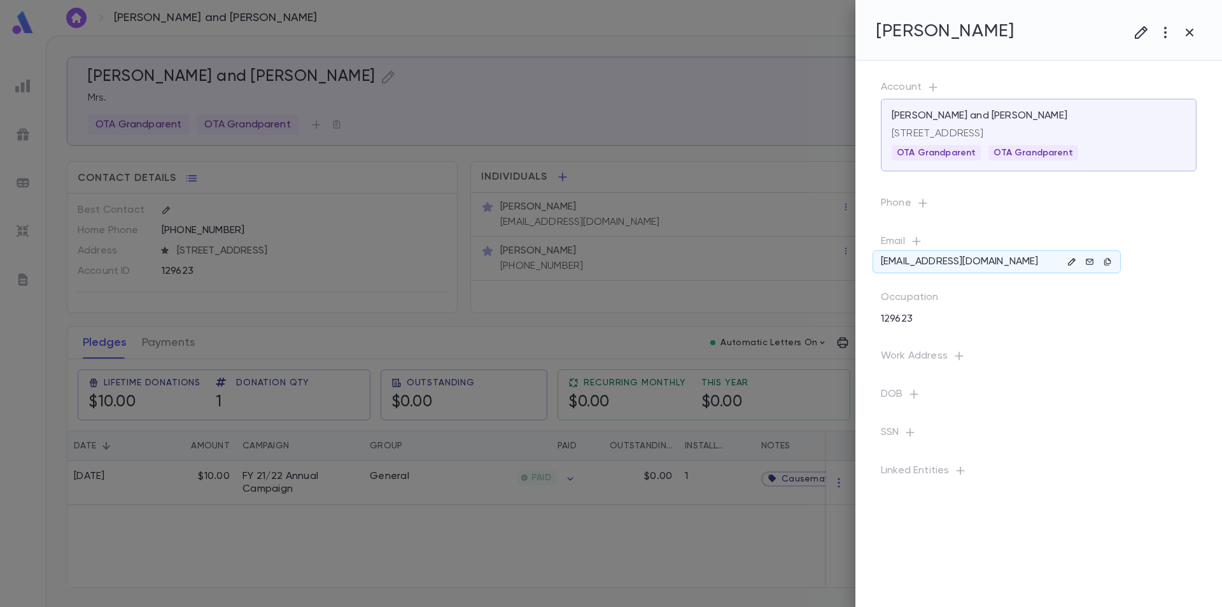
click at [1072, 262] on icon "button" at bounding box center [1071, 261] width 7 height 7
drag, startPoint x: 1141, startPoint y: 316, endPoint x: 986, endPoint y: 301, distance: 155.3
click at [986, 301] on div "**********" at bounding box center [1099, 337] width 229 height 135
click at [1035, 375] on icon "button" at bounding box center [1033, 376] width 13 height 13
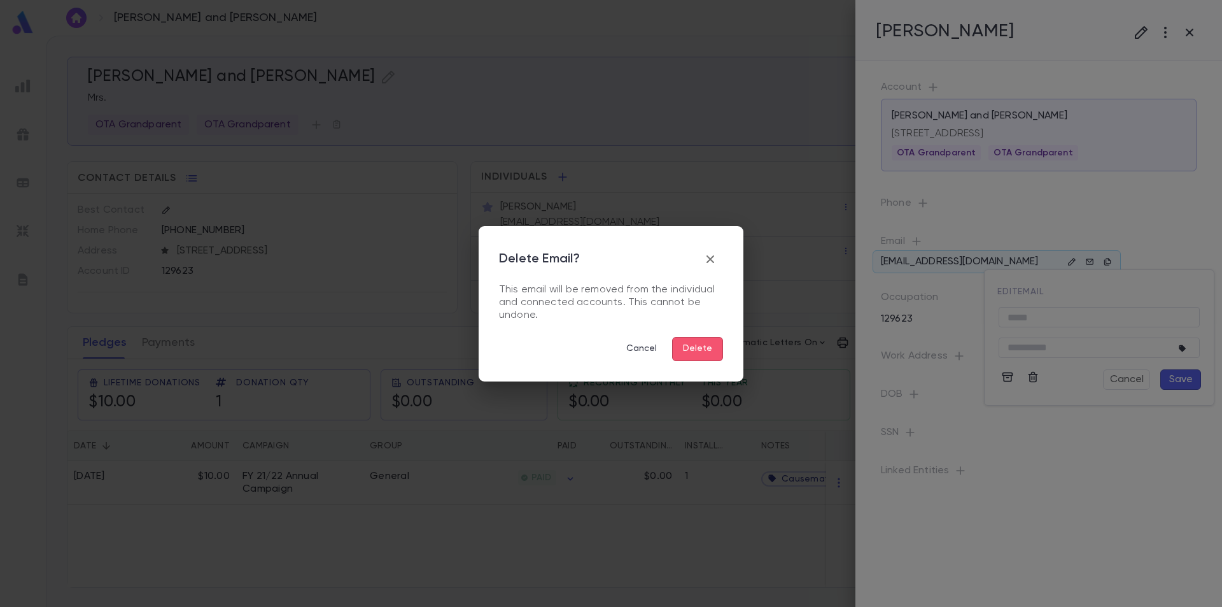
click at [717, 347] on button "Delete" at bounding box center [697, 349] width 51 height 24
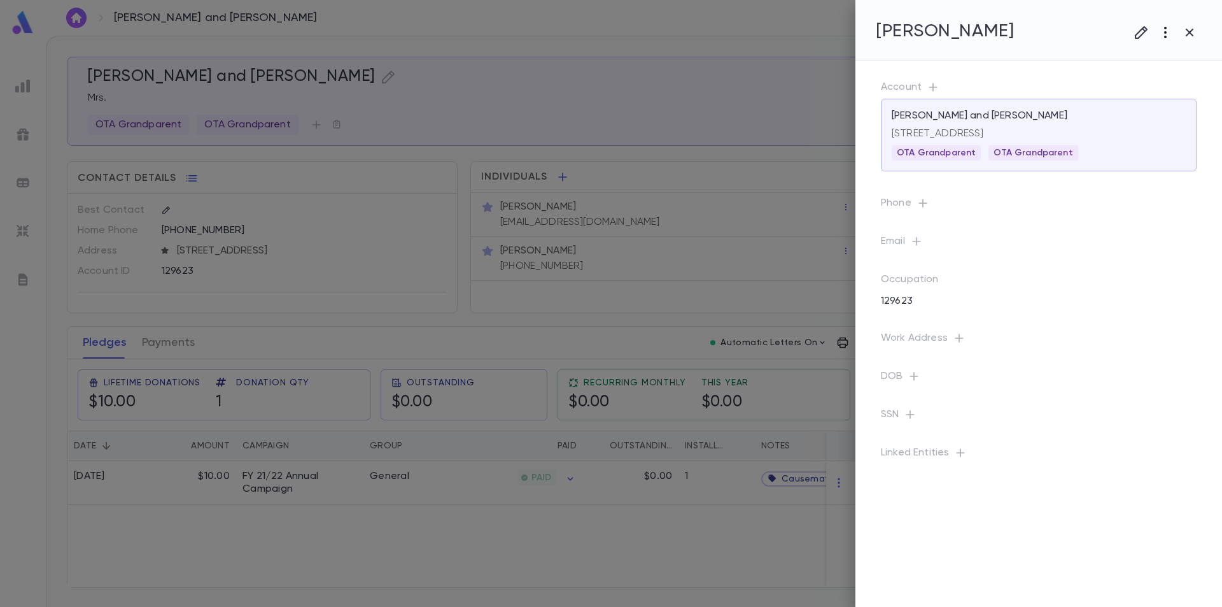
click at [1161, 31] on icon "button" at bounding box center [1165, 32] width 15 height 15
click at [1122, 122] on li "Delete" at bounding box center [1153, 120] width 127 height 20
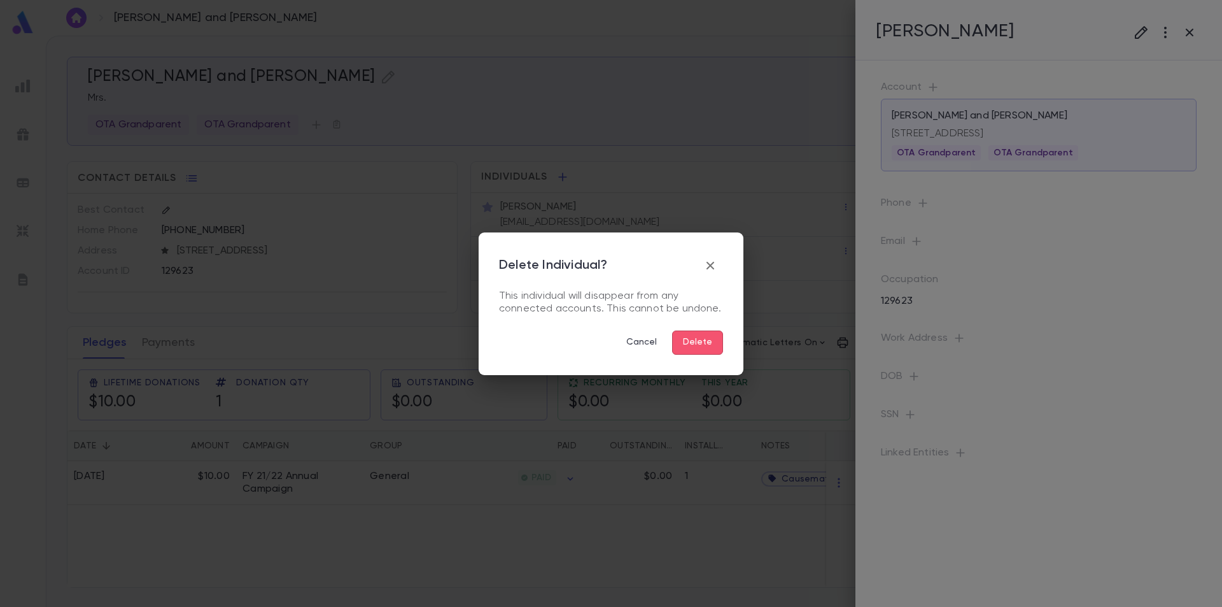
click at [708, 351] on button "Delete" at bounding box center [697, 342] width 51 height 24
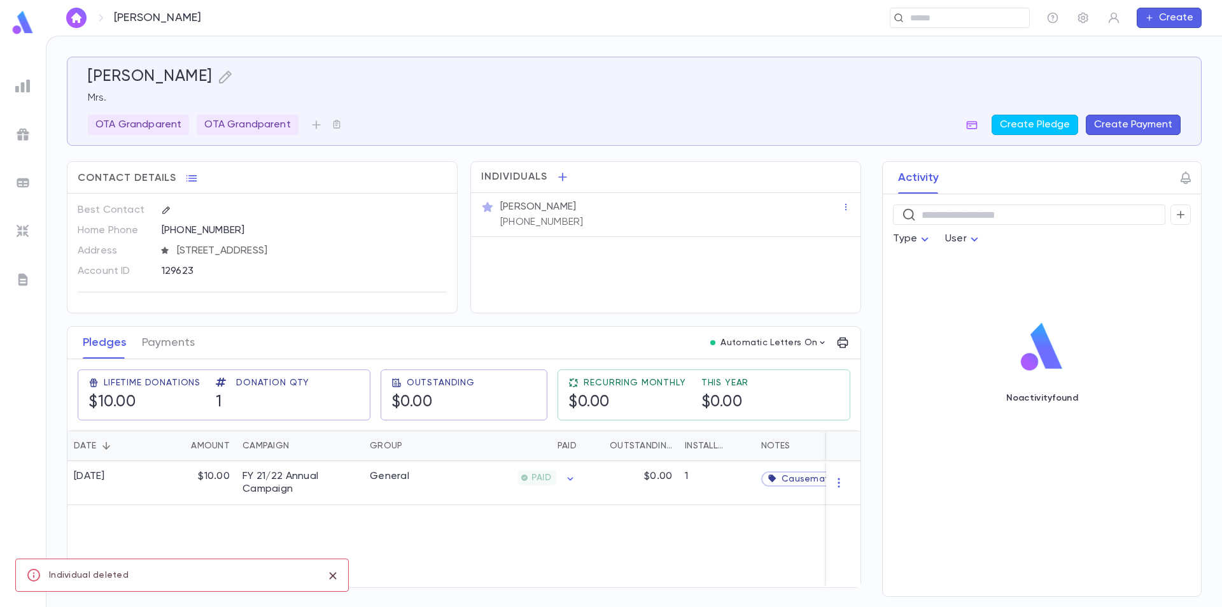
click at [628, 219] on div "Mrs. Alba Lovera (404) 957-3106" at bounding box center [670, 213] width 344 height 31
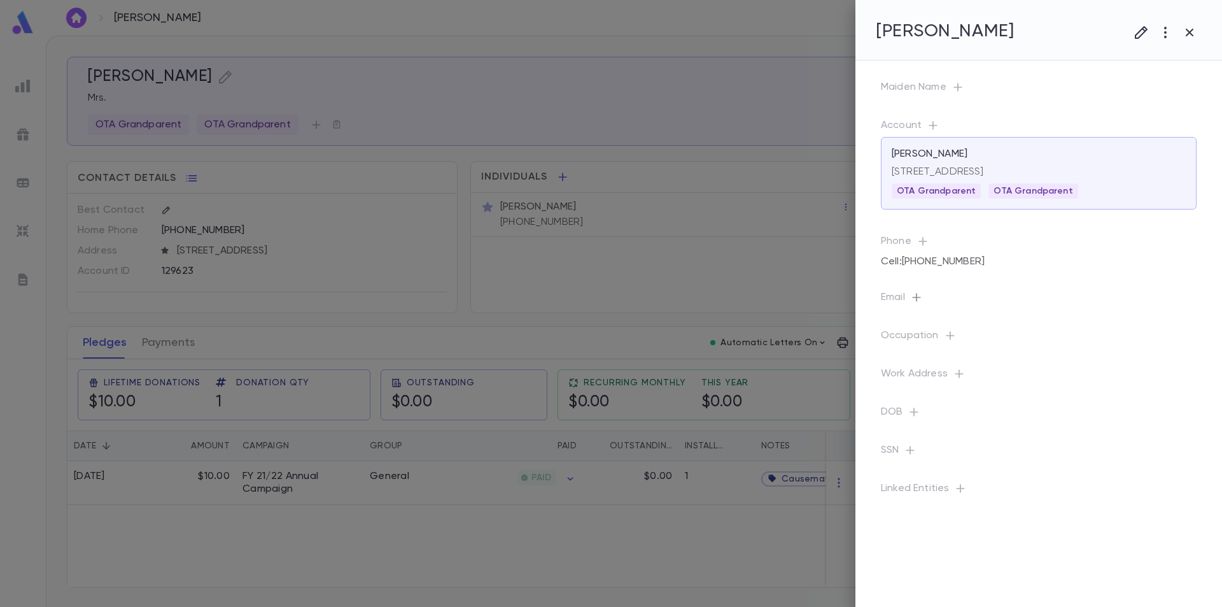
click at [919, 297] on icon "button" at bounding box center [916, 297] width 8 height 8
click at [969, 350] on input "text" at bounding box center [1029, 352] width 201 height 20
paste input "**********"
type input "**********"
click at [1103, 412] on button "Save" at bounding box center [1110, 413] width 41 height 20
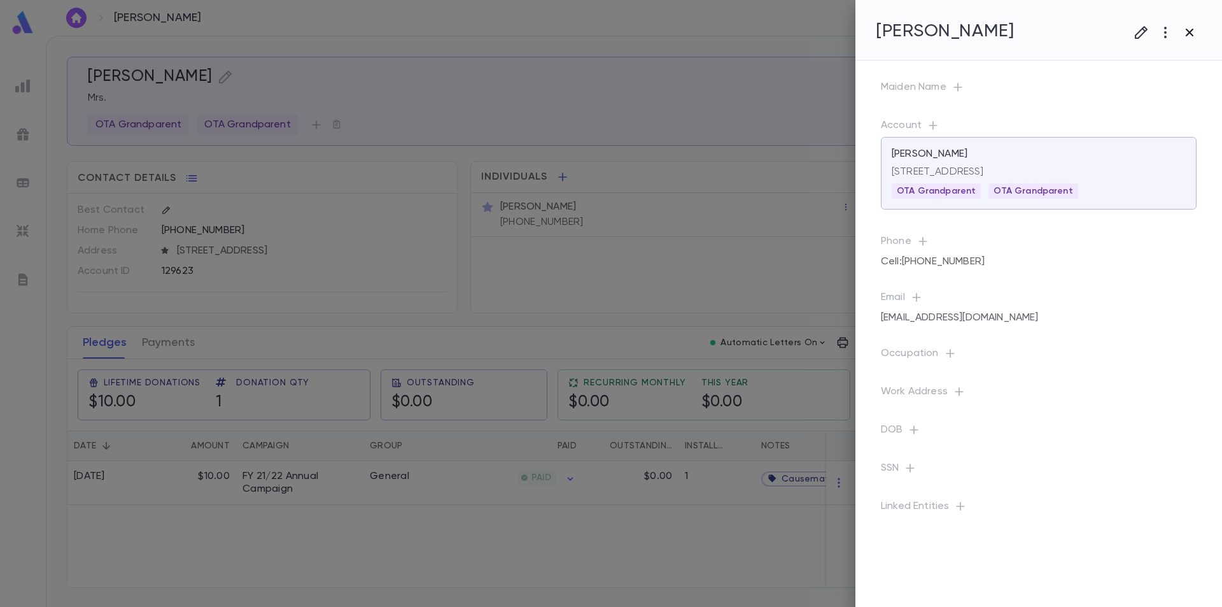
click at [1189, 35] on icon "button" at bounding box center [1189, 32] width 15 height 15
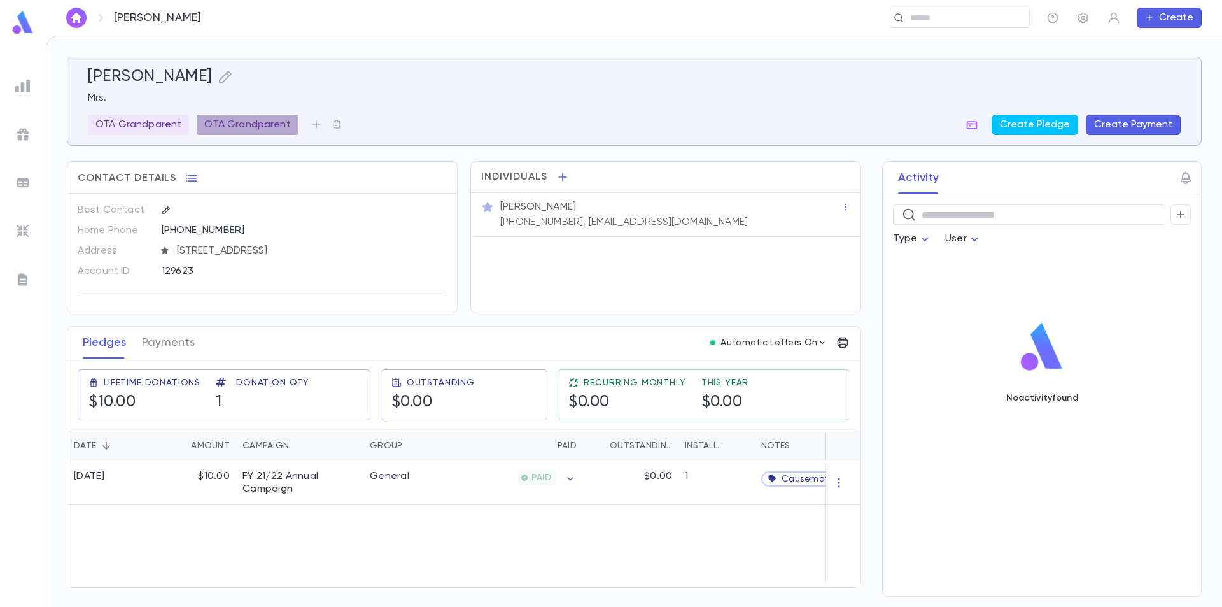
click at [288, 124] on div "OTA Grandparent" at bounding box center [247, 125] width 101 height 20
click at [439, 179] on icon "button" at bounding box center [440, 176] width 13 height 13
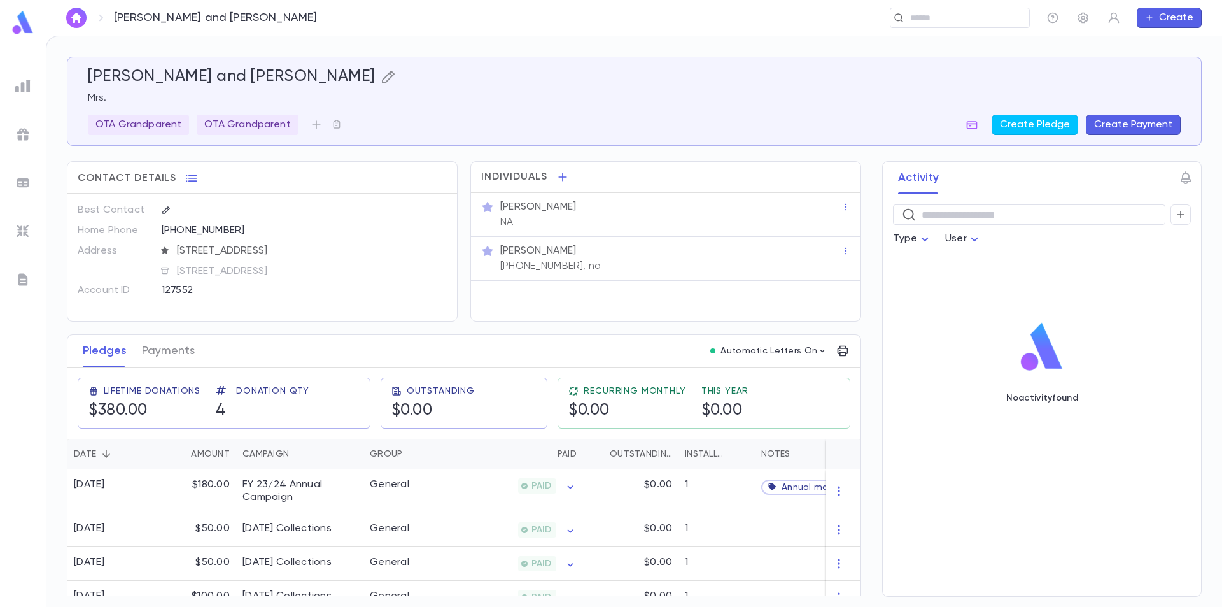
click at [381, 76] on icon "button" at bounding box center [388, 76] width 15 height 15
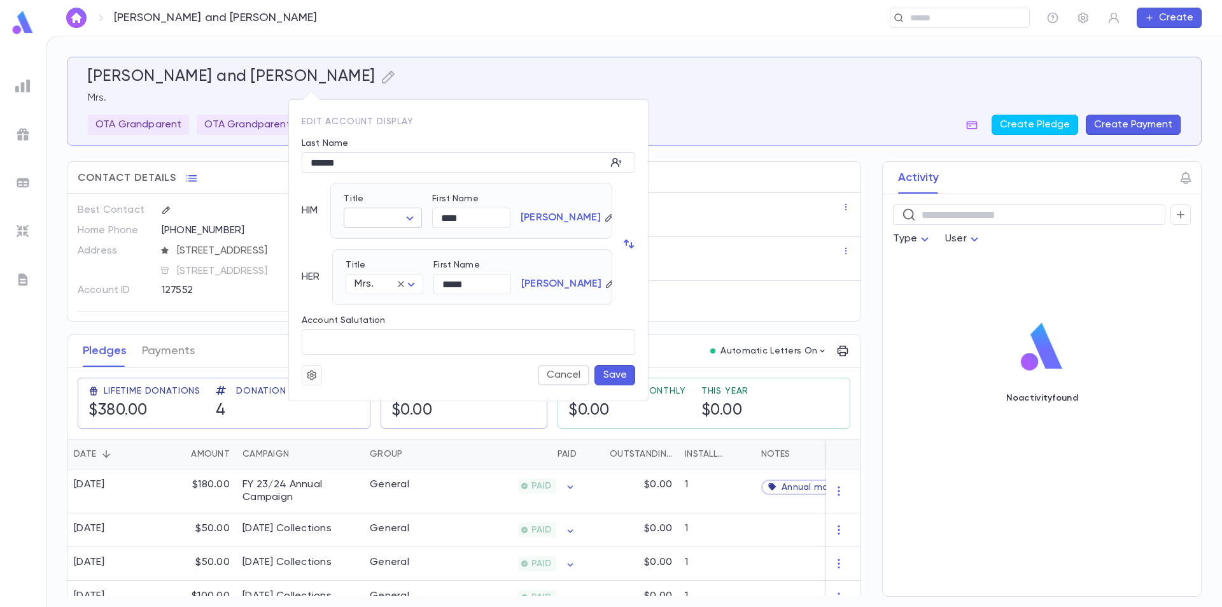
click at [376, 217] on body "Mirsky, Alan and Chana ​ Create Mirsky, Alan and Chana Mrs. OTA Grandparent OTA…" at bounding box center [611, 321] width 1222 height 571
click at [382, 244] on span "Mr." at bounding box center [413, 242] width 109 height 13
type input "***"
click at [608, 373] on button "Save" at bounding box center [614, 375] width 41 height 20
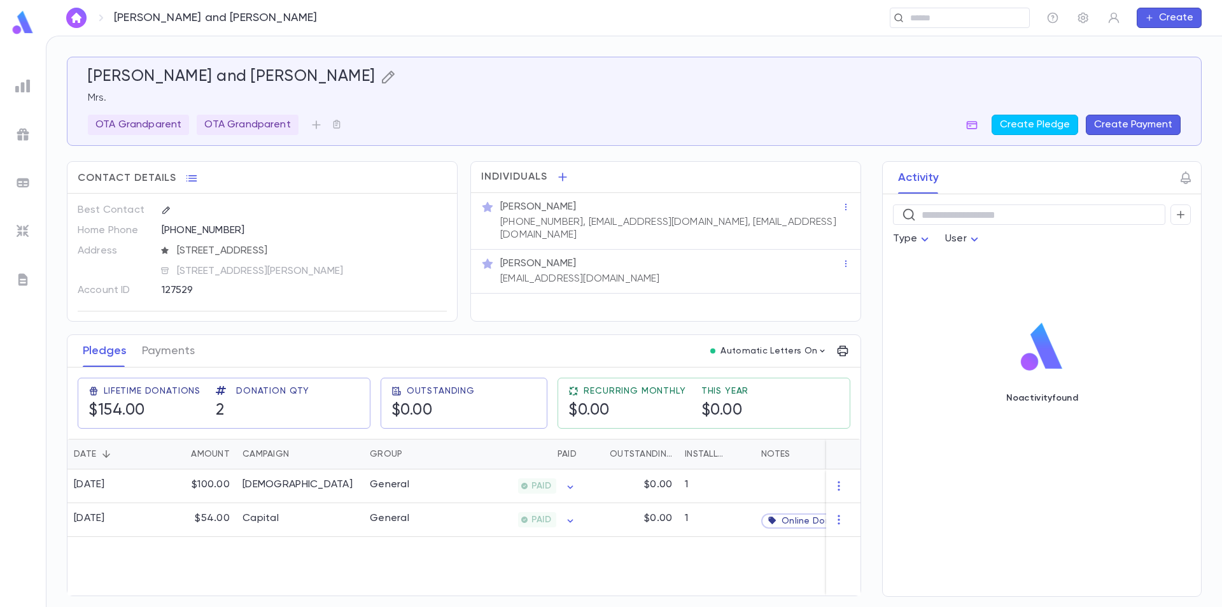
click at [381, 79] on icon "button" at bounding box center [388, 76] width 15 height 15
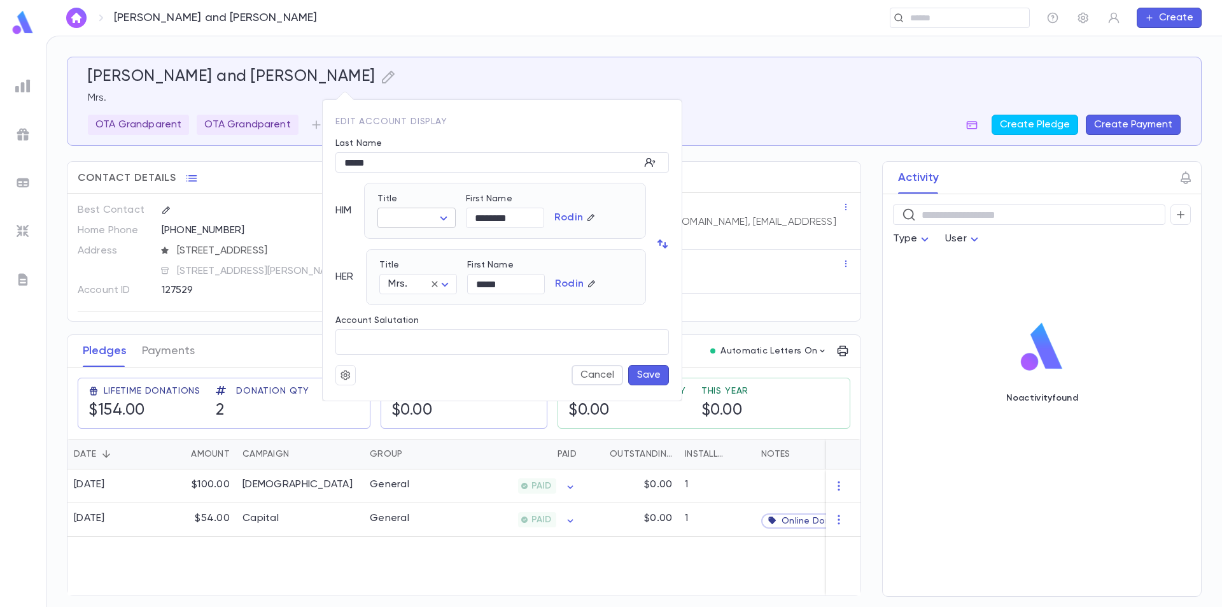
click at [412, 211] on body "[PERSON_NAME] and [PERSON_NAME] ​ Create [PERSON_NAME] and [PERSON_NAME] [PERSO…" at bounding box center [611, 321] width 1222 height 571
click at [414, 262] on span "Rabbi" at bounding box center [447, 262] width 109 height 13
type input "*****"
click at [656, 379] on button "Save" at bounding box center [648, 375] width 41 height 20
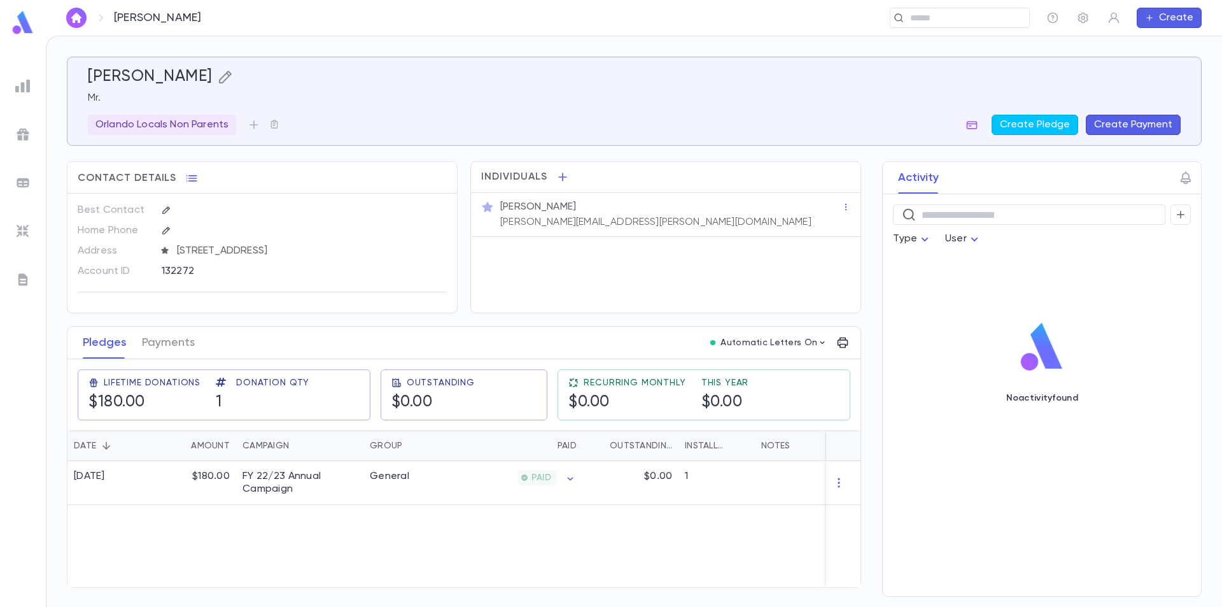
click at [218, 74] on icon "button" at bounding box center [225, 76] width 15 height 15
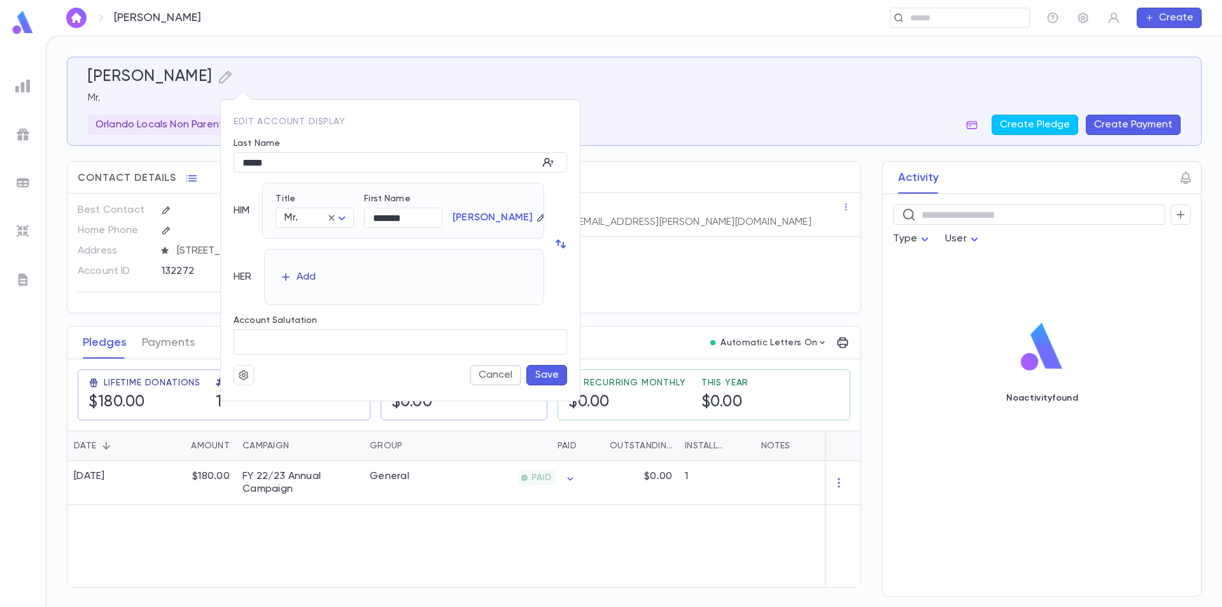
click at [305, 277] on div "Add" at bounding box center [306, 276] width 19 height 13
click at [342, 284] on body "[PERSON_NAME] ​ Create [PERSON_NAME] [PERSON_NAME] Locals Non Parents Create Pl…" at bounding box center [611, 321] width 1222 height 571
click at [319, 309] on span "Mrs." at bounding box center [319, 308] width 55 height 13
type input "****"
click at [537, 372] on button "Save" at bounding box center [546, 375] width 41 height 20
